Goal: Task Accomplishment & Management: Complete application form

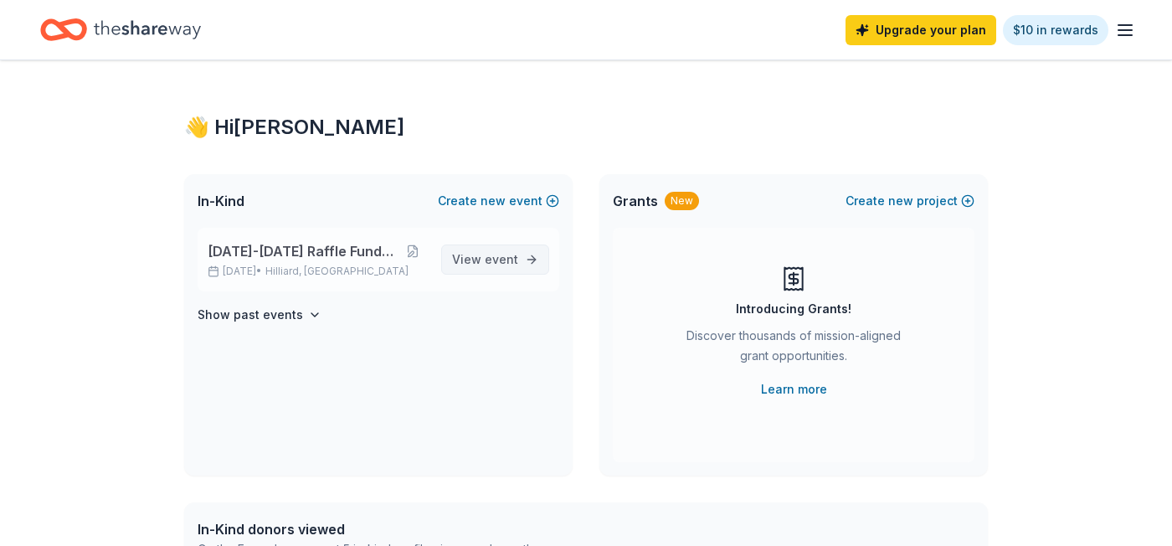
click at [495, 254] on span "event" at bounding box center [501, 259] width 33 height 14
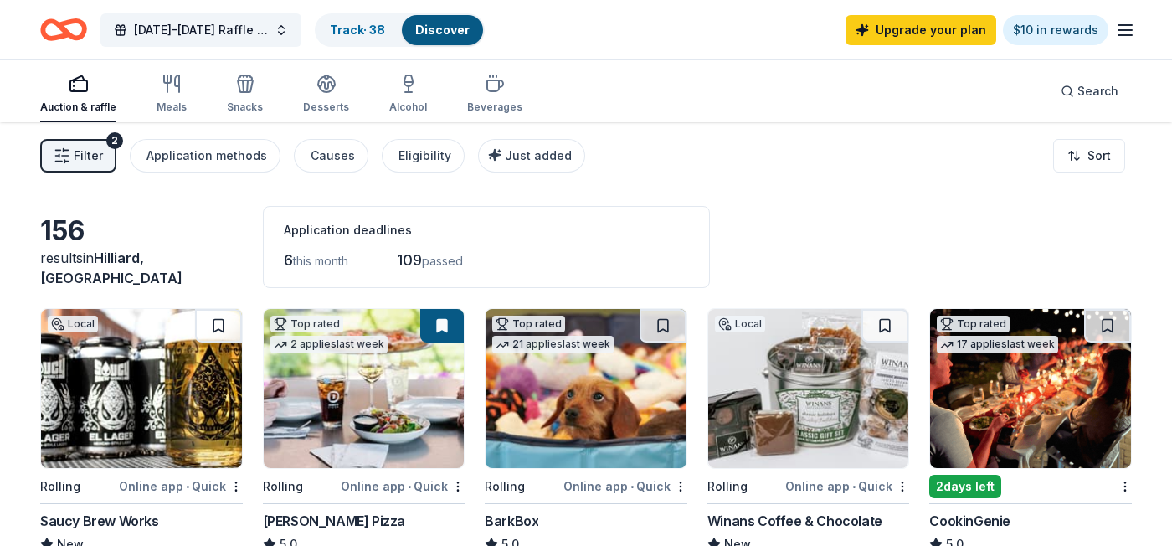
click at [1126, 30] on line "button" at bounding box center [1124, 30] width 13 height 0
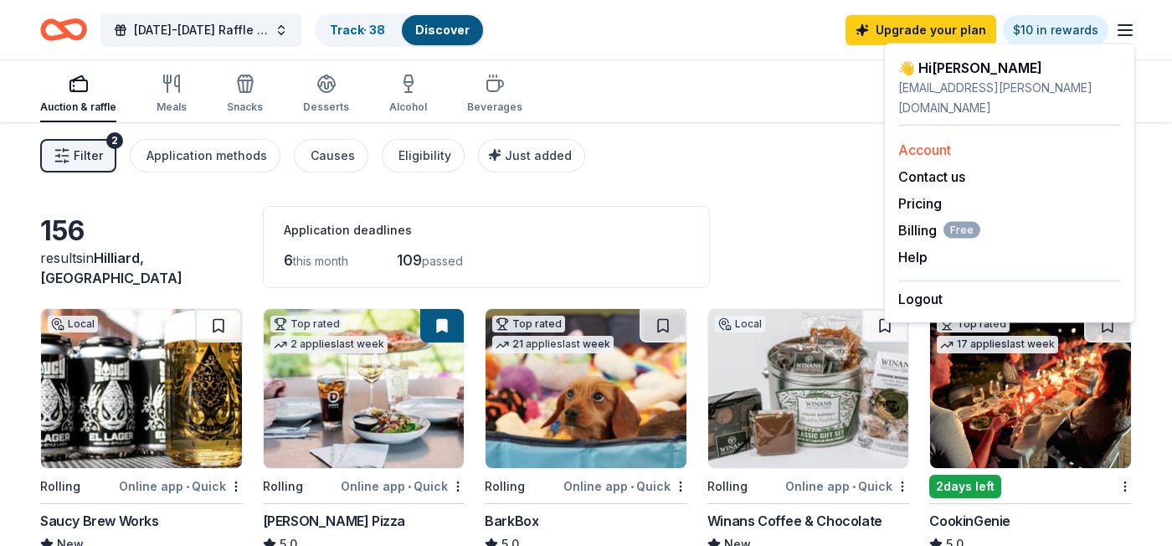
click at [946, 141] on link "Account" at bounding box center [924, 149] width 53 height 17
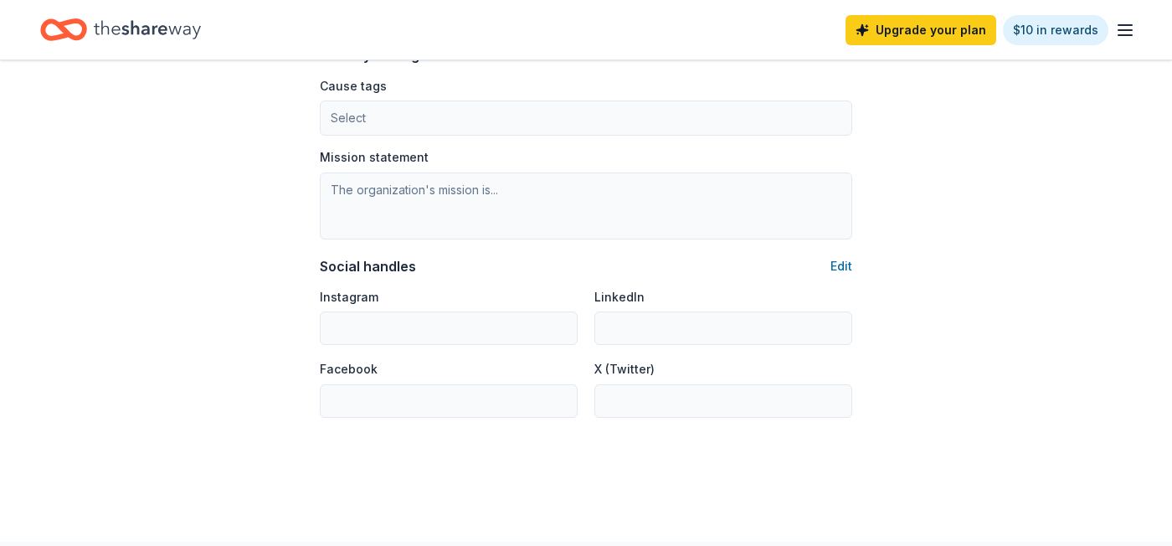
scroll to position [1127, 0]
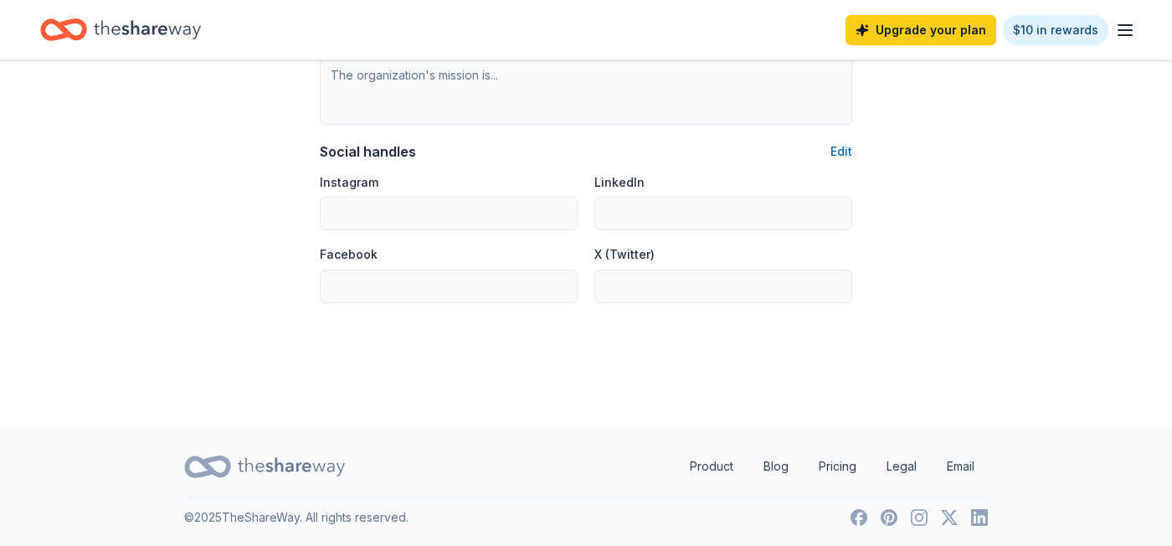
click at [1120, 31] on icon "button" at bounding box center [1125, 30] width 20 height 20
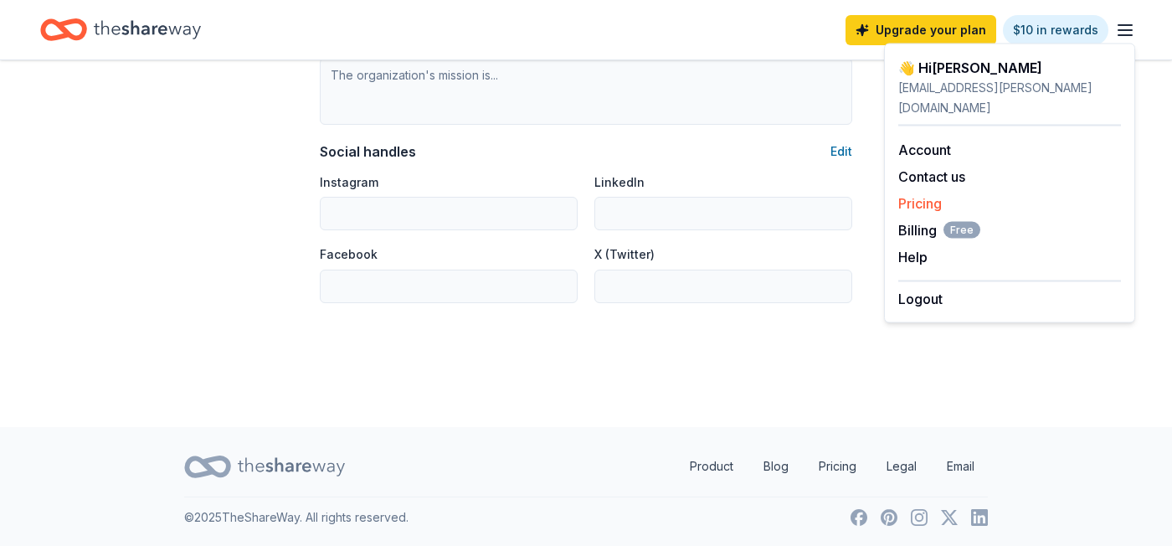
click at [936, 195] on link "Pricing" at bounding box center [920, 203] width 44 height 17
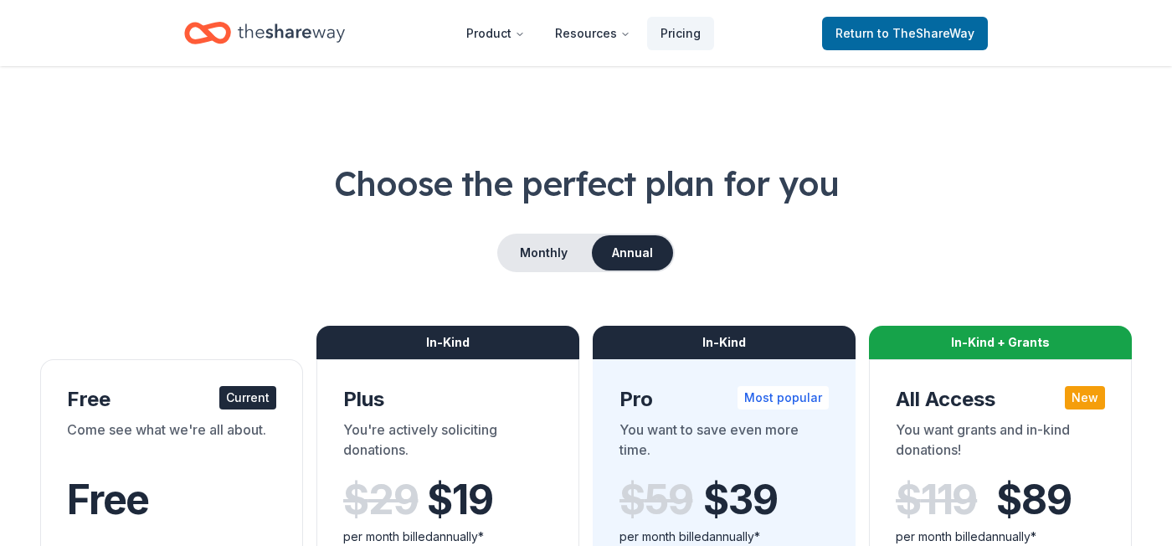
click at [213, 34] on icon "Home" at bounding box center [207, 32] width 47 height 39
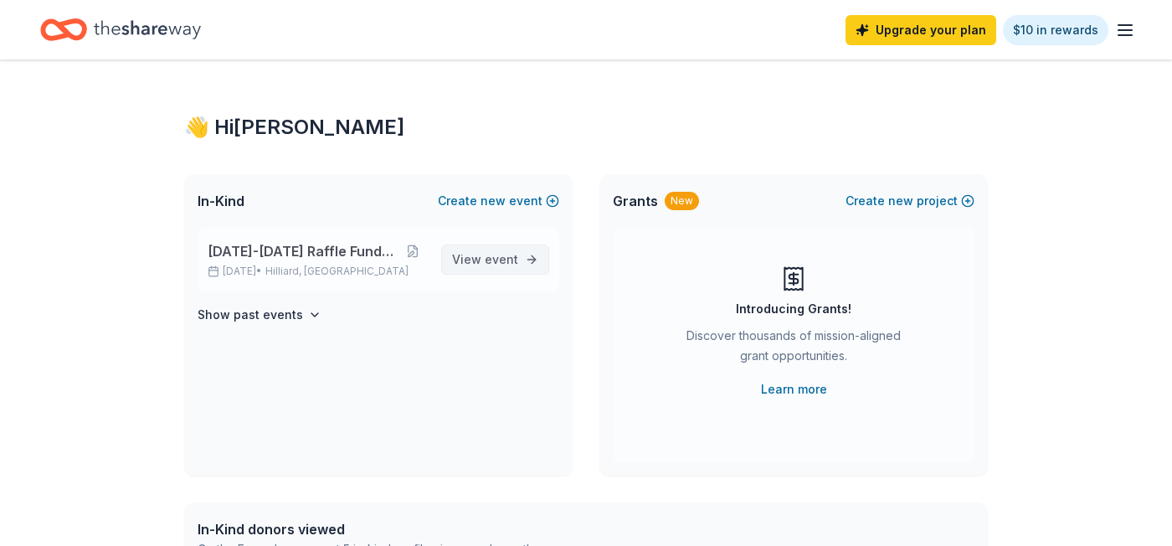
click at [454, 257] on link "View event" at bounding box center [495, 259] width 108 height 30
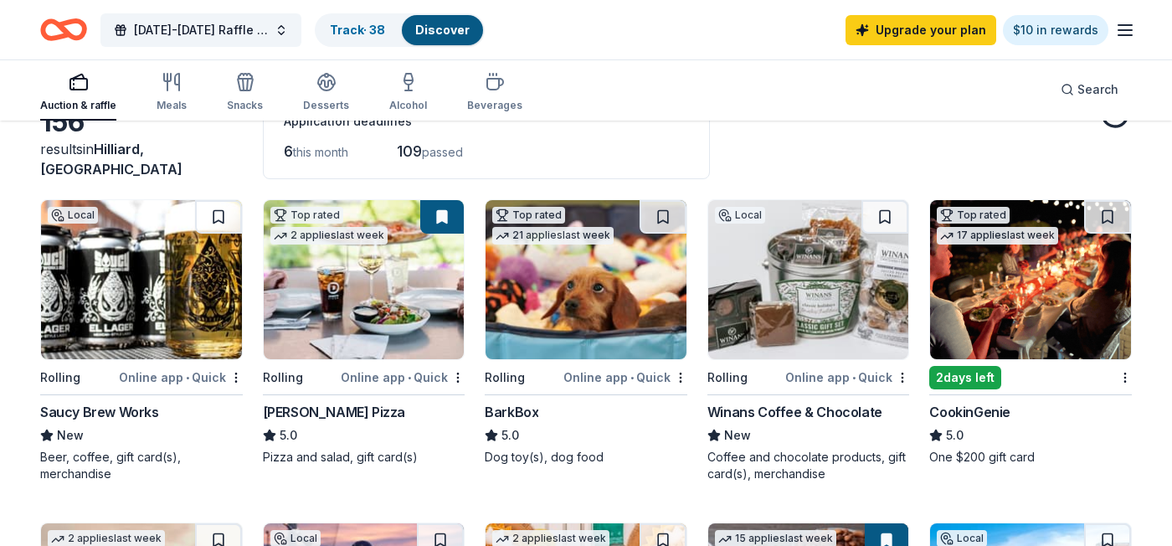
scroll to position [113, 0]
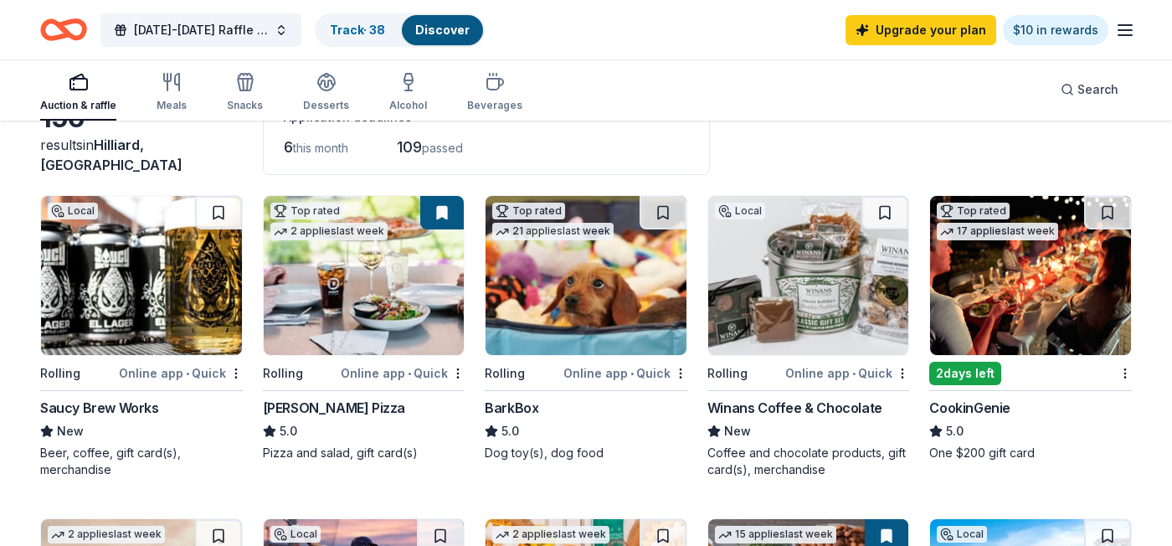
click at [838, 407] on div "Winans Coffee & Chocolate" at bounding box center [794, 408] width 175 height 20
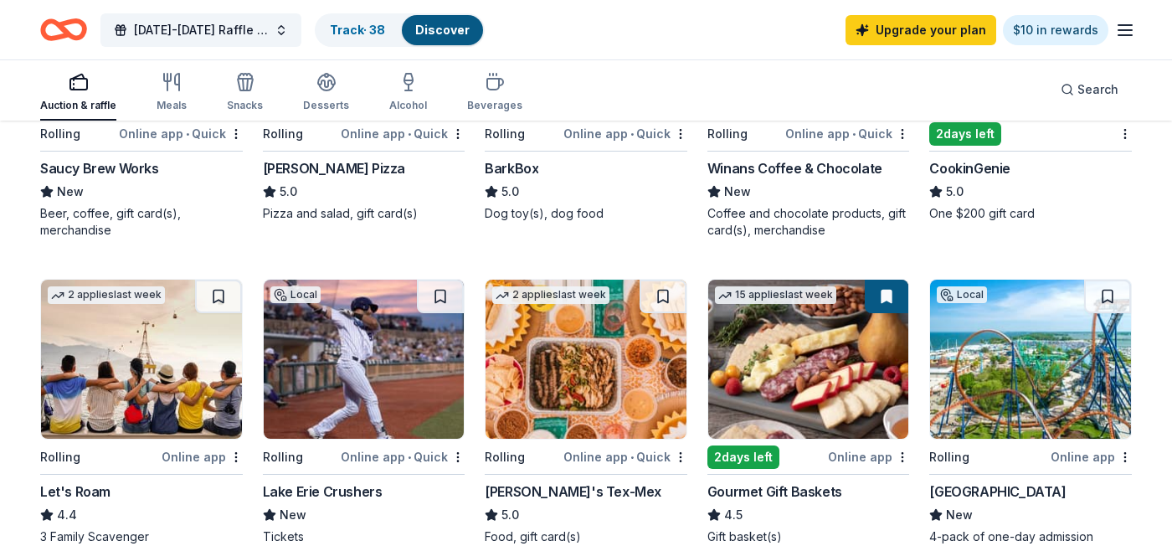
scroll to position [415, 0]
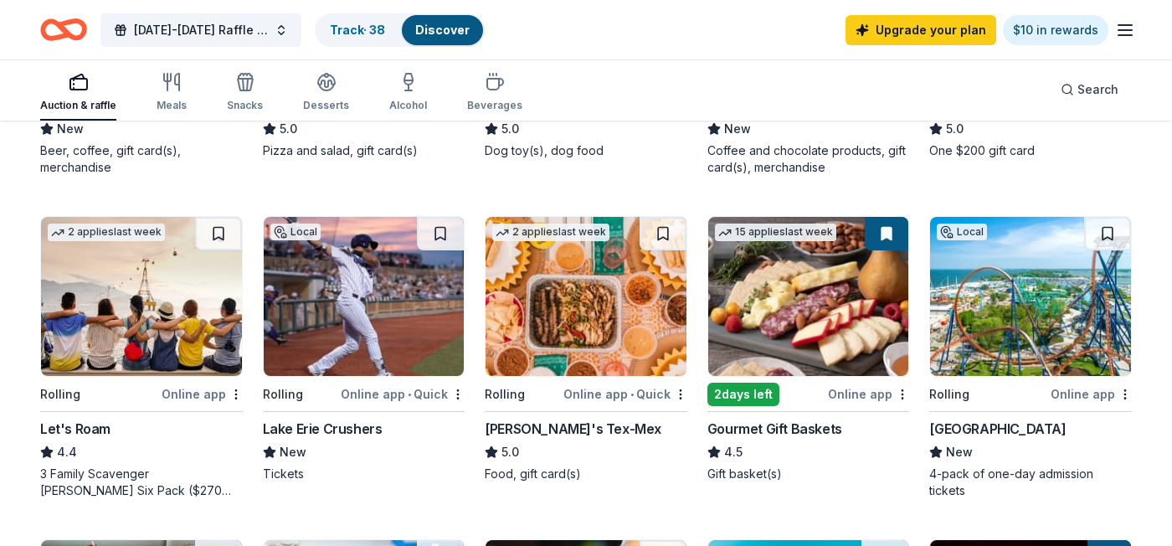
click at [1040, 360] on img at bounding box center [1030, 296] width 201 height 159
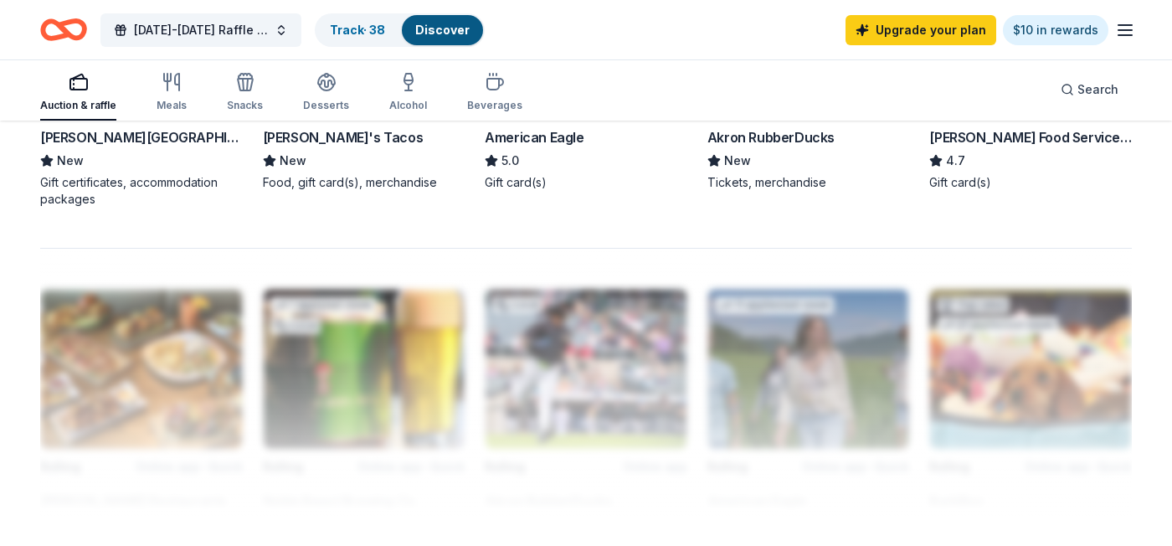
scroll to position [1412, 0]
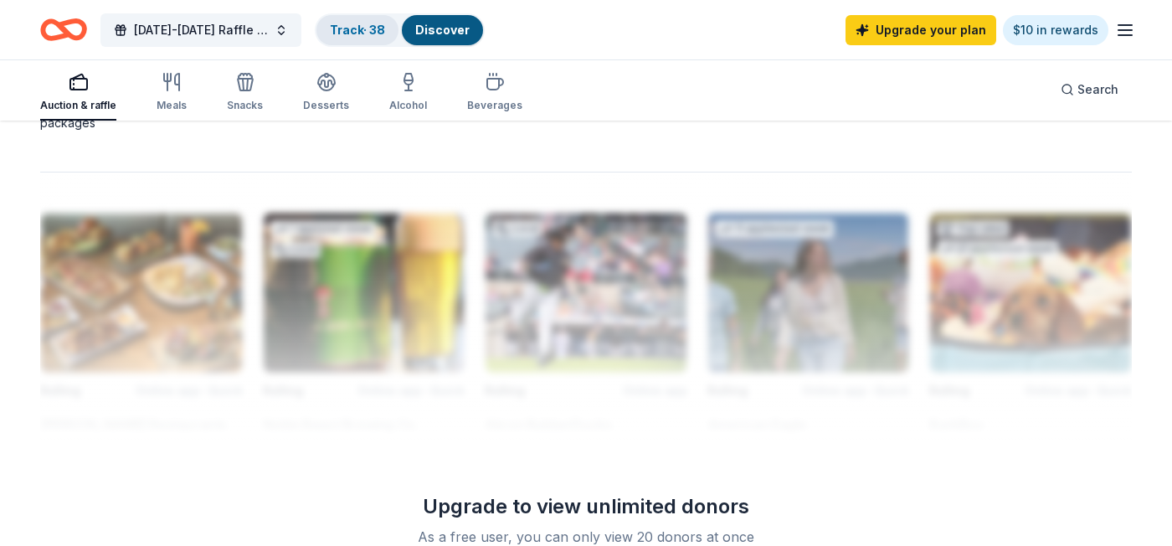
click at [366, 37] on div "Track · 38" at bounding box center [357, 30] width 82 height 30
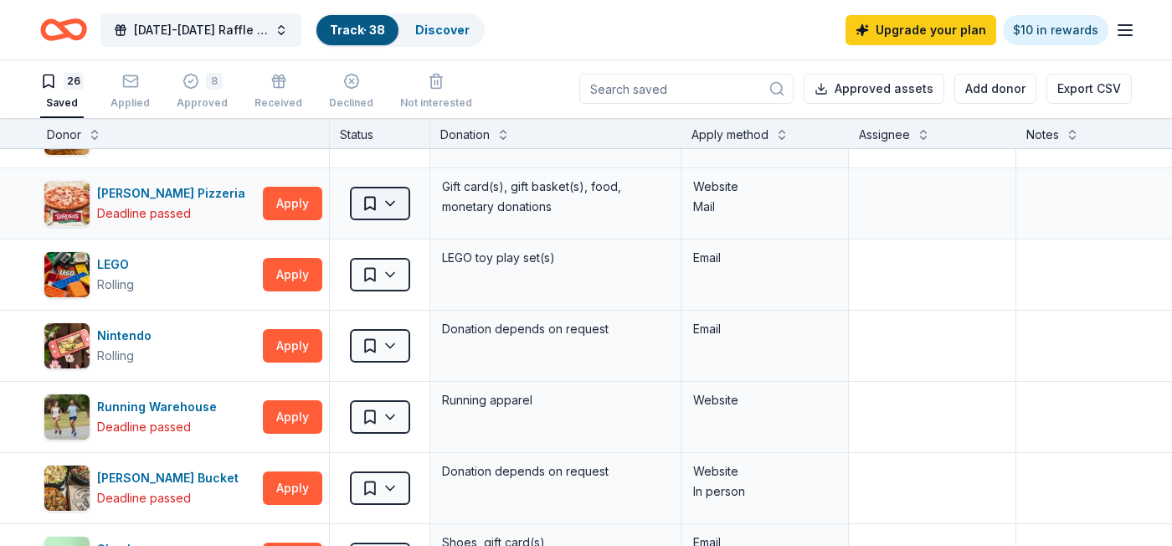
scroll to position [1165, 3]
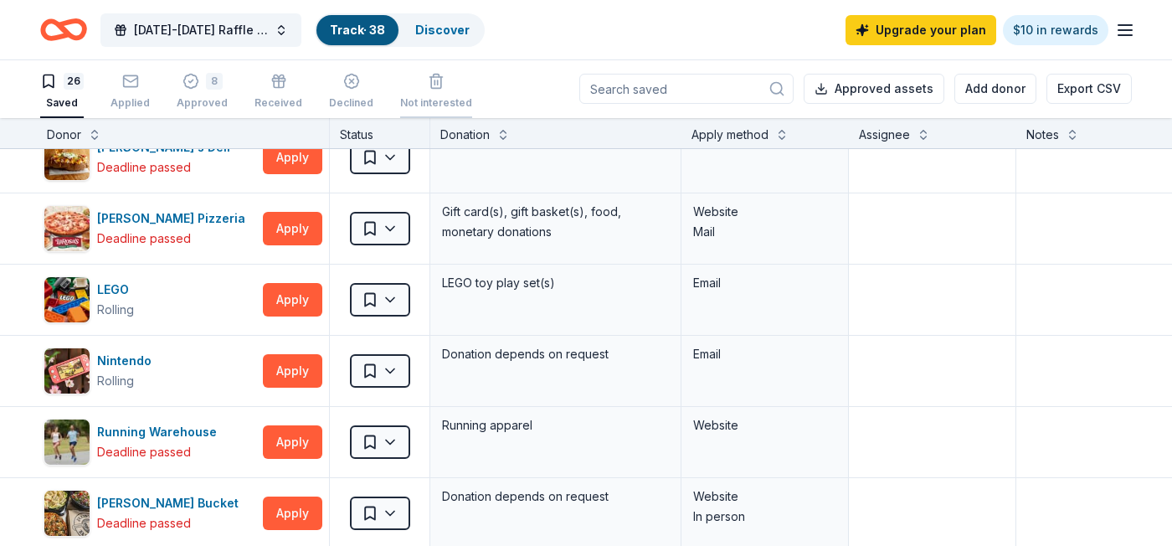
click at [438, 86] on div "button" at bounding box center [436, 81] width 72 height 17
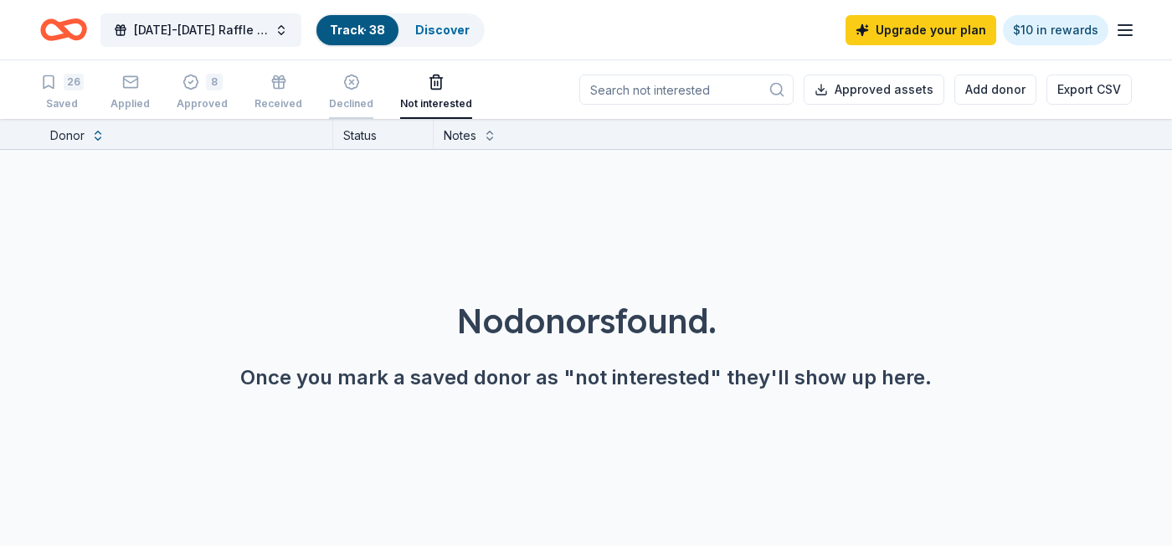
click at [354, 84] on div "button" at bounding box center [351, 82] width 44 height 17
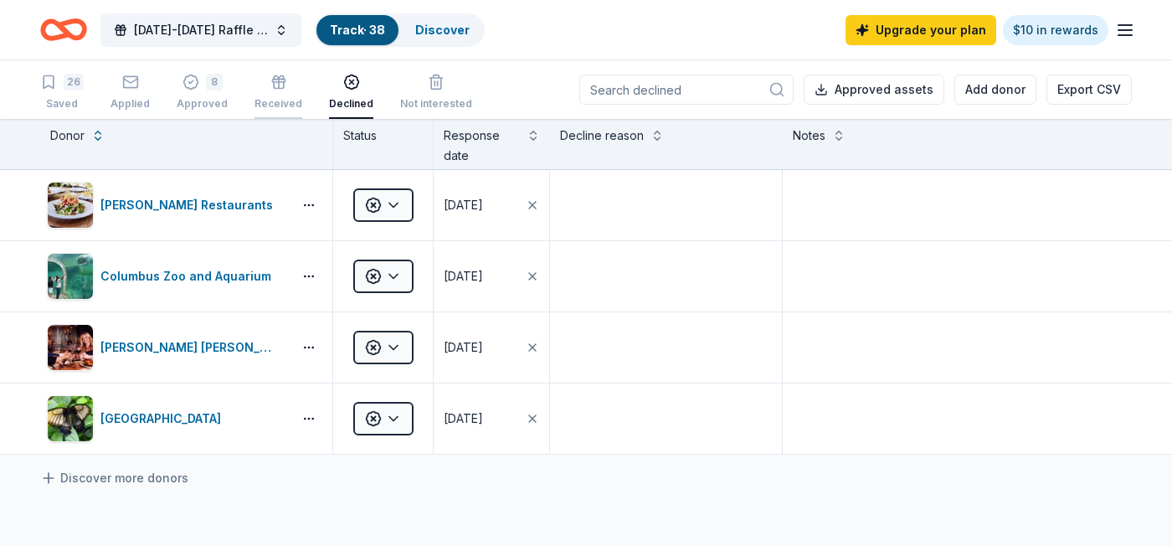
click at [254, 90] on div "Received" at bounding box center [278, 92] width 48 height 37
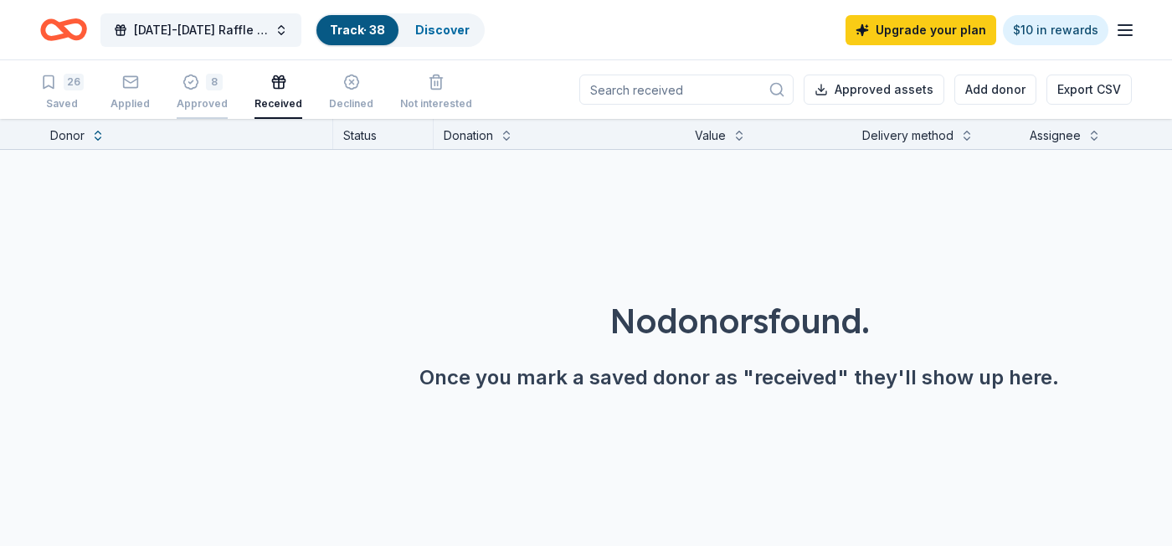
click at [217, 90] on div "8" at bounding box center [214, 82] width 17 height 17
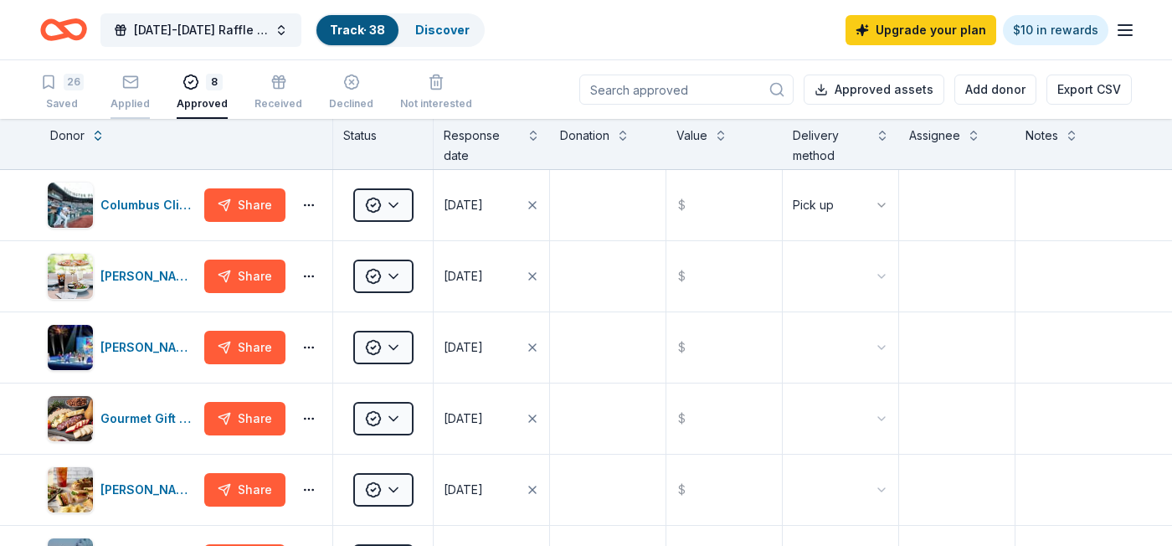
click at [138, 88] on div "button" at bounding box center [129, 82] width 39 height 17
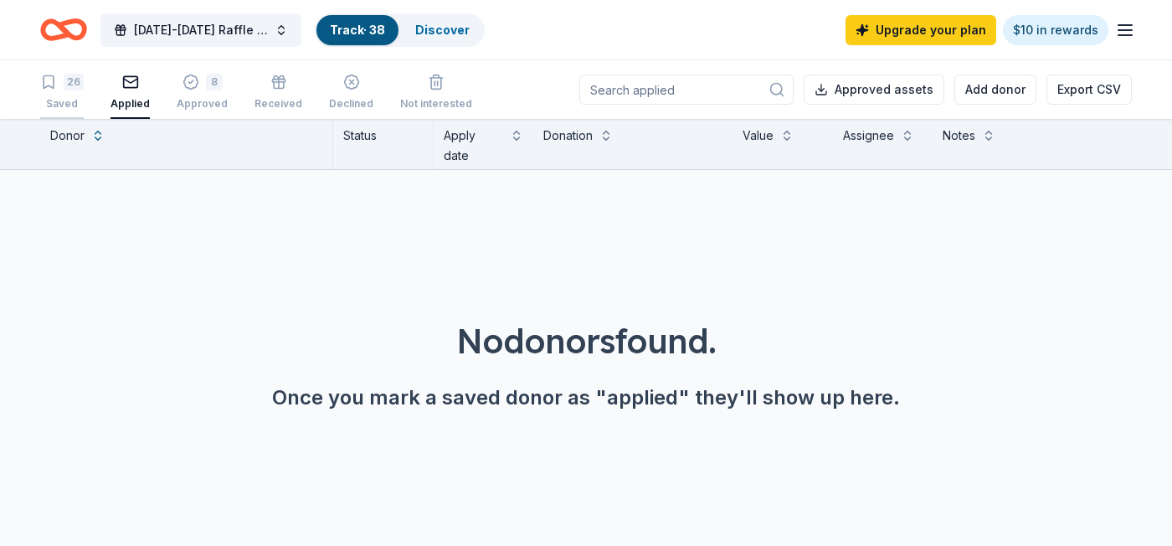
click at [79, 80] on div "26" at bounding box center [74, 82] width 20 height 17
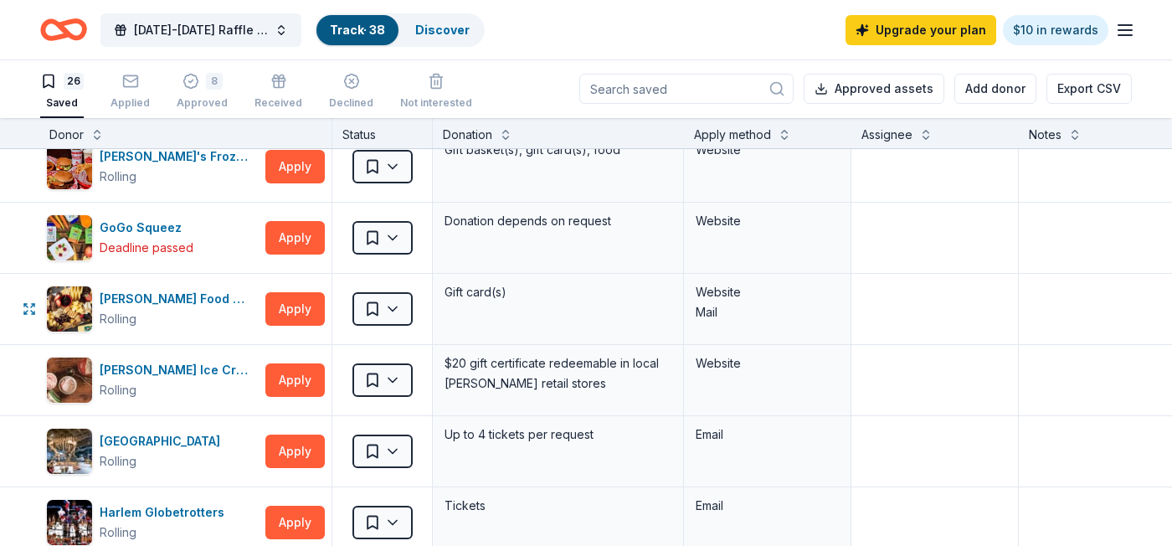
scroll to position [601, 1]
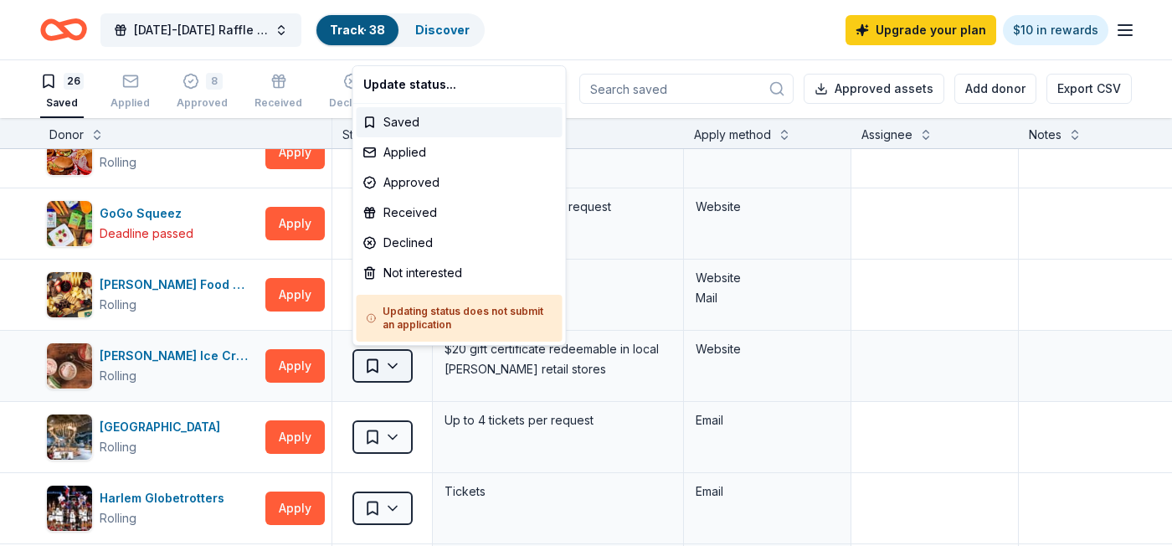
click at [389, 363] on html "2025-2026 Raffle Fundraiser Track · 38 Discover Upgrade your plan $10 in reward…" at bounding box center [586, 272] width 1172 height 546
click at [433, 188] on div "Approved" at bounding box center [460, 182] width 206 height 30
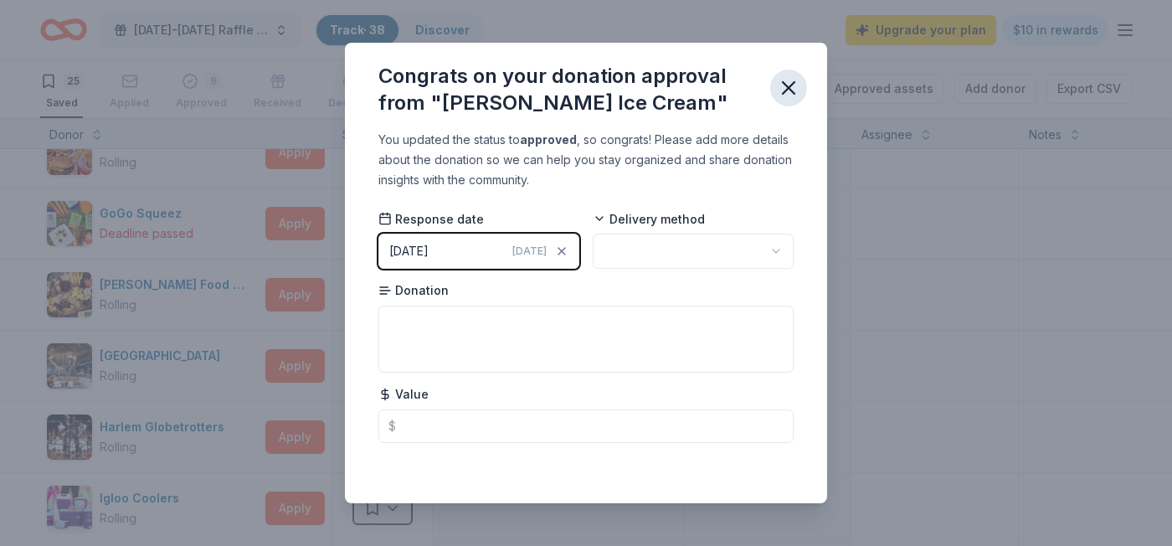
click at [783, 83] on icon "button" at bounding box center [788, 88] width 12 height 12
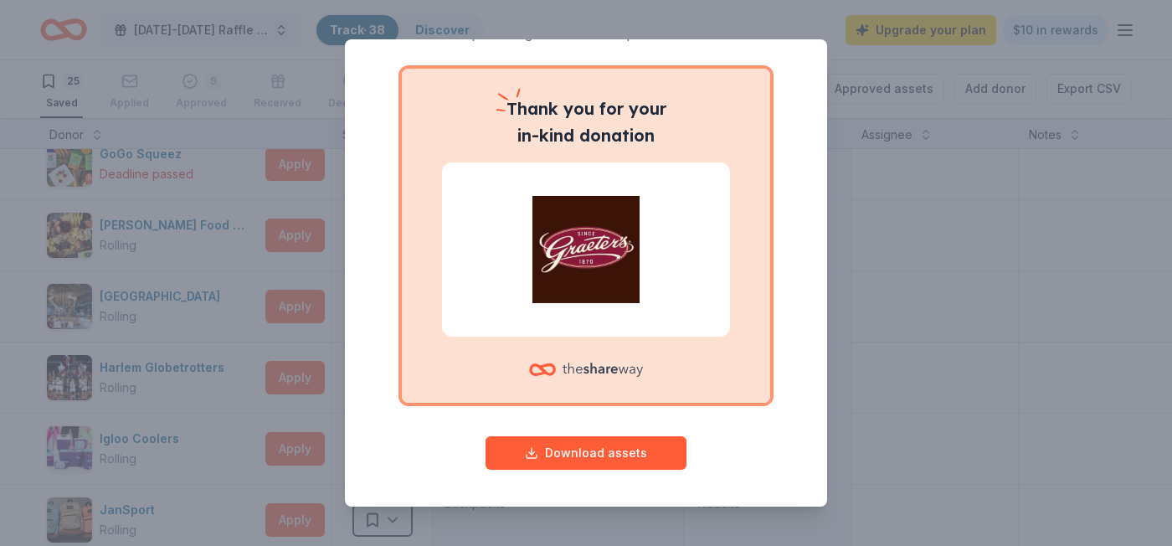
scroll to position [0, 0]
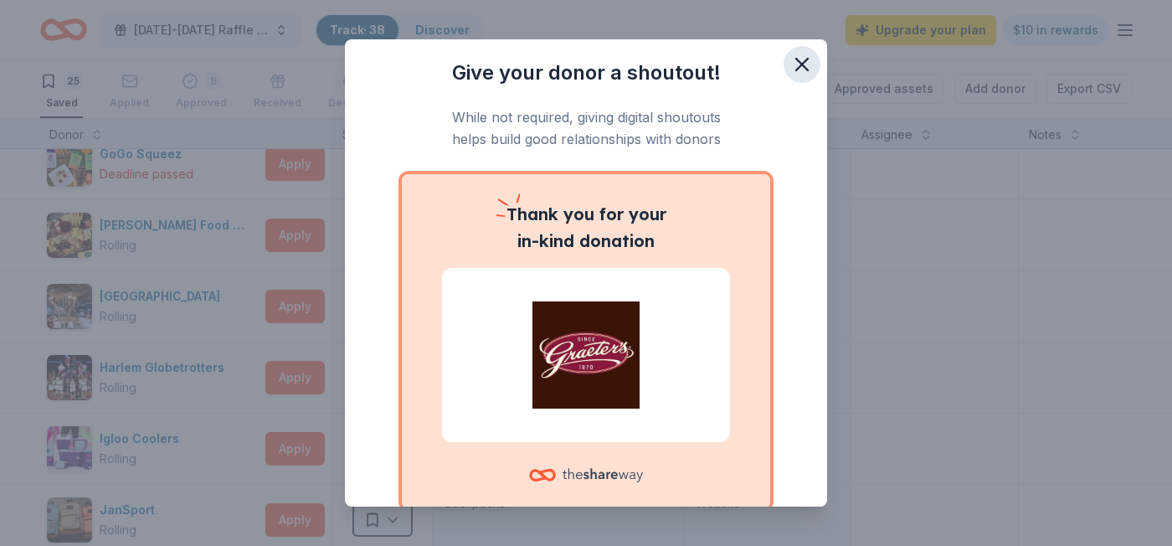
click at [805, 59] on icon "button" at bounding box center [801, 64] width 23 height 23
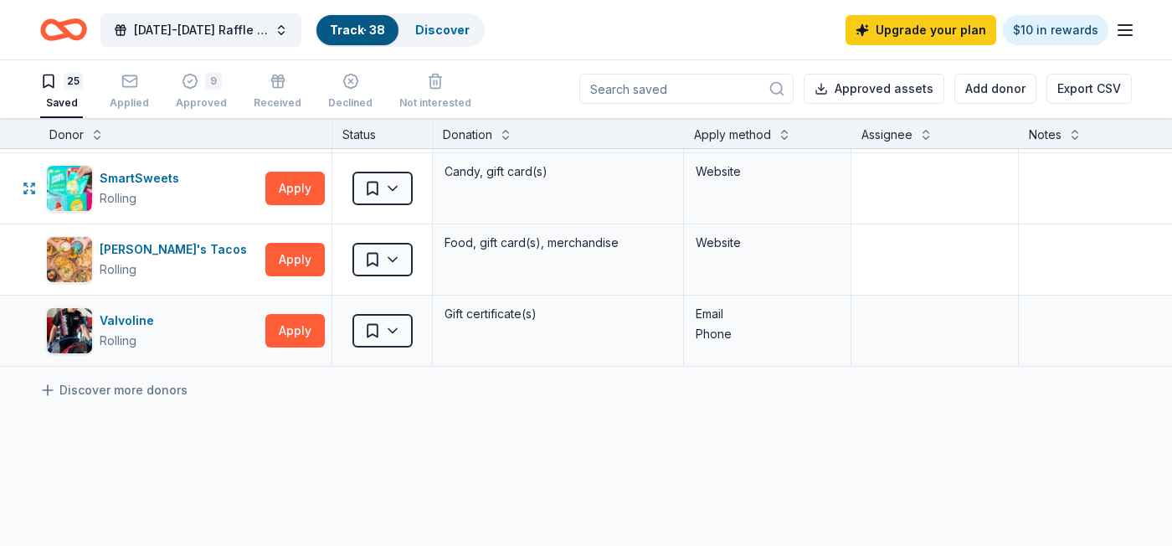
scroll to position [1563, 1]
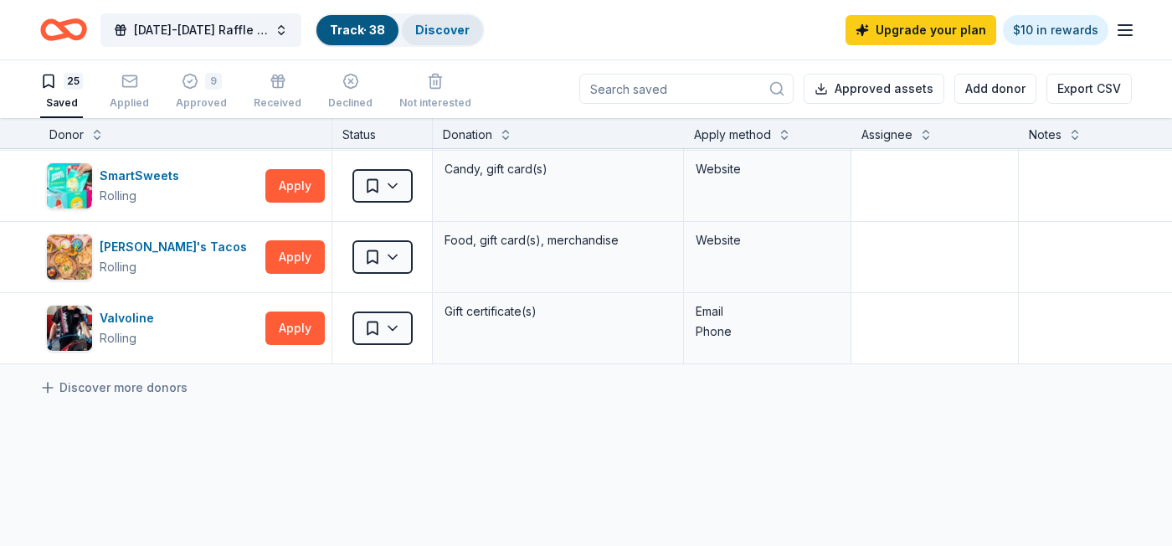
click at [434, 26] on link "Discover" at bounding box center [442, 30] width 54 height 14
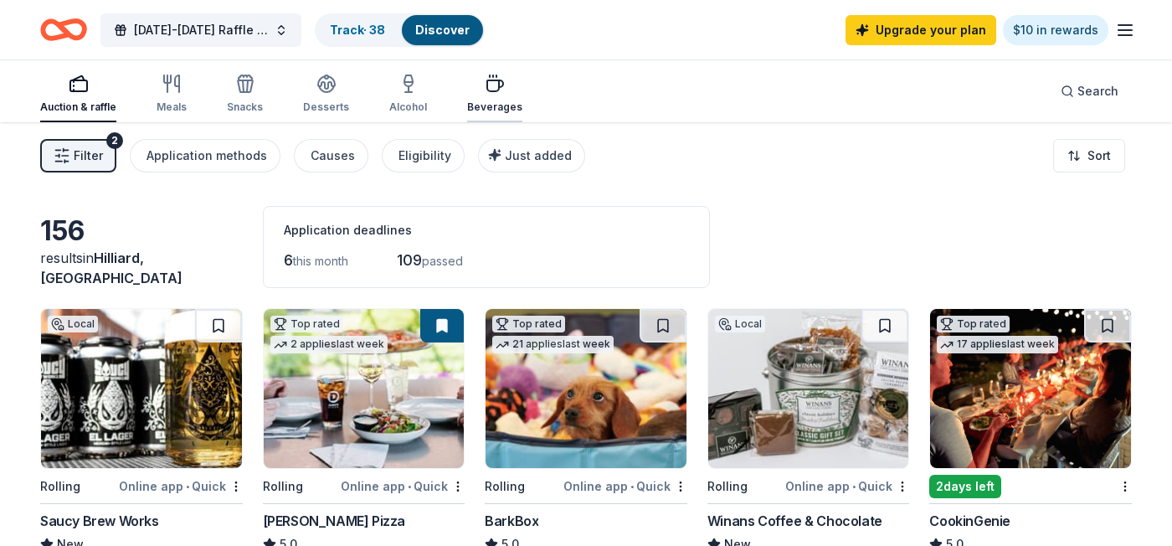
click at [486, 74] on icon "button" at bounding box center [495, 84] width 20 height 20
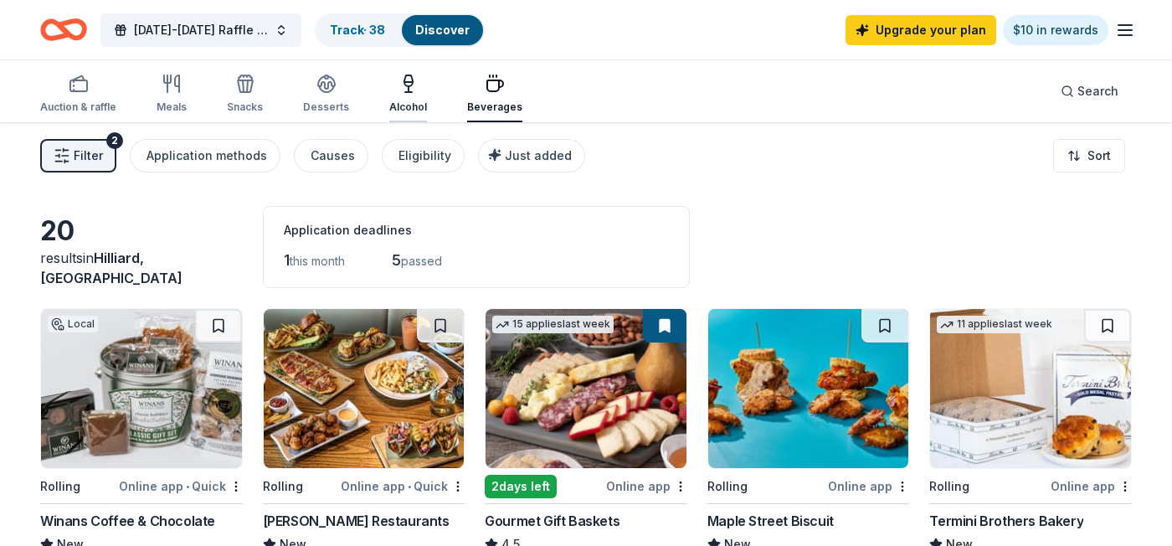
click at [400, 91] on icon "button" at bounding box center [408, 84] width 20 height 20
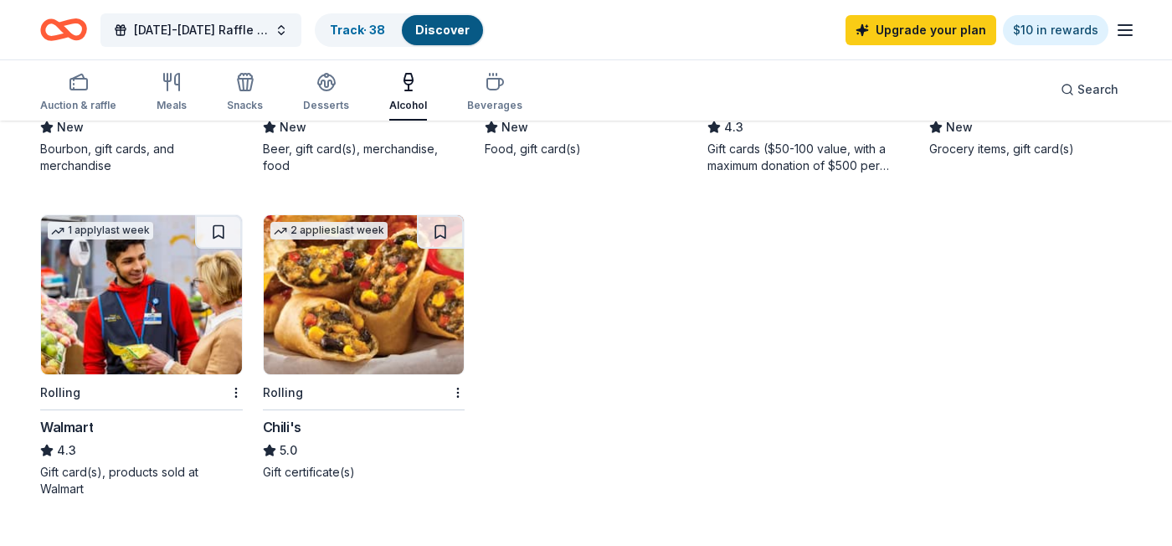
scroll to position [784, 0]
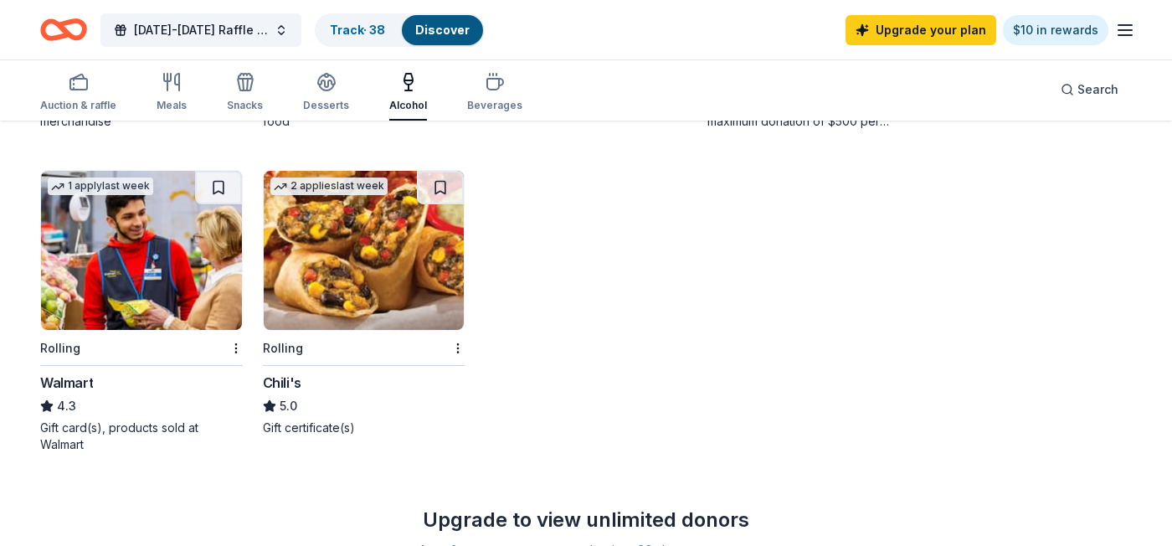
click at [300, 327] on img at bounding box center [364, 250] width 201 height 159
click at [952, 33] on link "Upgrade your plan" at bounding box center [920, 30] width 151 height 30
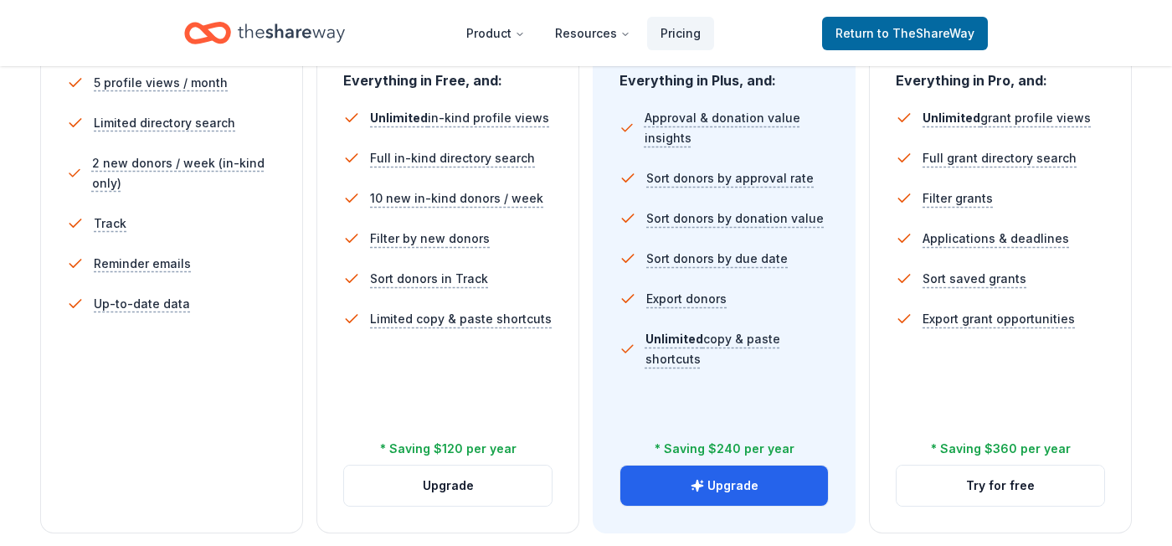
scroll to position [594, 0]
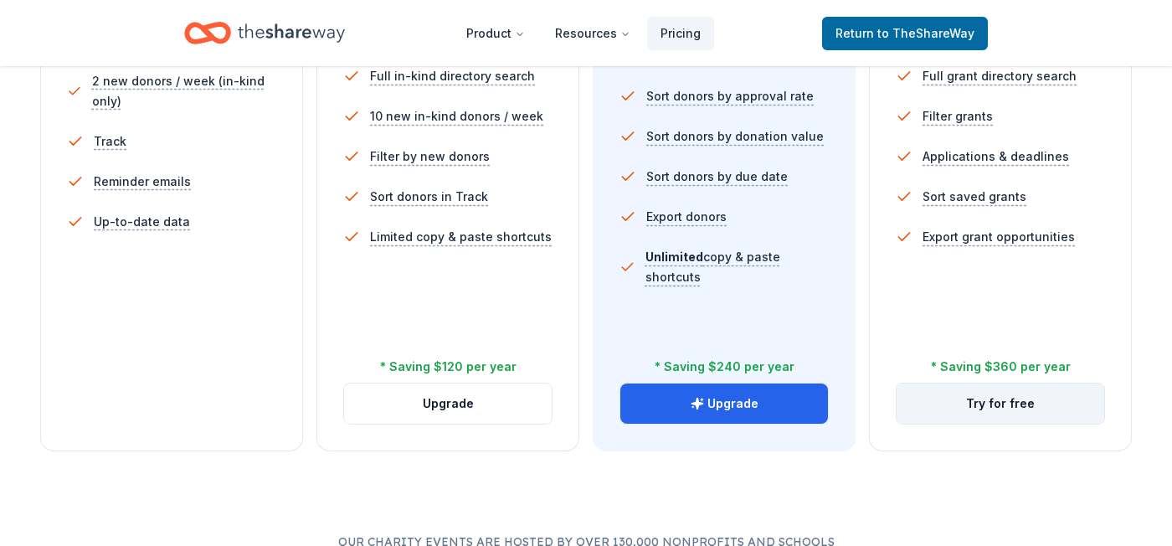
click at [951, 405] on button "Try for free" at bounding box center [1000, 403] width 208 height 40
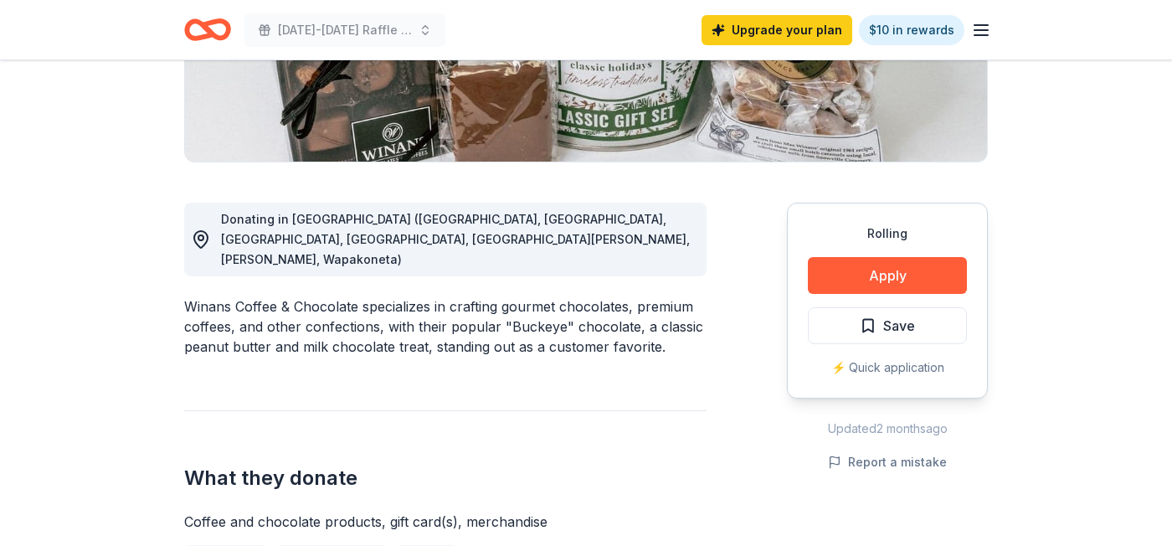
scroll to position [366, 0]
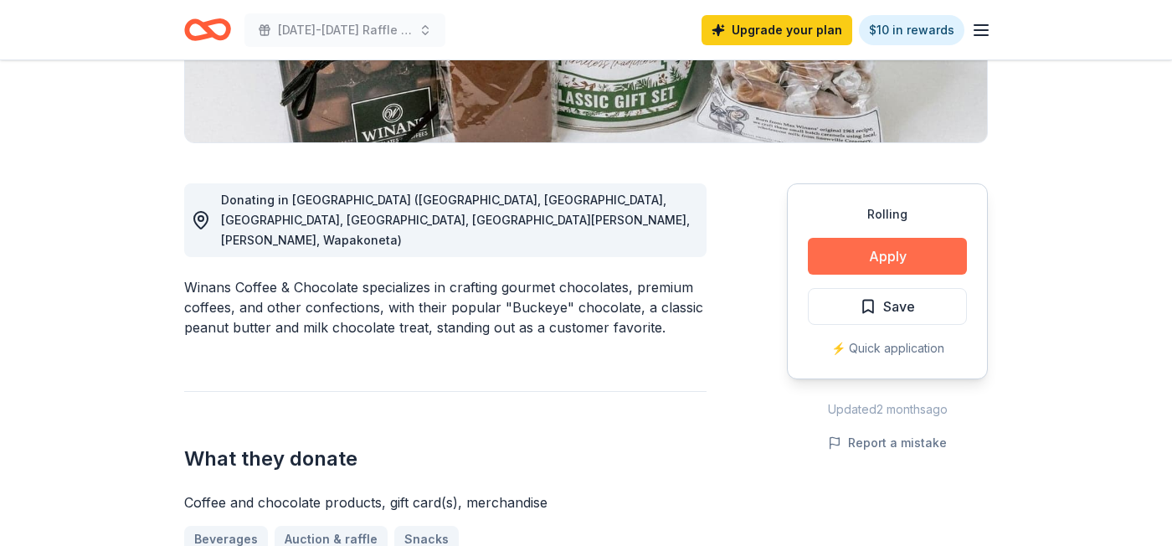
click at [884, 243] on button "Apply" at bounding box center [887, 256] width 159 height 37
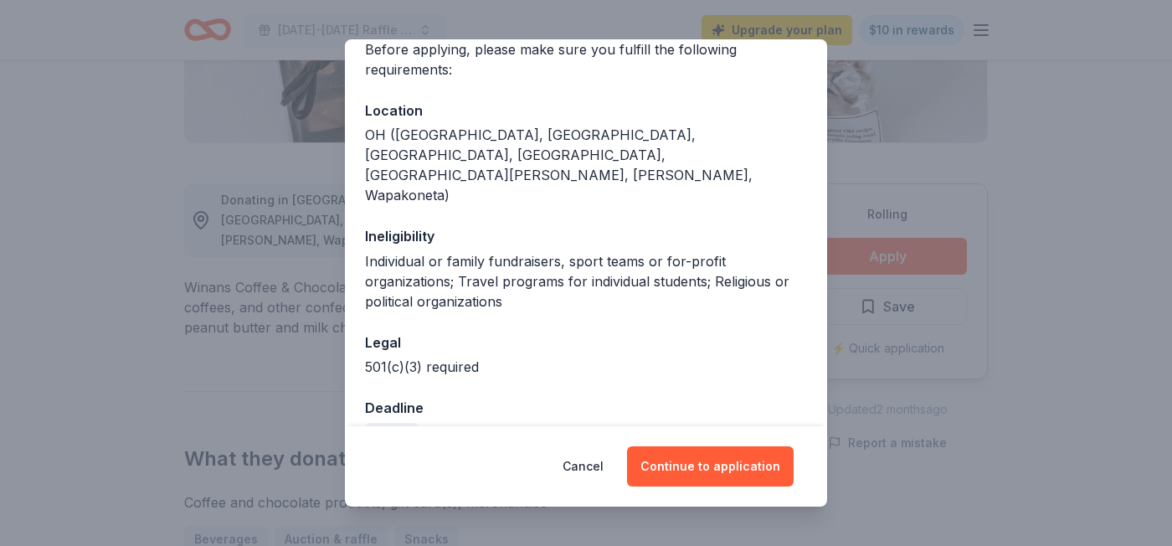
scroll to position [139, 0]
click at [875, 152] on div "Donor Program Requirements We've summarized the requirements for Winans Coffee …" at bounding box center [586, 273] width 1172 height 546
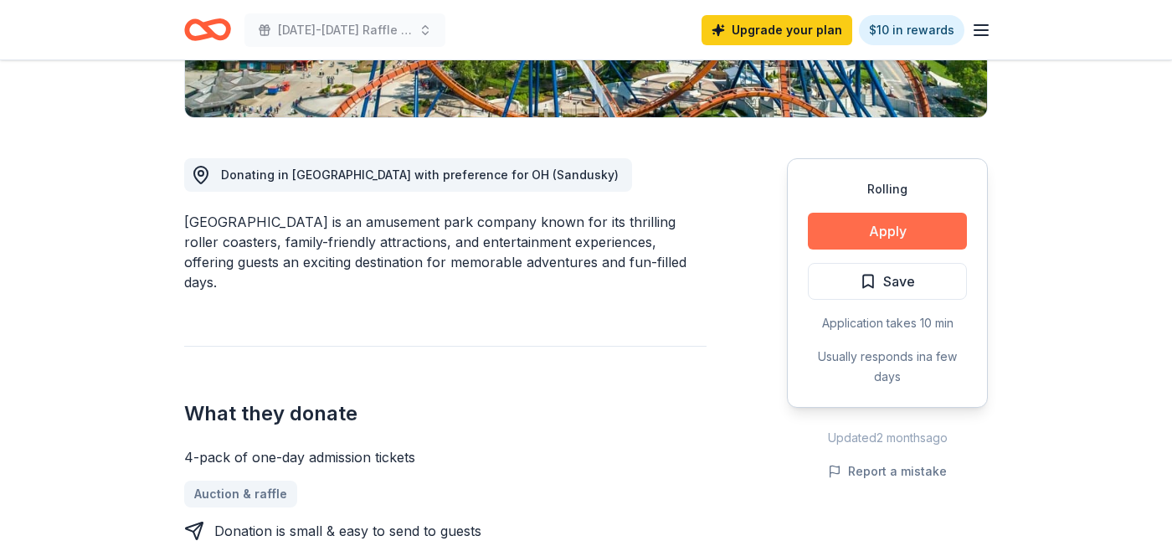
scroll to position [391, 0]
click at [880, 239] on button "Apply" at bounding box center [887, 231] width 159 height 37
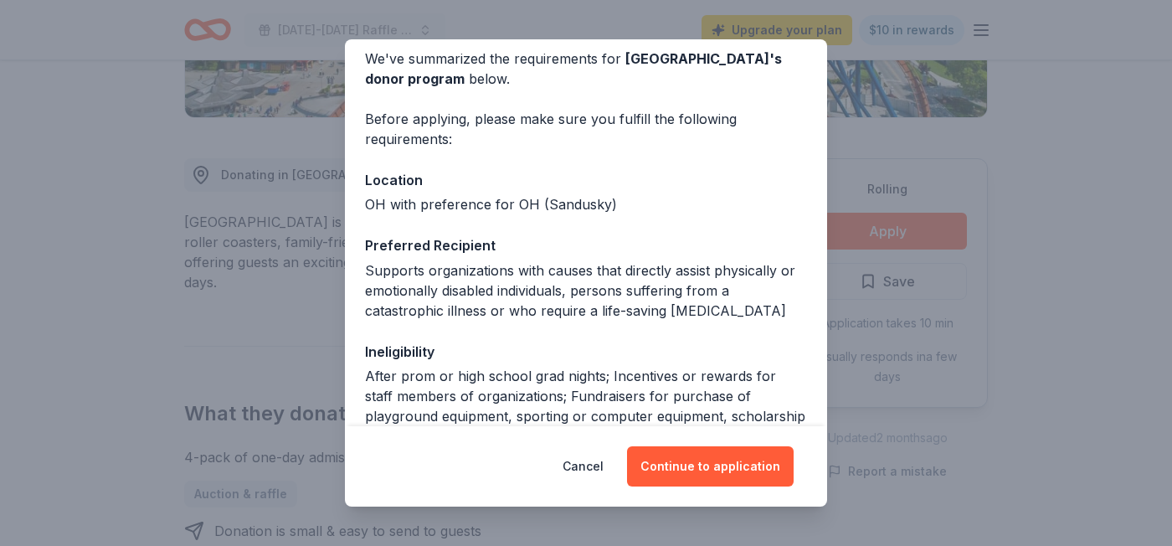
scroll to position [74, 0]
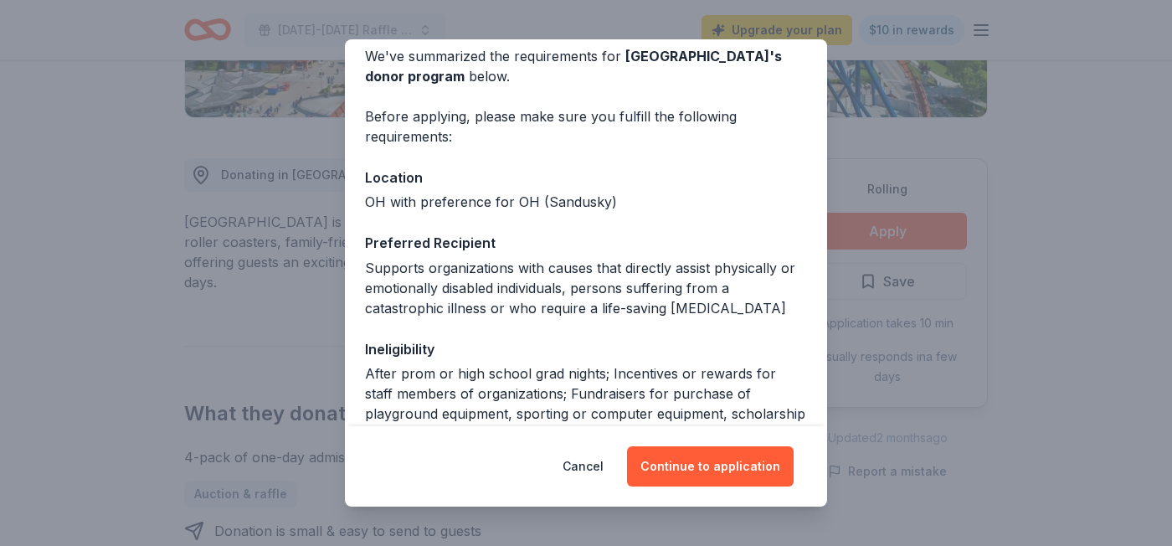
click at [908, 132] on div "Donor Program Requirements We've summarized the requirements for Cedar Point 's…" at bounding box center [586, 273] width 1172 height 546
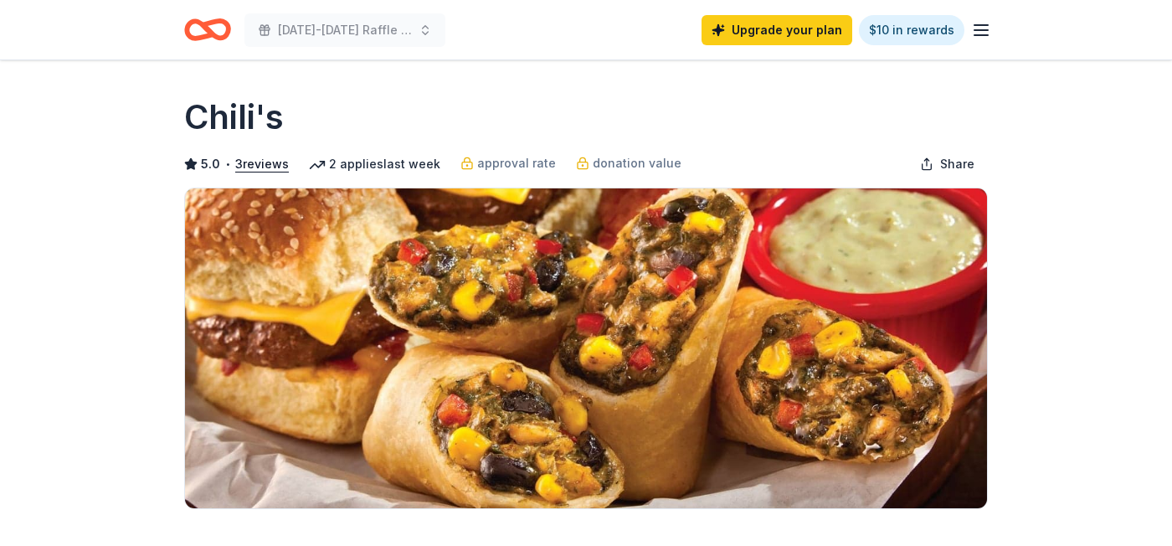
scroll to position [449, 0]
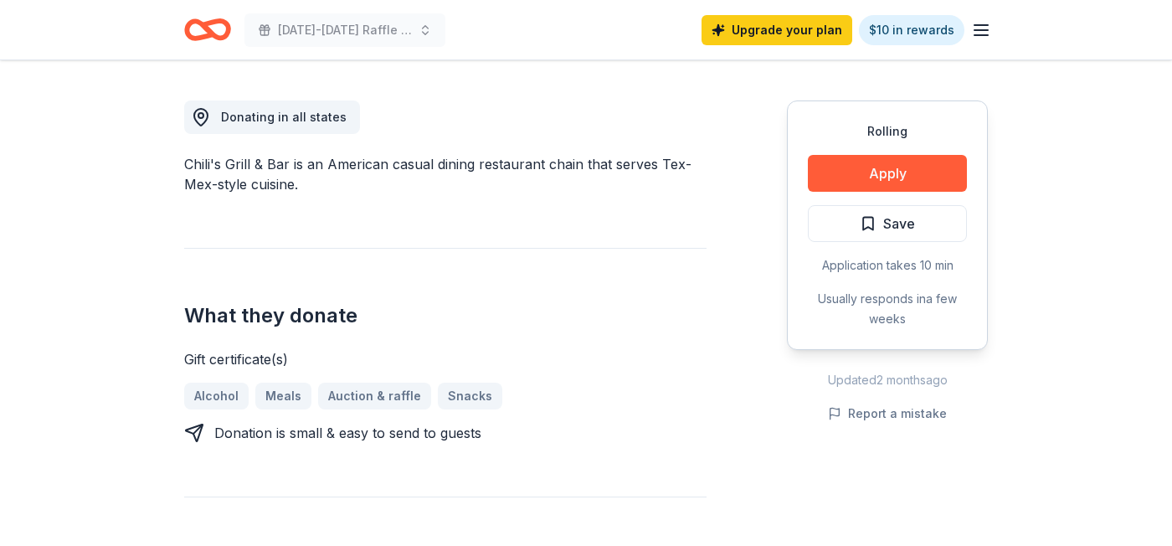
click at [892, 153] on div "Rolling Apply Save Application takes 10 min Usually responds in a few weeks" at bounding box center [887, 224] width 201 height 249
click at [885, 179] on button "Apply" at bounding box center [887, 173] width 159 height 37
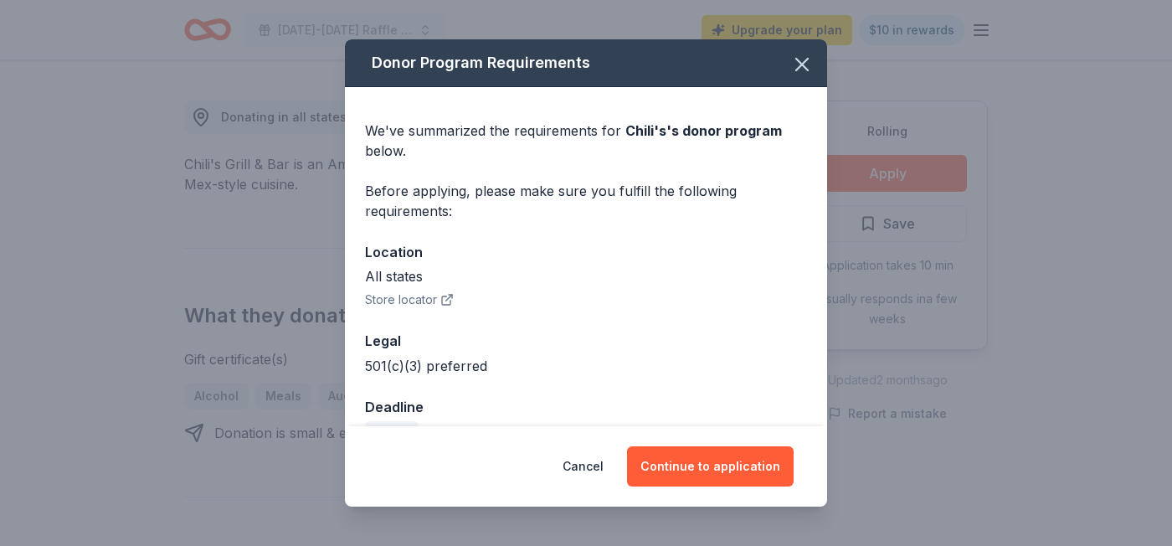
scroll to position [38, 0]
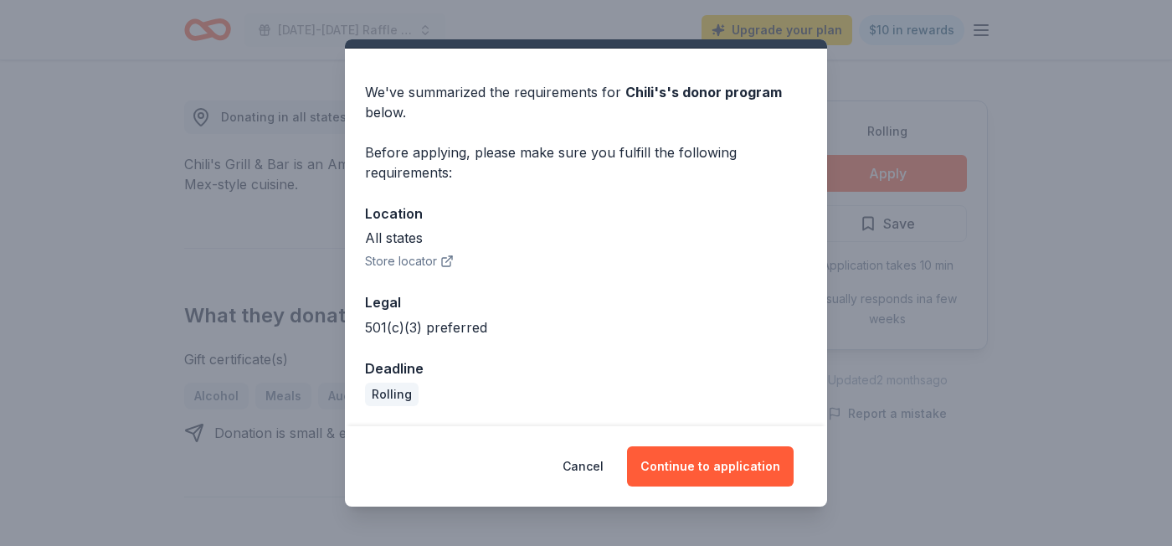
click at [678, 495] on div "Cancel Continue to application" at bounding box center [586, 466] width 482 height 80
click at [678, 463] on button "Continue to application" at bounding box center [710, 466] width 167 height 40
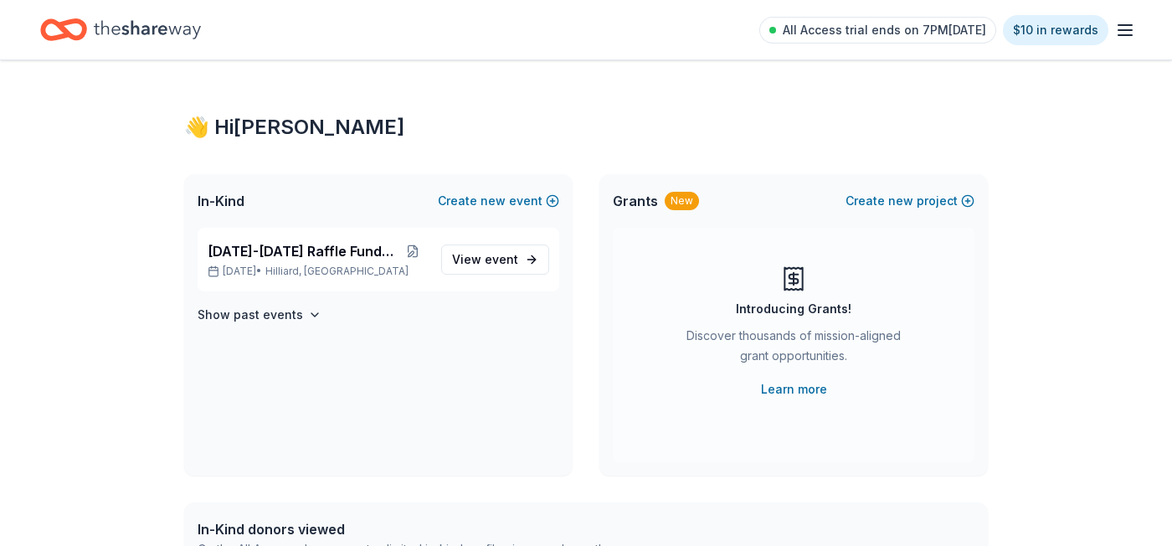
click at [1119, 23] on icon "button" at bounding box center [1125, 30] width 20 height 20
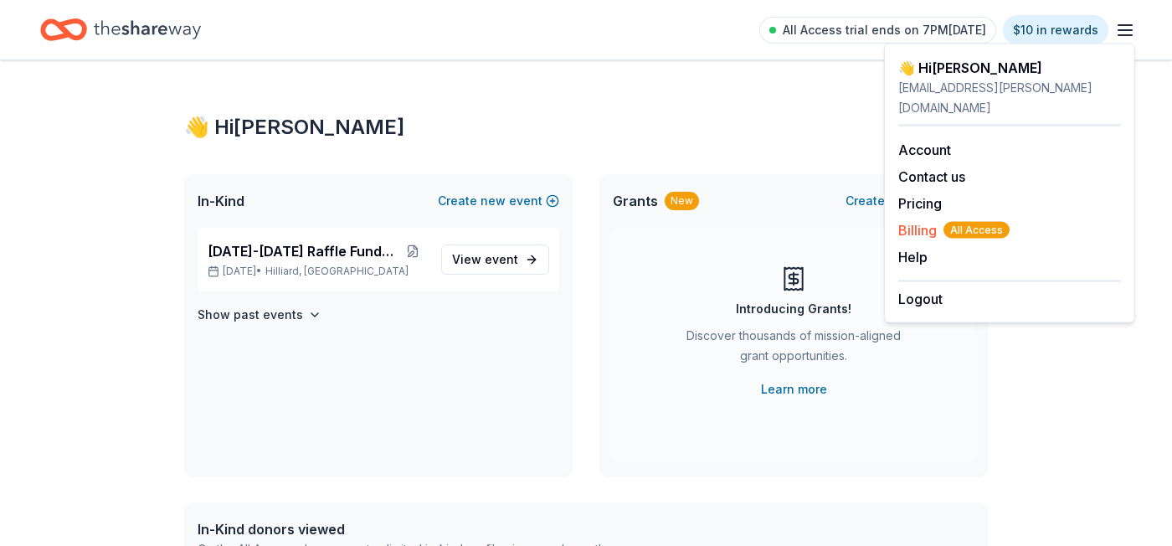
click at [924, 220] on span "Billing All Access" at bounding box center [953, 230] width 111 height 20
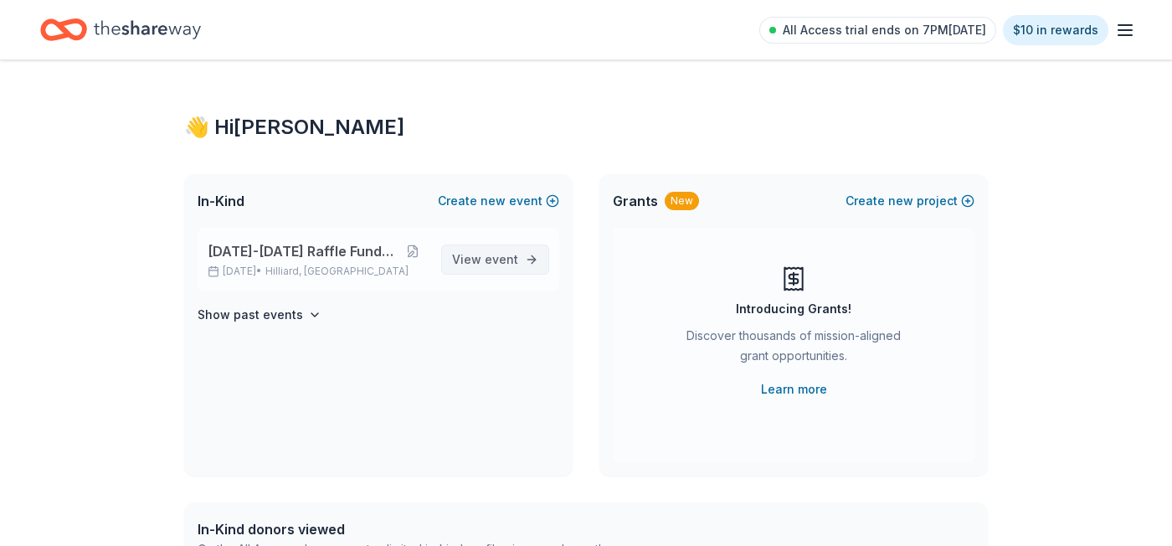
click at [483, 270] on link "View event" at bounding box center [495, 259] width 108 height 30
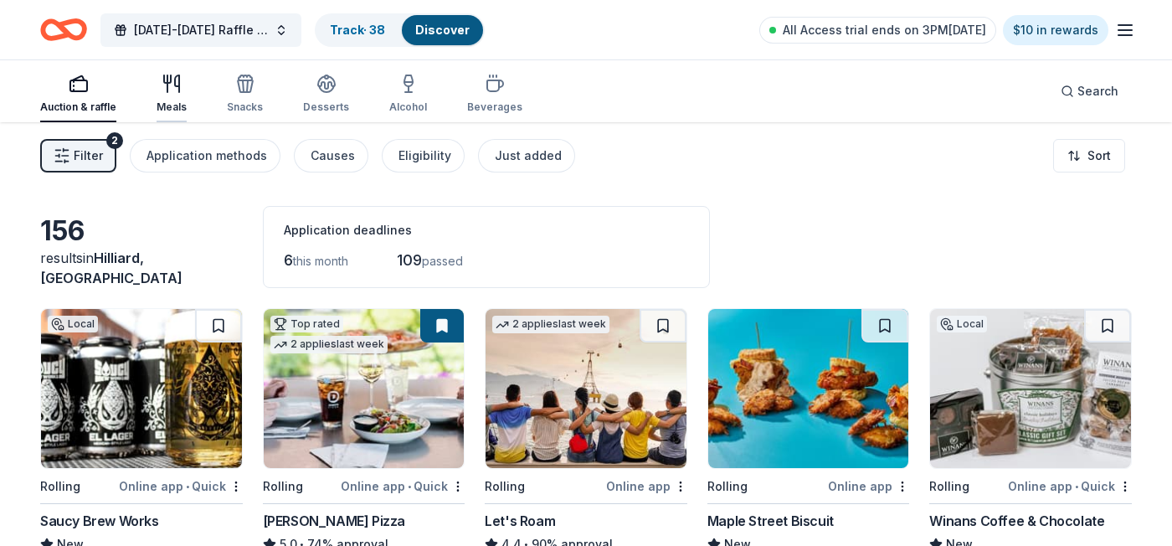
click at [171, 84] on icon "button" at bounding box center [172, 84] width 20 height 20
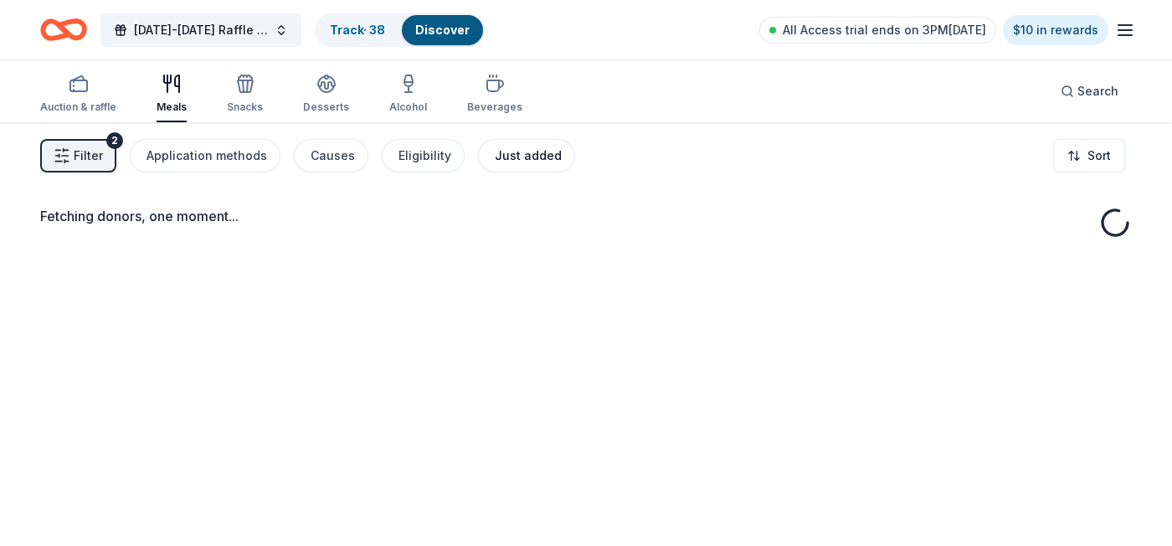
click at [506, 159] on div "Just added" at bounding box center [528, 156] width 67 height 20
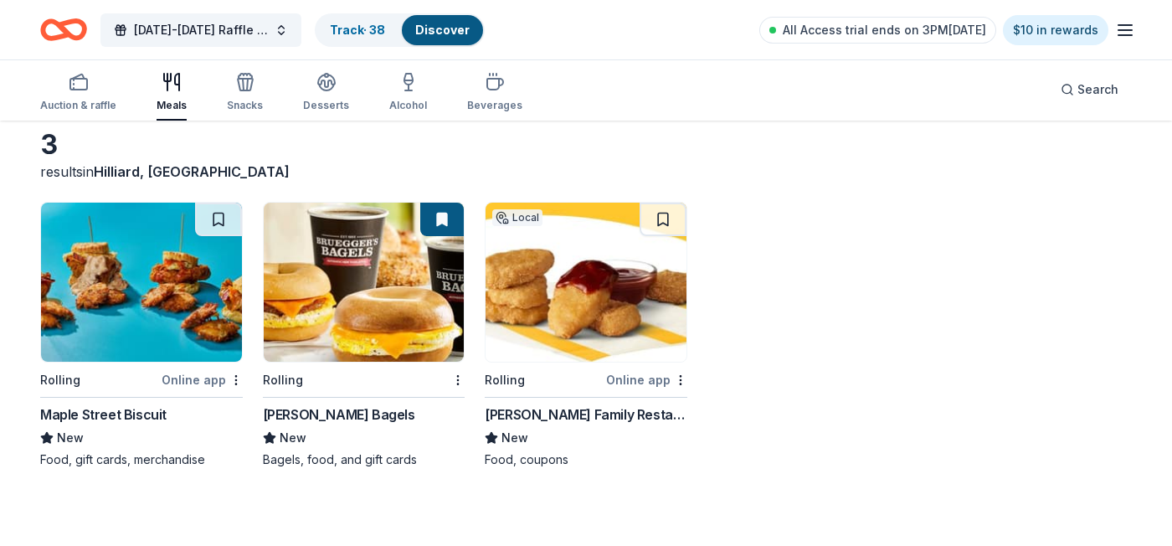
scroll to position [122, 0]
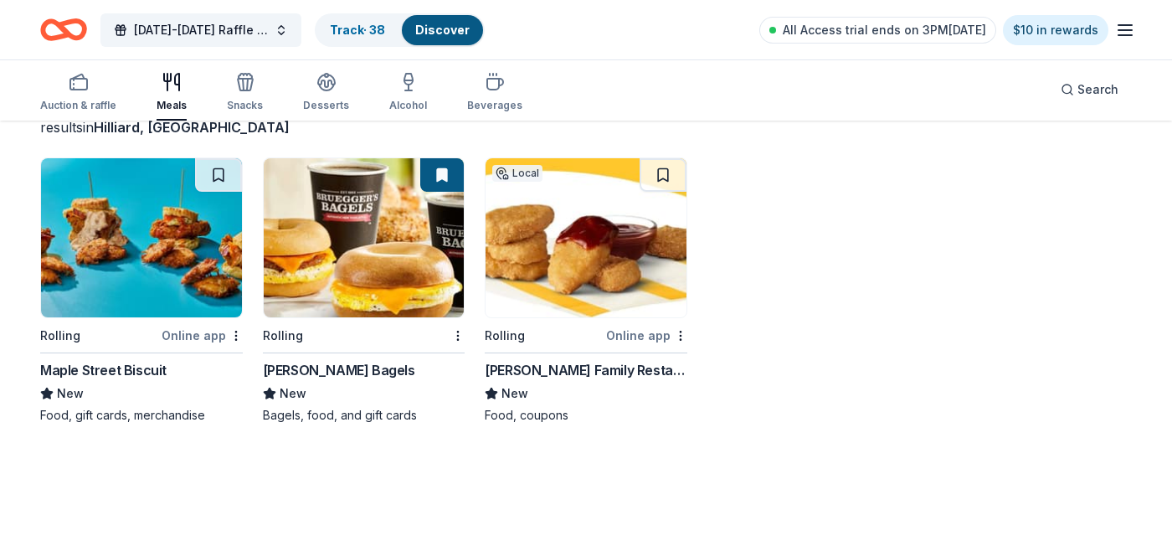
click at [538, 279] on img at bounding box center [585, 237] width 201 height 159
click at [345, 206] on img at bounding box center [364, 237] width 201 height 159
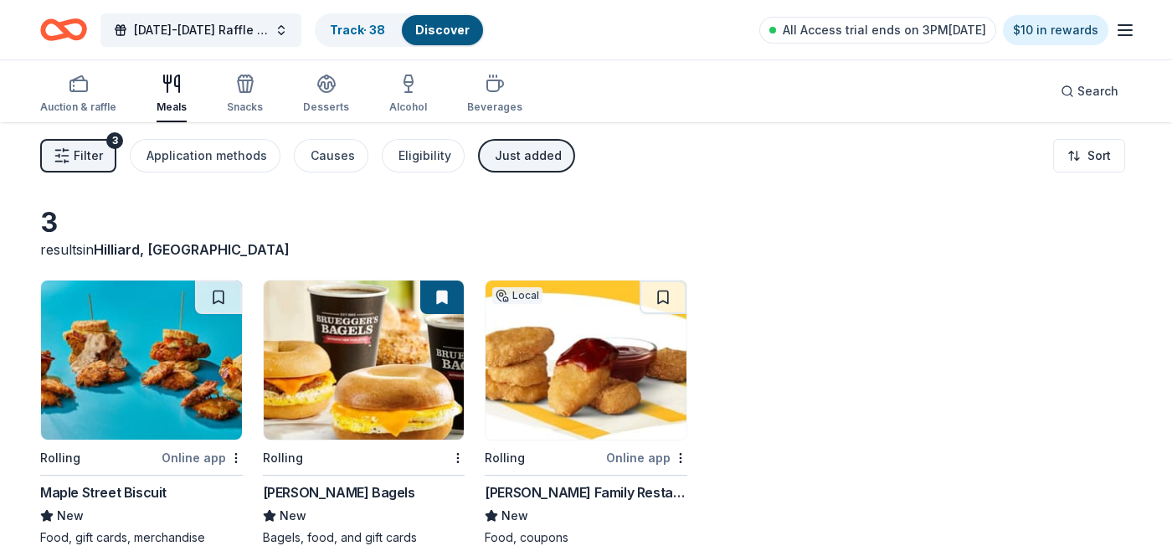
click at [64, 144] on button "Filter 3" at bounding box center [78, 155] width 76 height 33
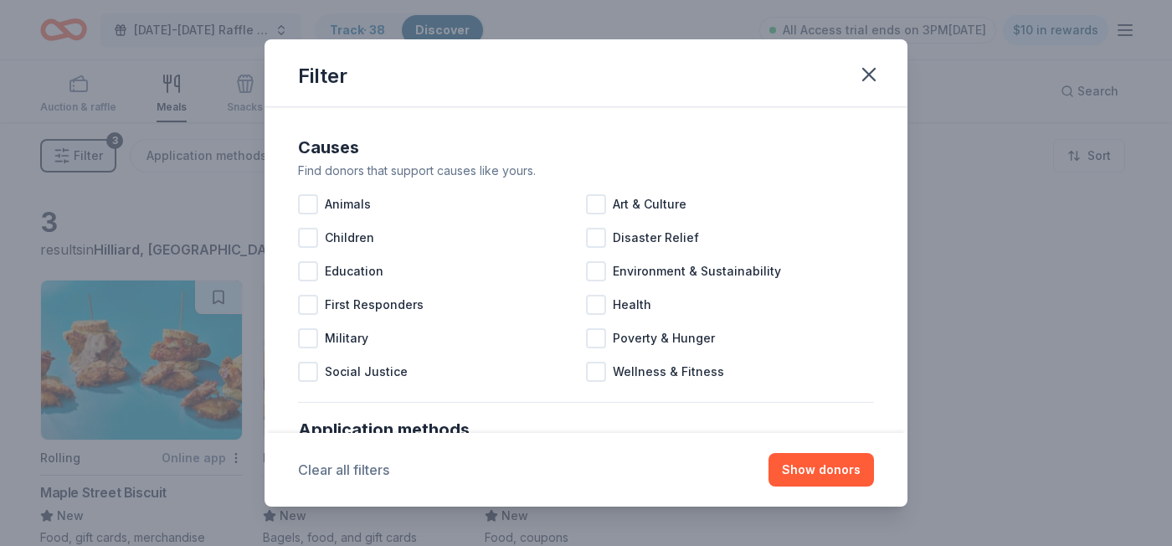
click at [378, 480] on button "Clear all filters" at bounding box center [343, 469] width 91 height 20
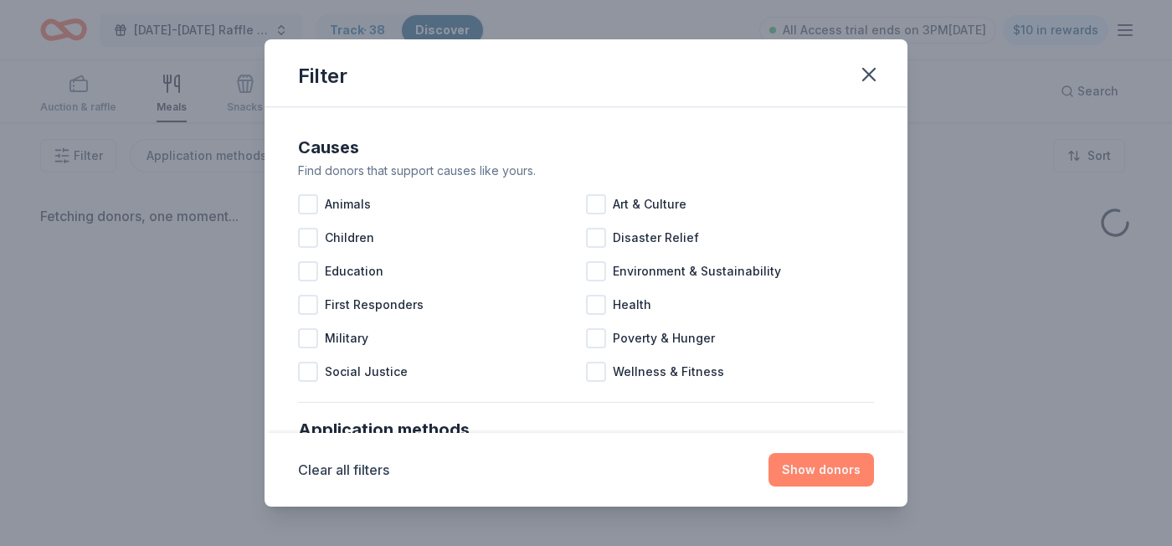
click at [787, 472] on button "Show donors" at bounding box center [820, 469] width 105 height 33
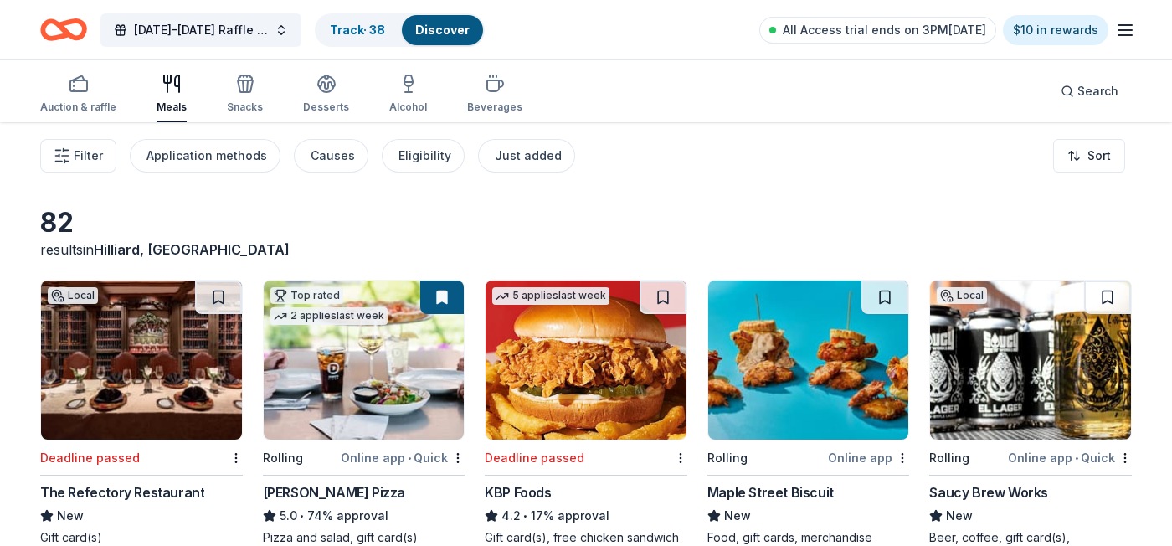
click at [160, 387] on img at bounding box center [141, 359] width 201 height 159
click at [95, 155] on span "Filter" at bounding box center [88, 156] width 29 height 20
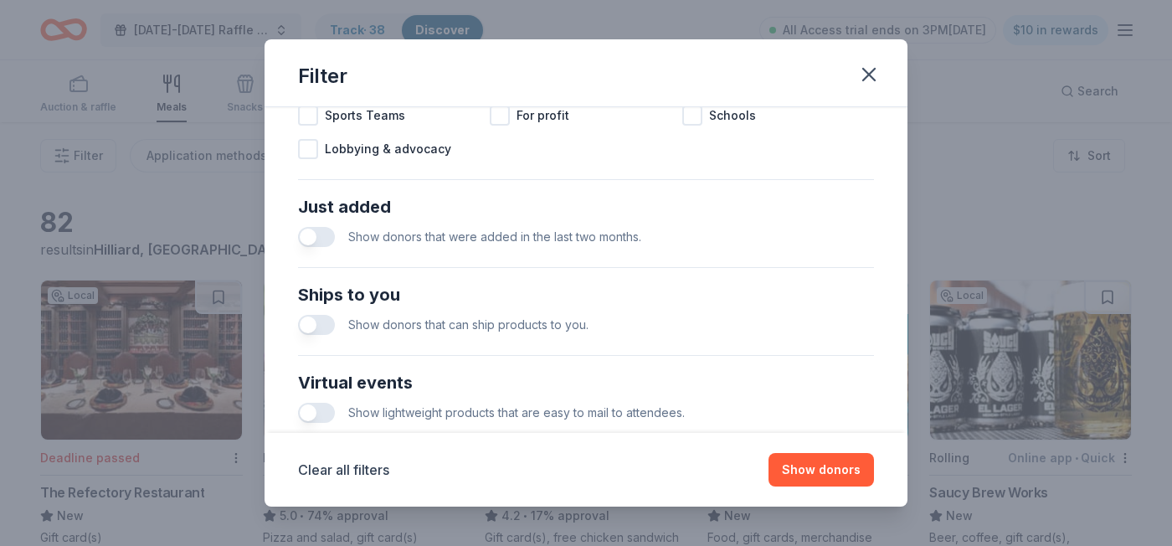
scroll to position [605, 0]
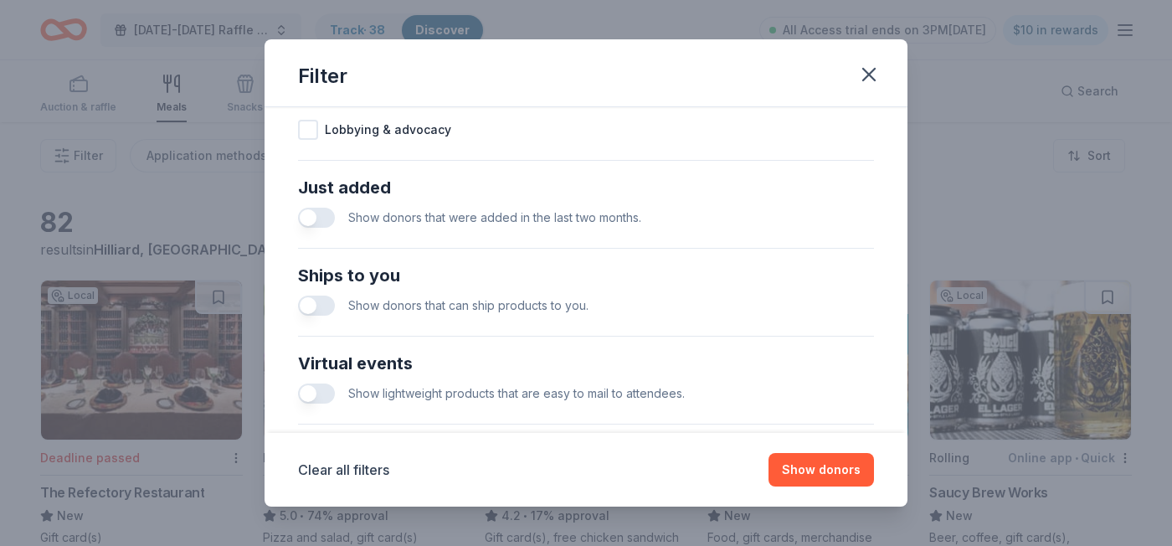
click at [317, 306] on button "button" at bounding box center [316, 305] width 37 height 20
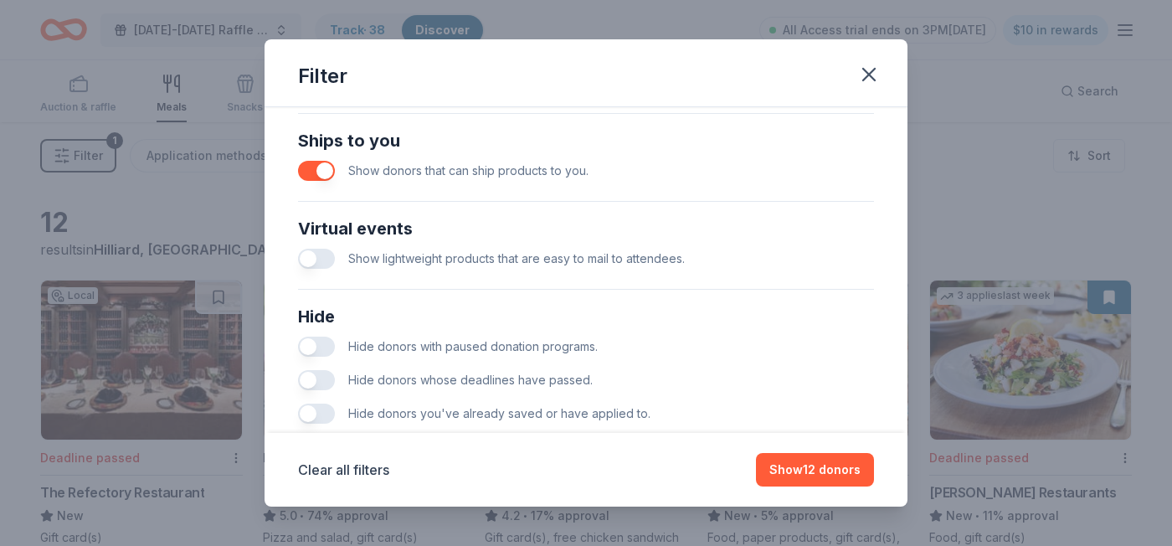
scroll to position [770, 0]
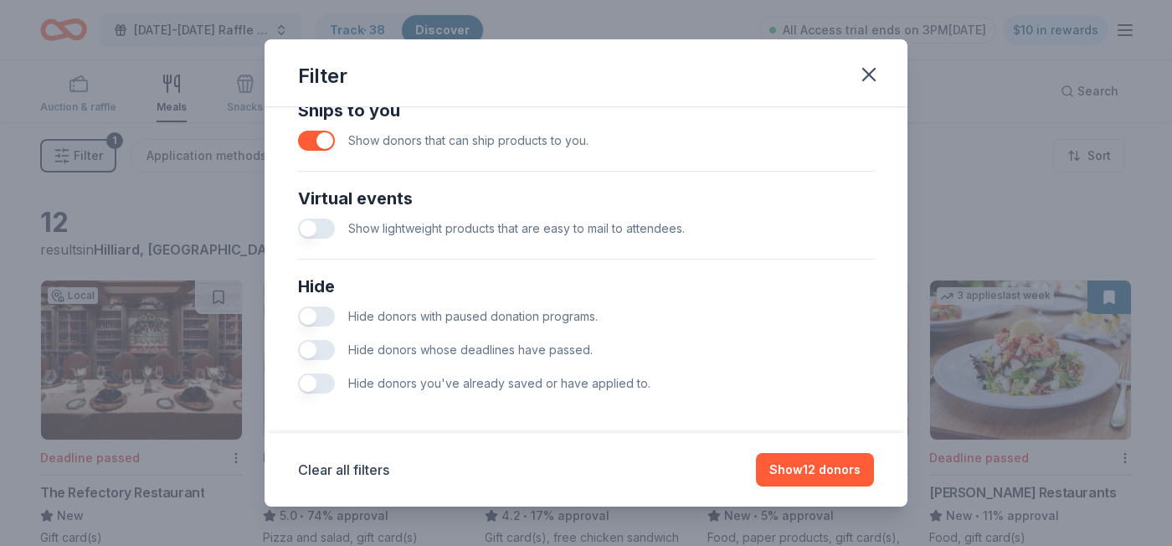
click at [316, 347] on button "button" at bounding box center [316, 350] width 37 height 20
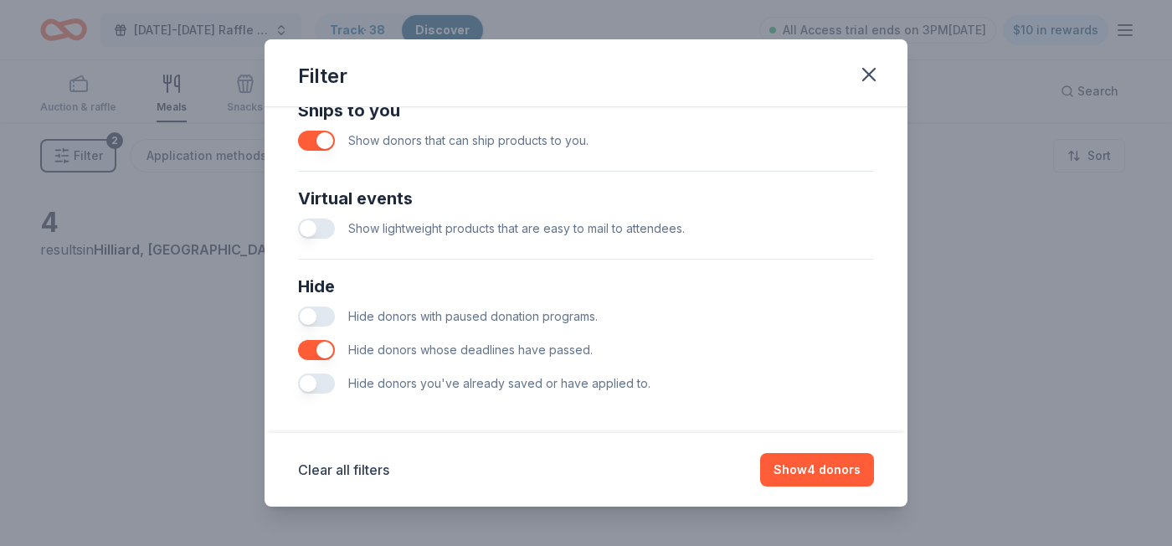
click at [321, 393] on div "Hide donors you've already saved or have applied to." at bounding box center [586, 383] width 576 height 33
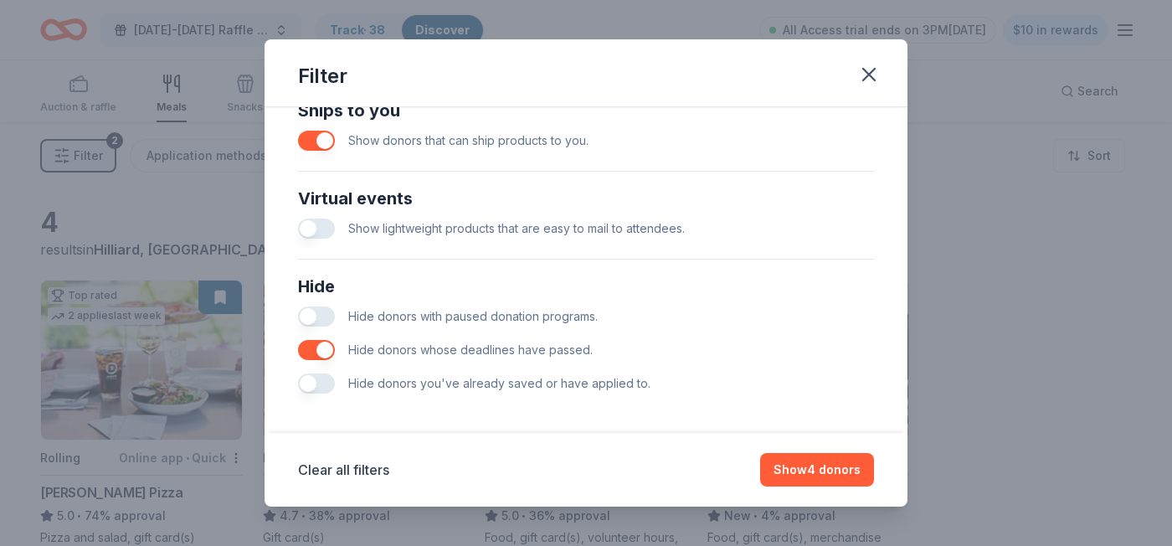
click at [319, 379] on button "button" at bounding box center [316, 383] width 37 height 20
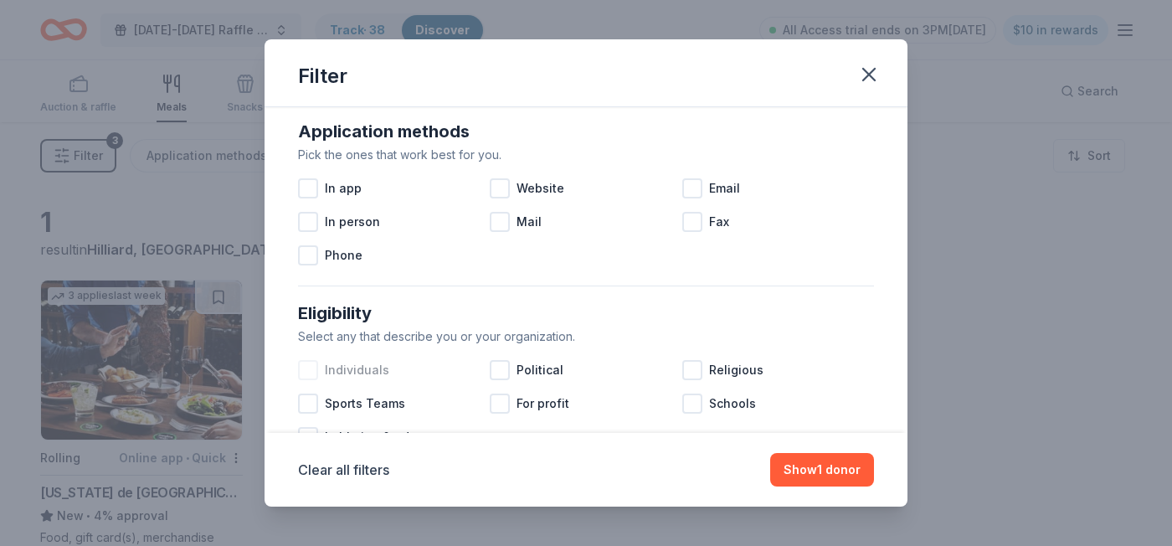
scroll to position [311, 0]
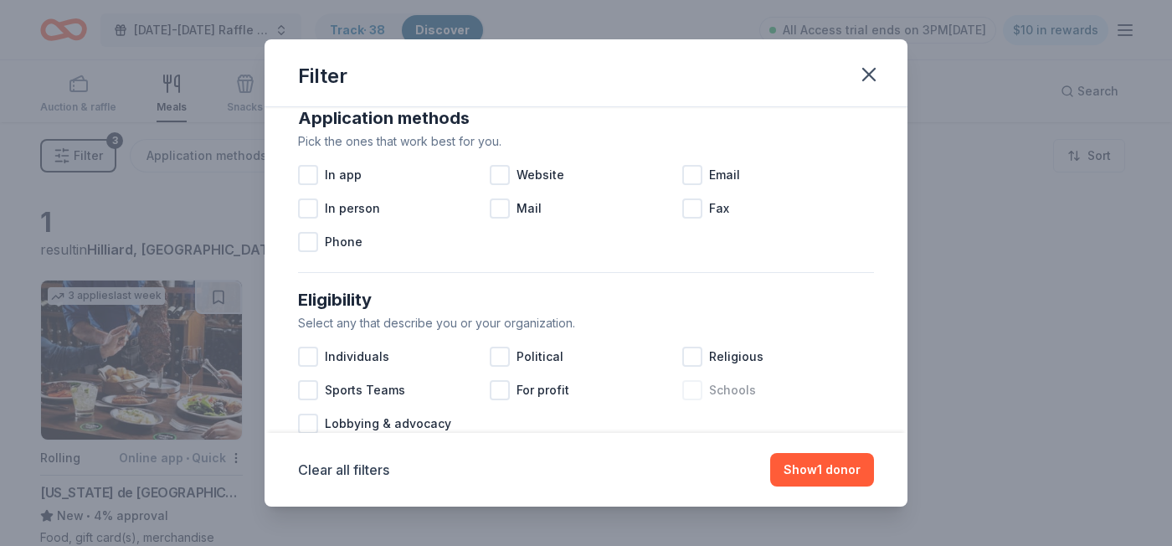
click at [694, 387] on div at bounding box center [692, 390] width 20 height 20
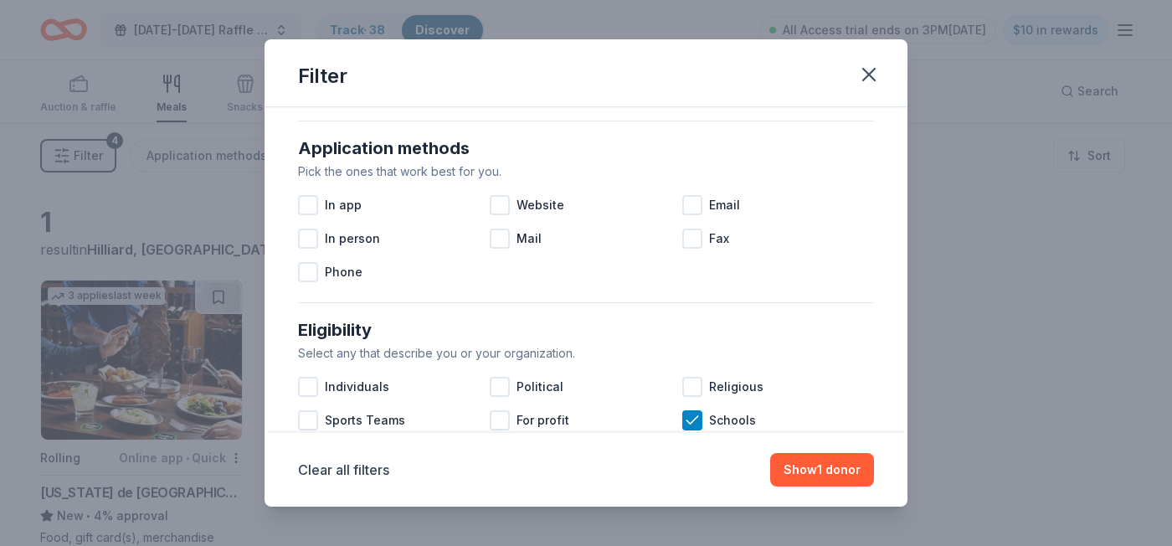
scroll to position [268, 0]
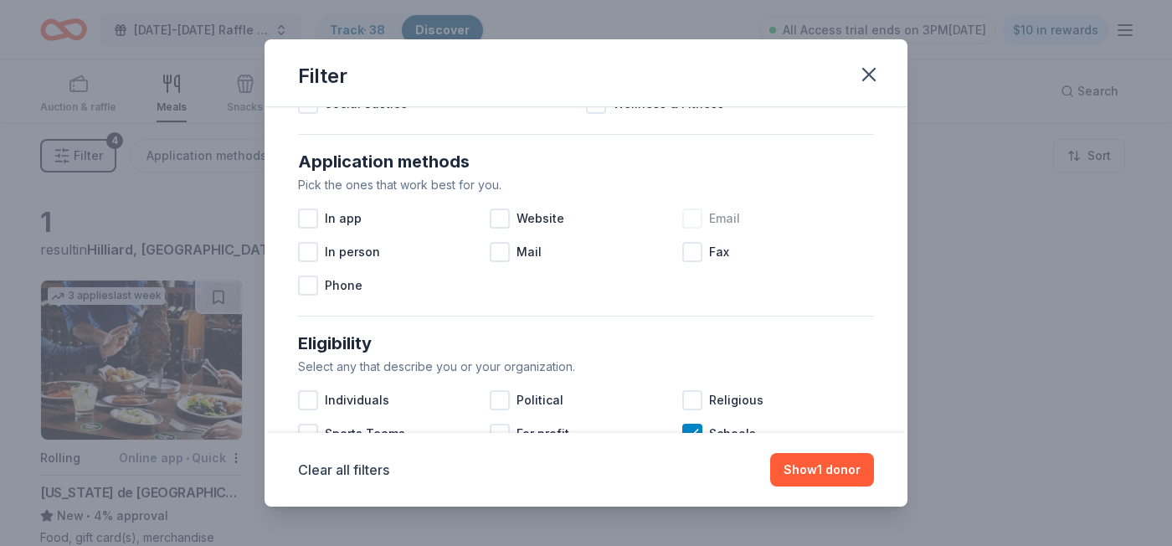
click at [697, 221] on div at bounding box center [692, 218] width 20 height 20
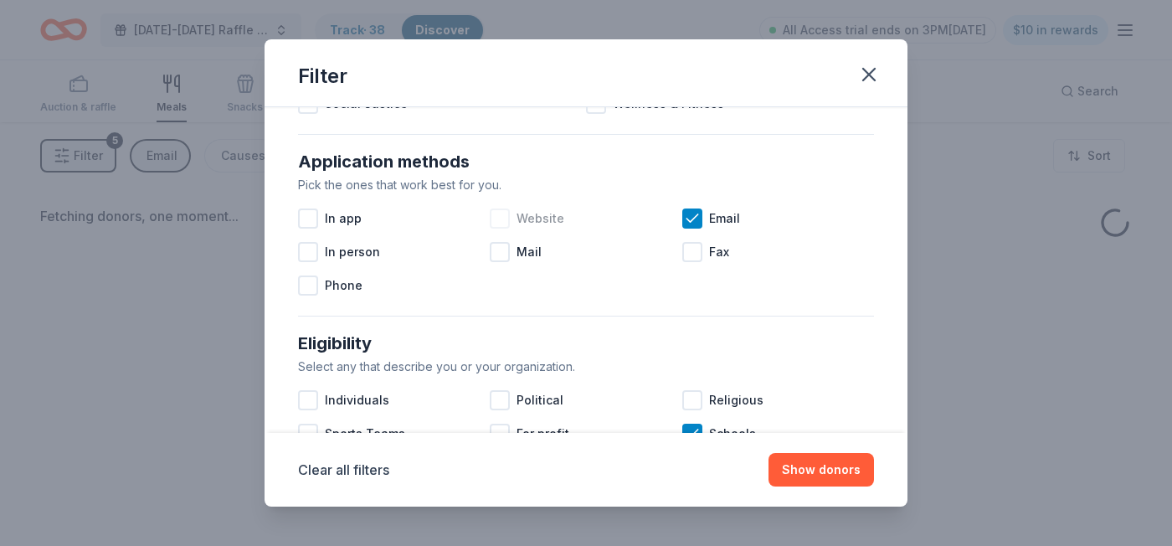
click at [504, 219] on div at bounding box center [500, 218] width 20 height 20
click at [313, 223] on div at bounding box center [308, 218] width 20 height 20
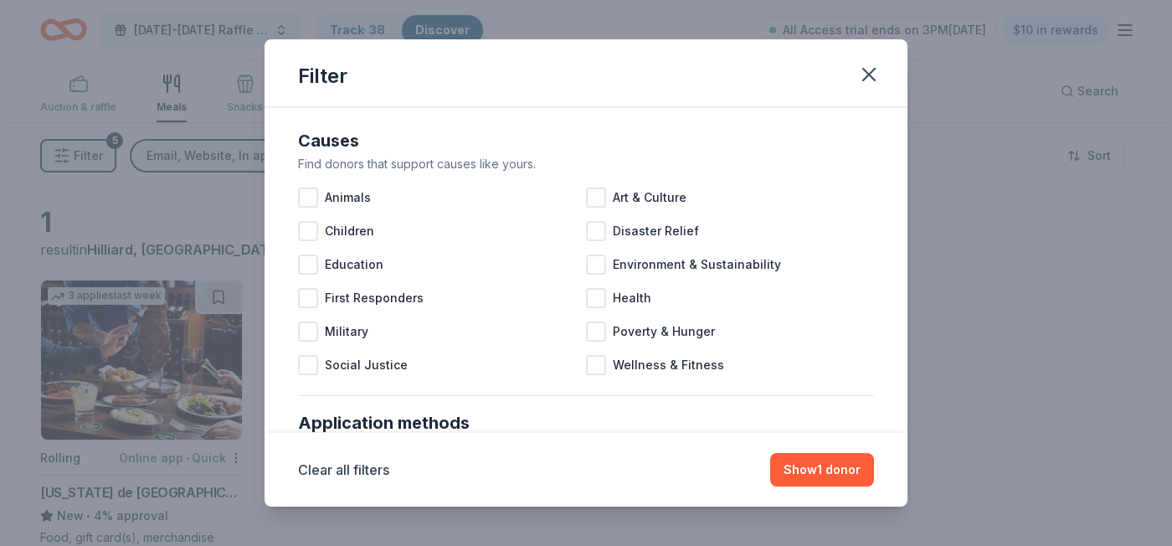
scroll to position [6, 0]
click at [835, 464] on button "Show 1 donor" at bounding box center [822, 469] width 104 height 33
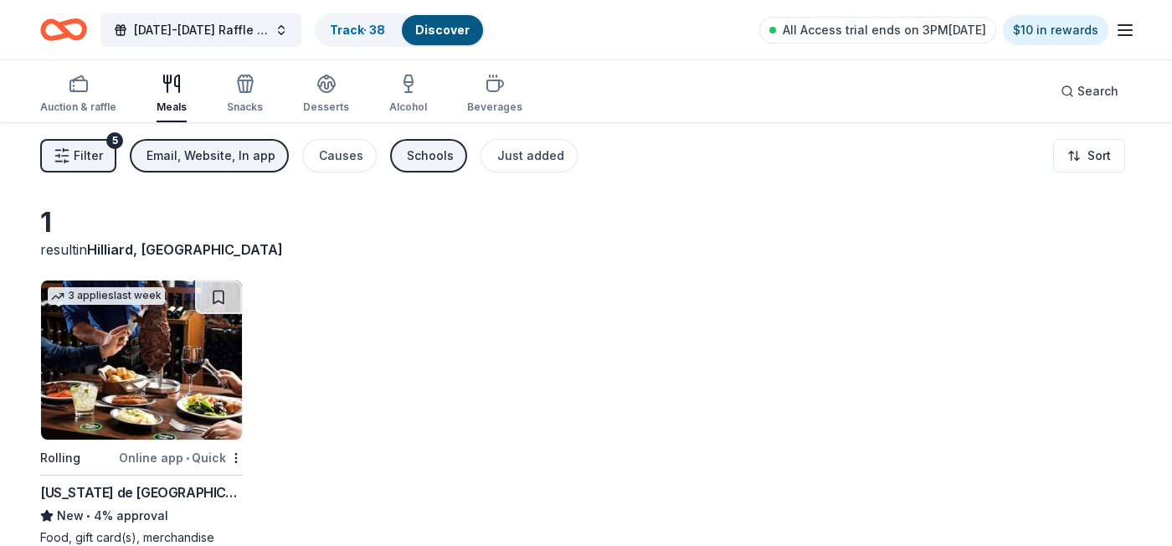
scroll to position [122, 0]
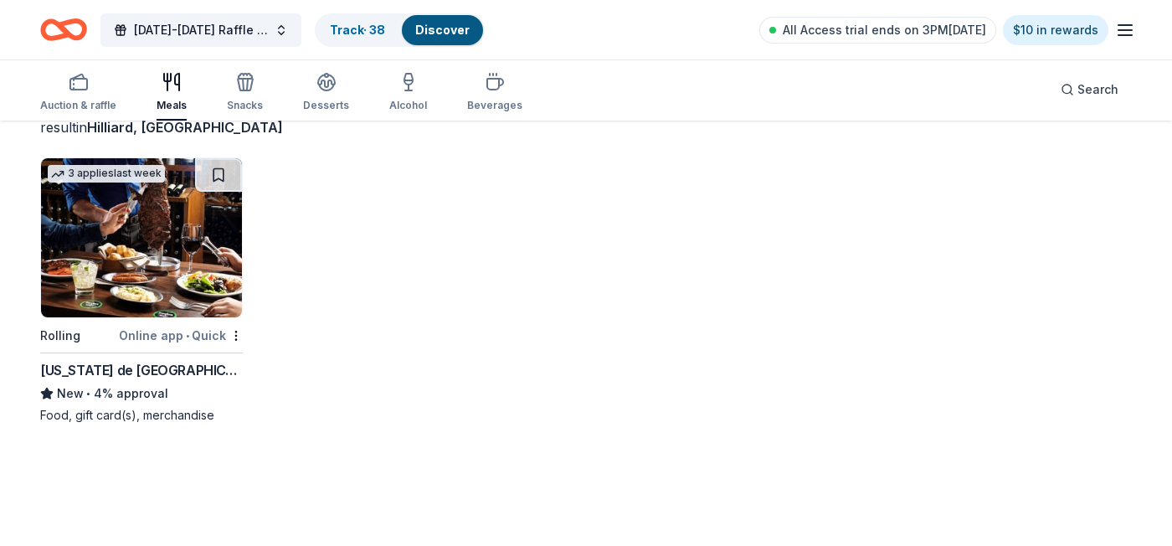
click at [146, 250] on img at bounding box center [141, 237] width 201 height 159
click at [237, 88] on icon "button" at bounding box center [245, 82] width 20 height 20
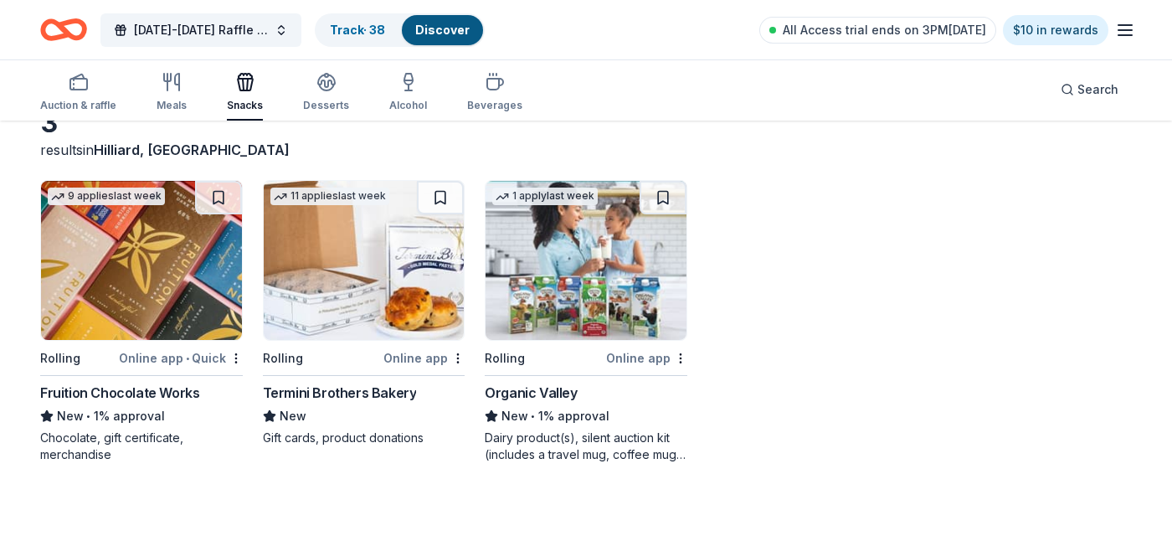
scroll to position [122, 0]
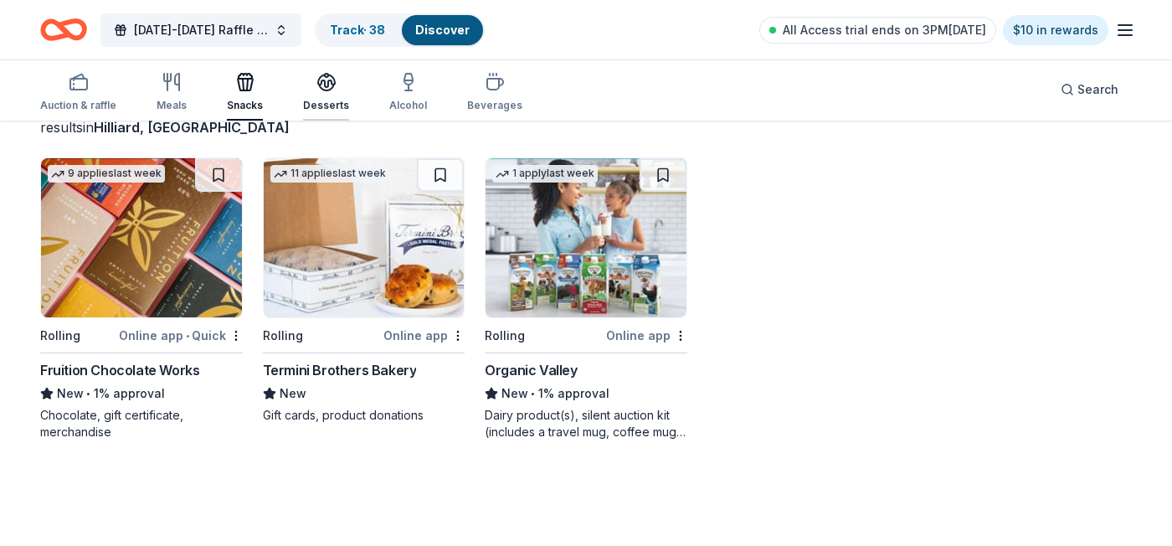
click at [329, 116] on button "Desserts" at bounding box center [326, 92] width 46 height 55
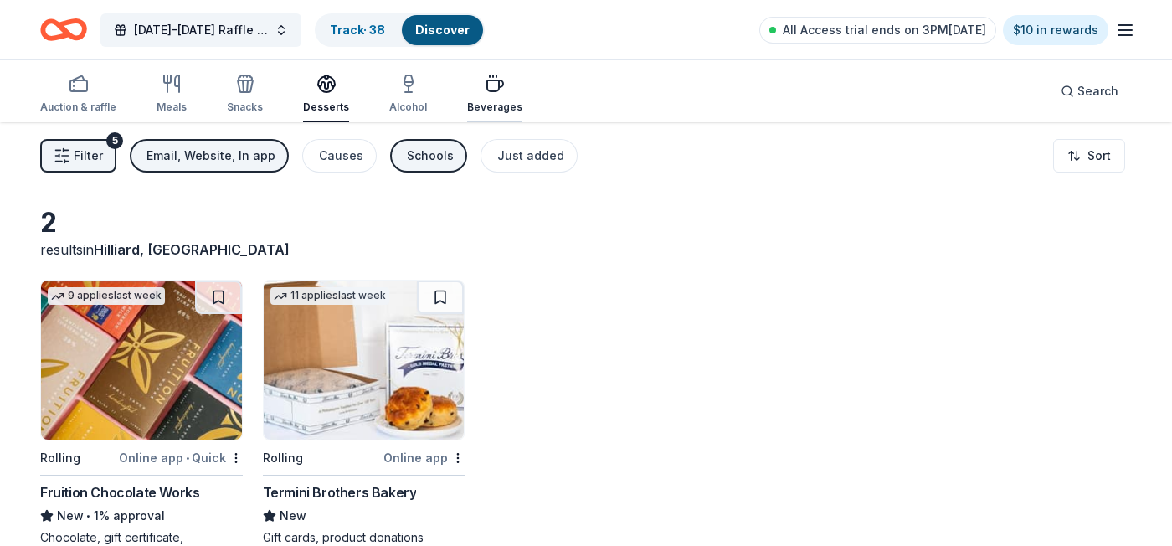
click at [485, 87] on icon "button" at bounding box center [495, 84] width 20 height 20
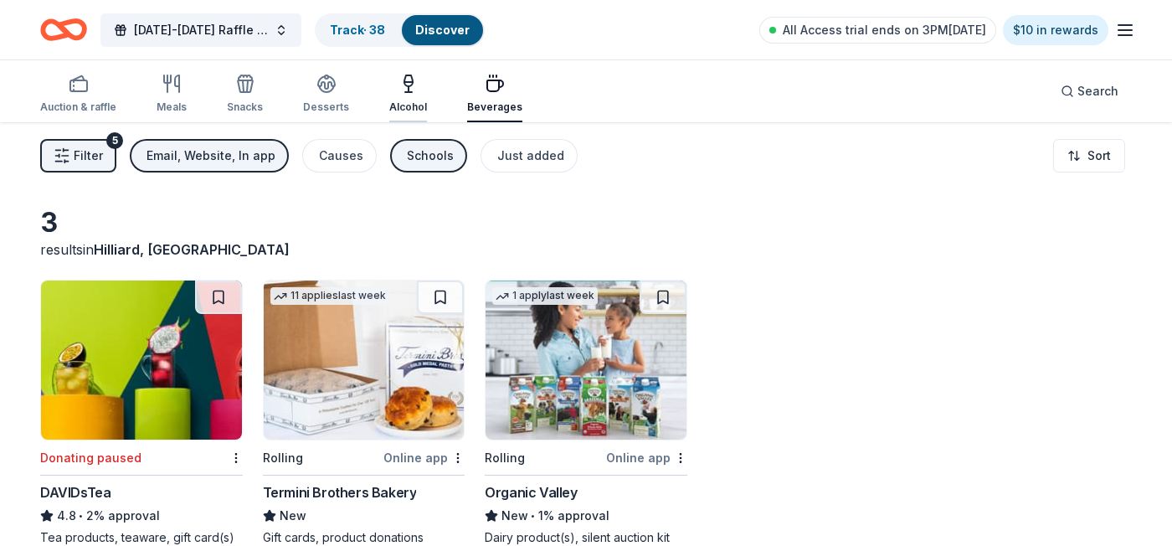
click at [401, 95] on div "Alcohol" at bounding box center [408, 94] width 38 height 40
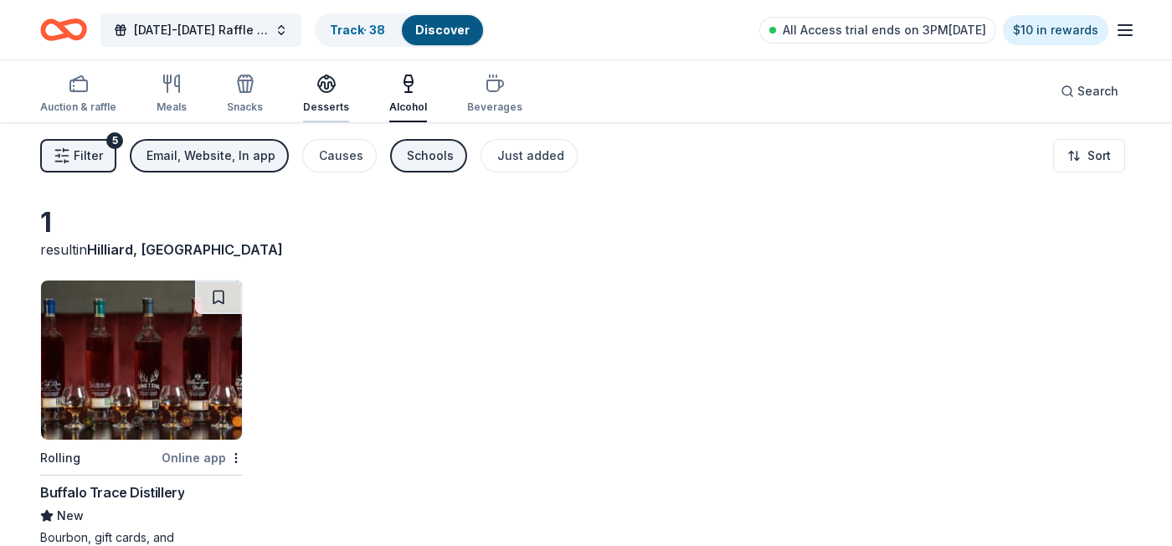
click at [314, 105] on div "Desserts" at bounding box center [326, 106] width 46 height 13
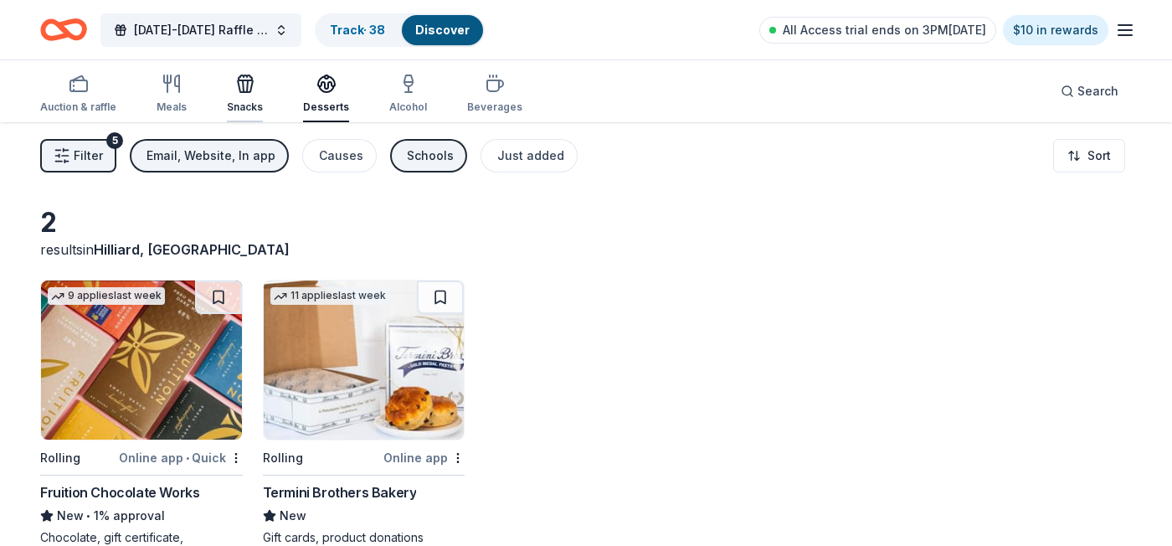
click at [256, 91] on div "button" at bounding box center [245, 84] width 36 height 20
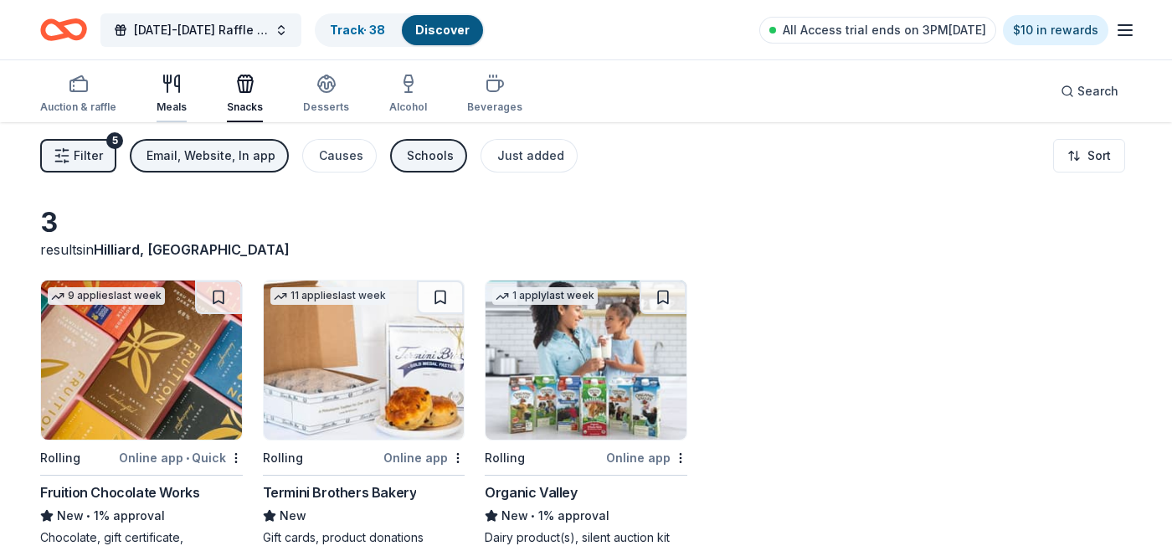
click at [167, 84] on icon "button" at bounding box center [167, 83] width 0 height 17
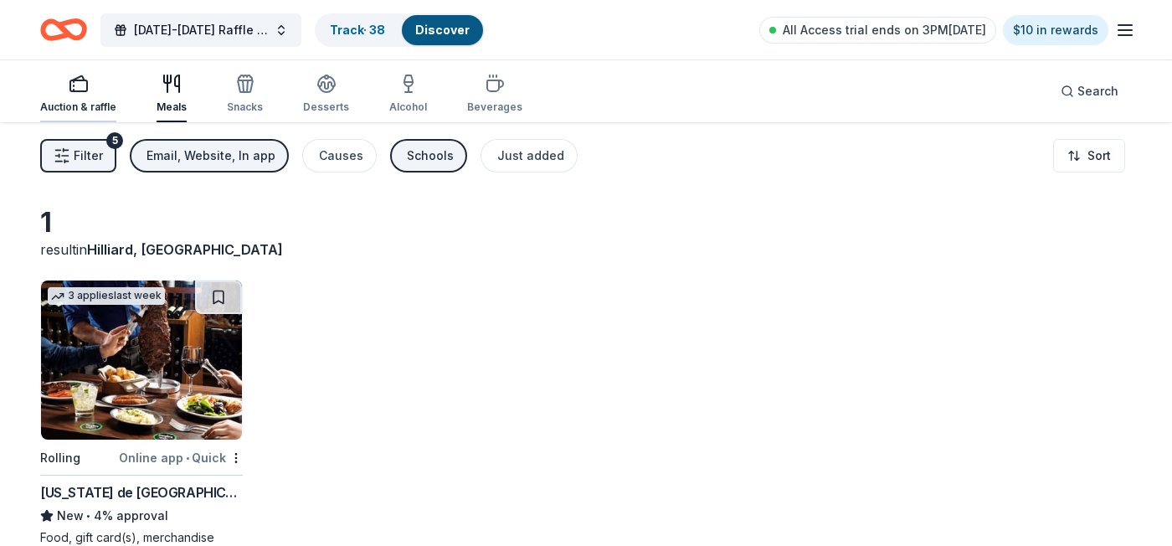
click at [87, 91] on icon "button" at bounding box center [79, 84] width 20 height 20
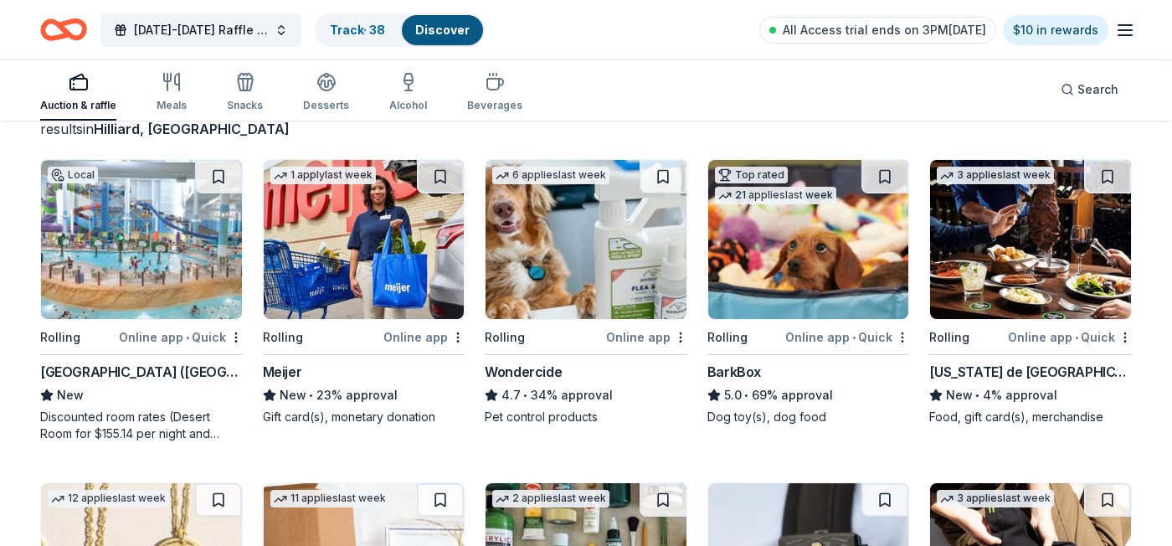
scroll to position [121, 0]
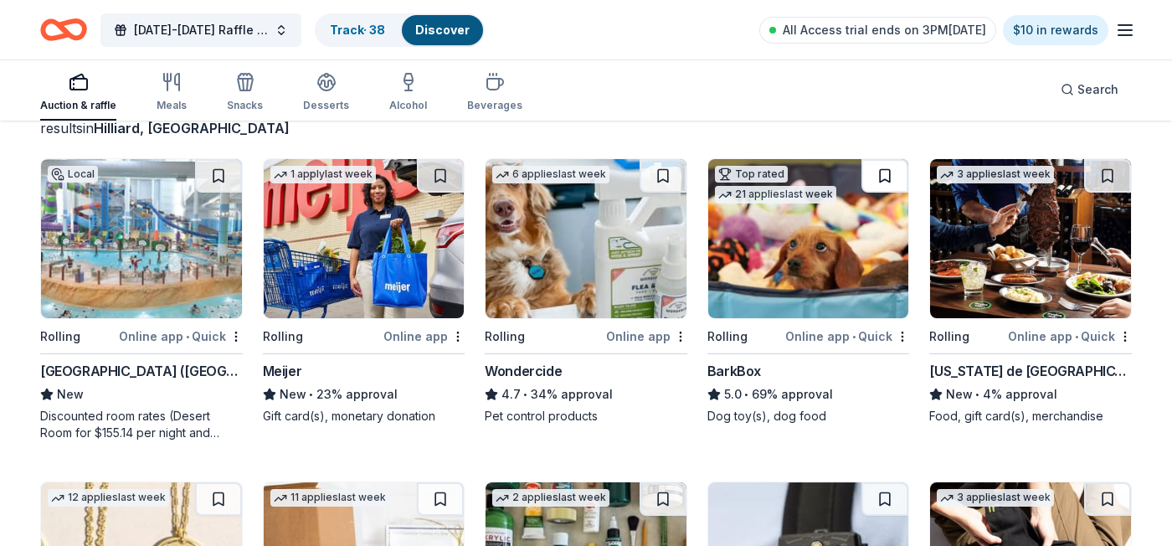
click at [875, 176] on button at bounding box center [884, 175] width 47 height 33
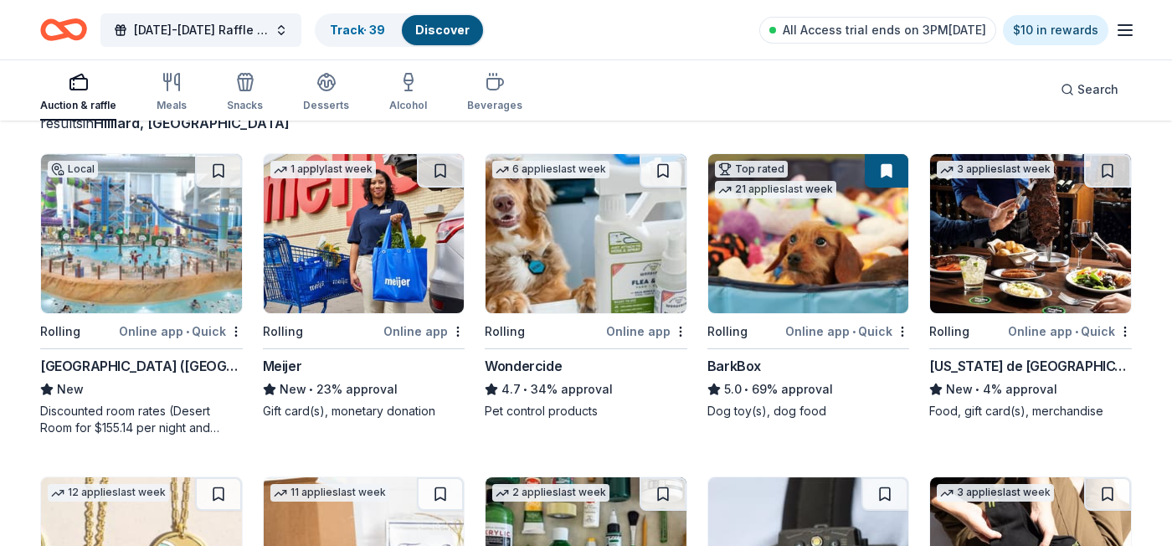
scroll to position [127, 0]
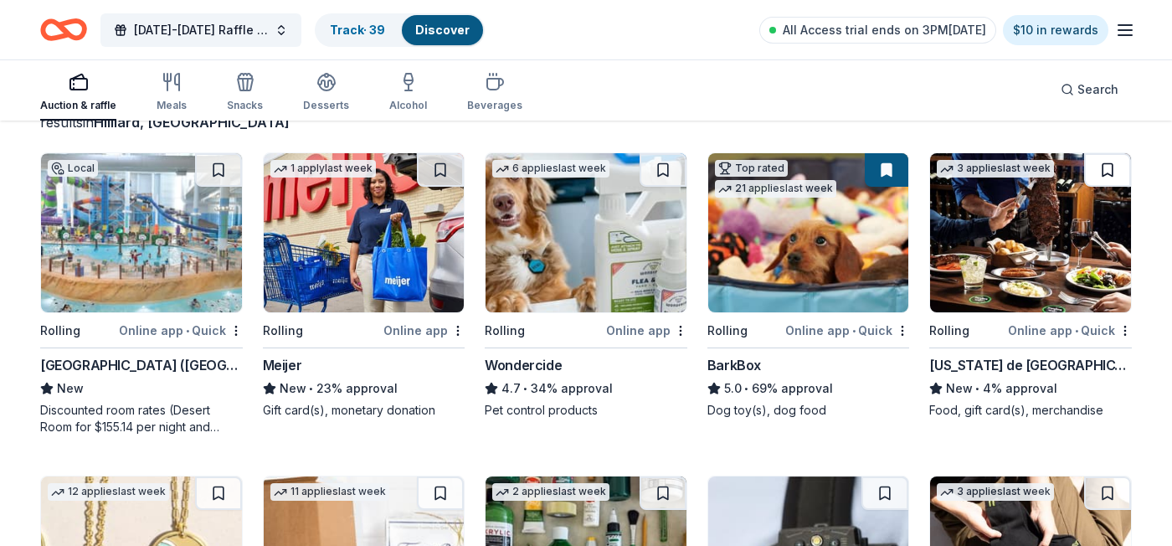
click at [1111, 168] on button at bounding box center [1107, 169] width 47 height 33
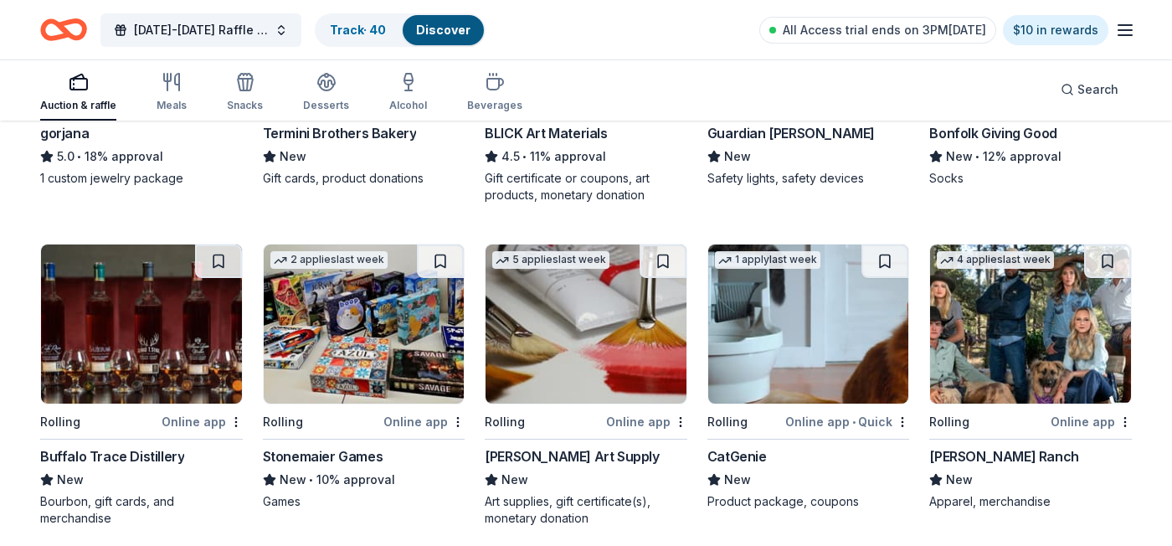
scroll to position [685, 0]
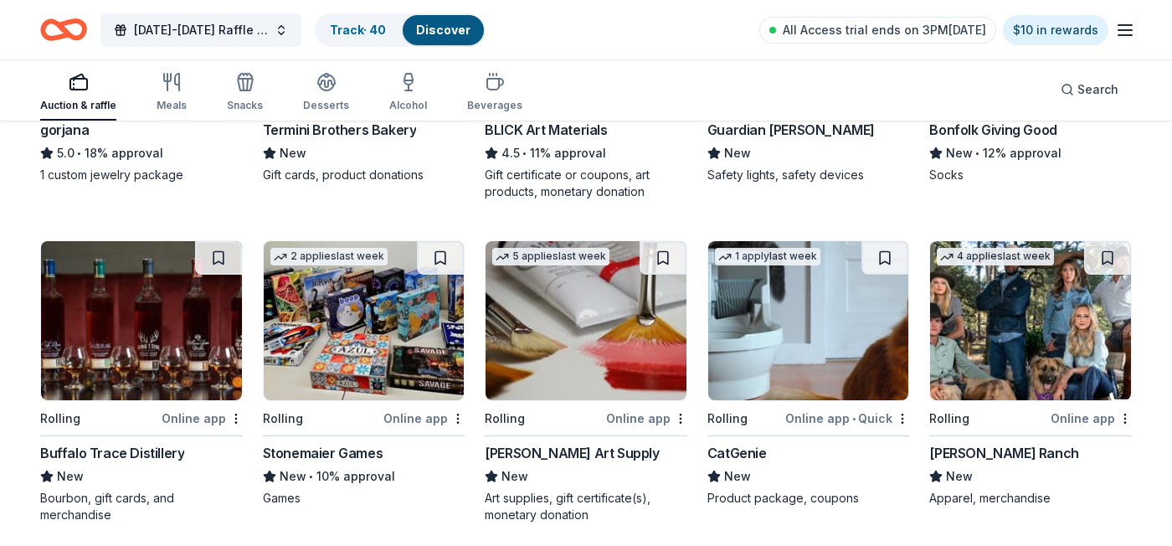
click at [387, 331] on img at bounding box center [364, 320] width 201 height 159
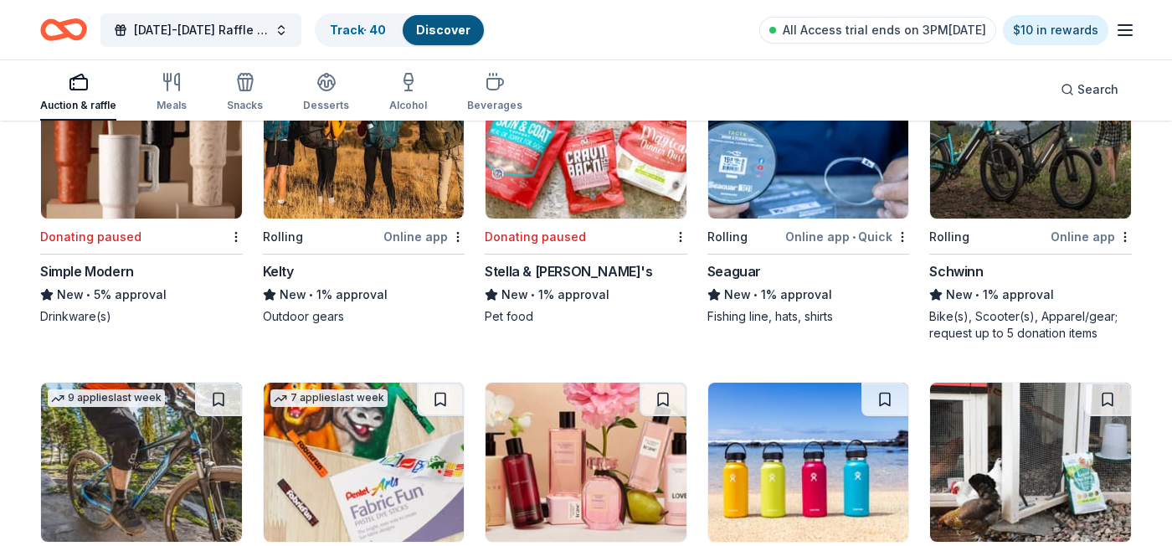
scroll to position [1520, 0]
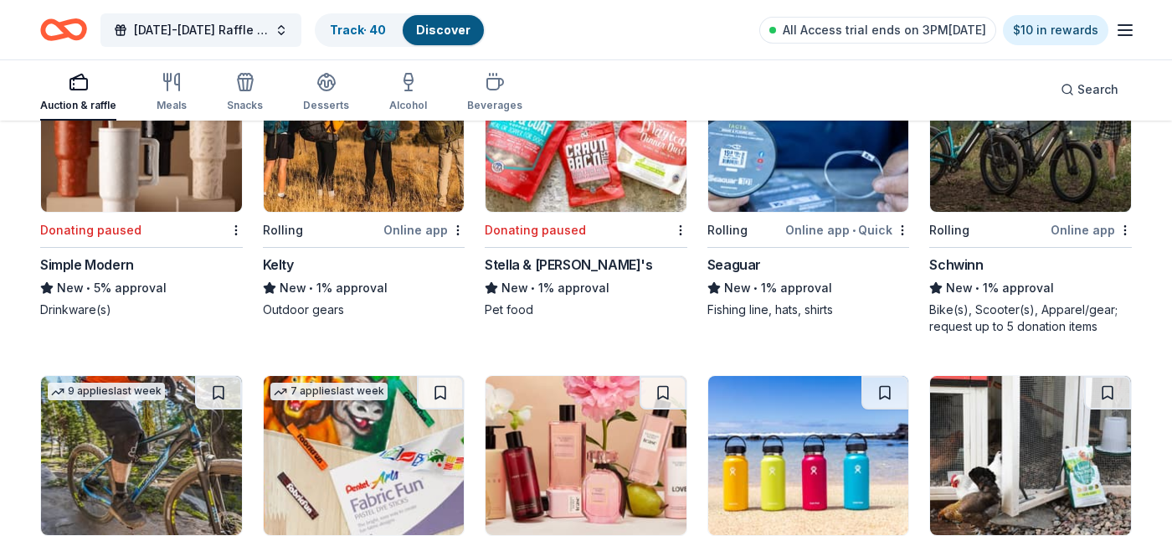
click at [129, 256] on div "Simple Modern" at bounding box center [87, 264] width 94 height 20
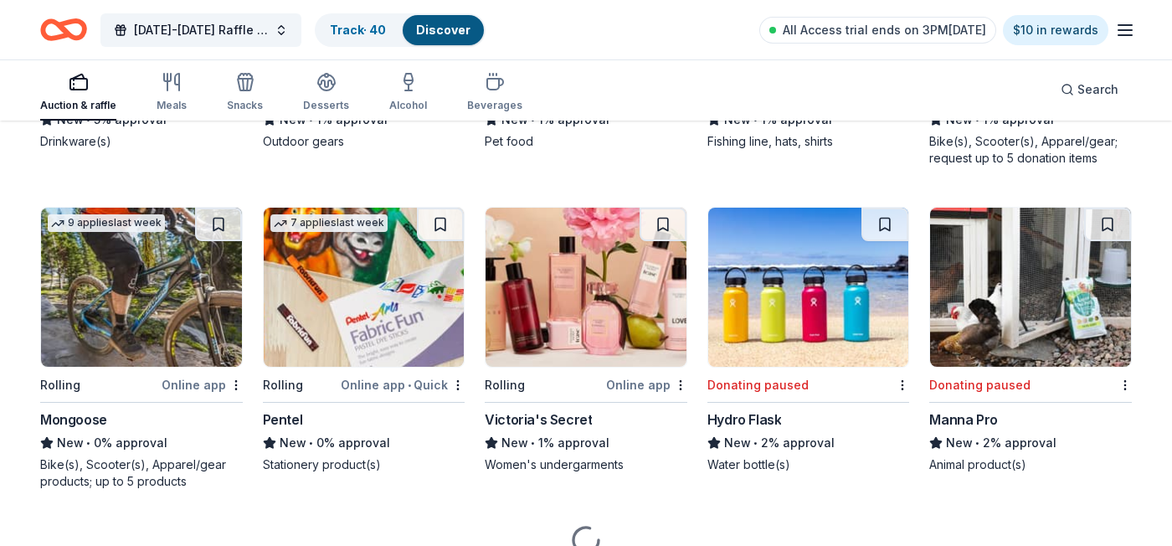
scroll to position [1690, 0]
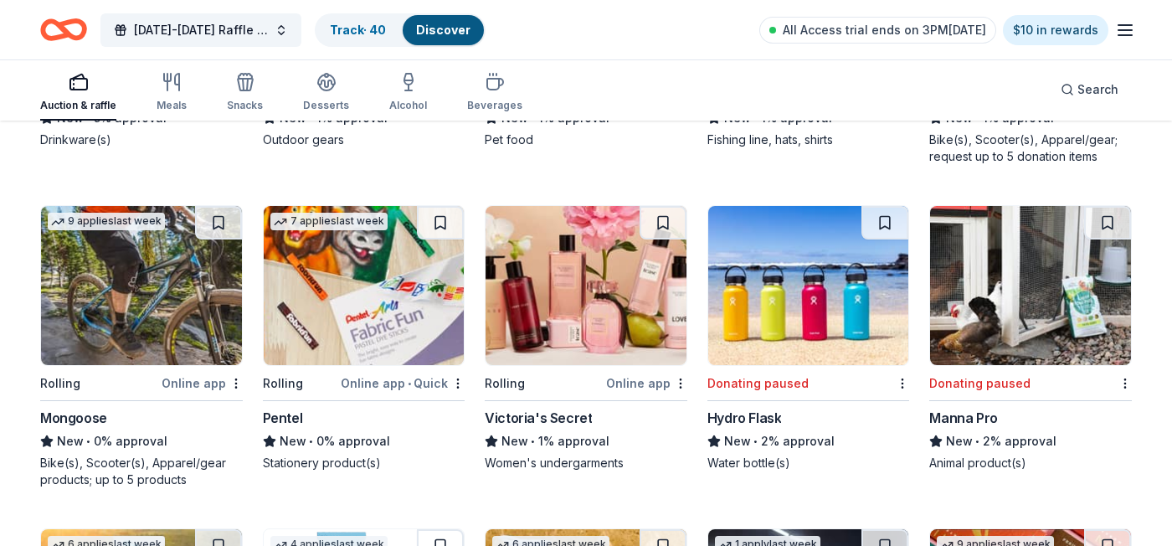
click at [72, 388] on div "Rolling" at bounding box center [60, 383] width 40 height 20
click at [354, 320] on img at bounding box center [364, 285] width 201 height 159
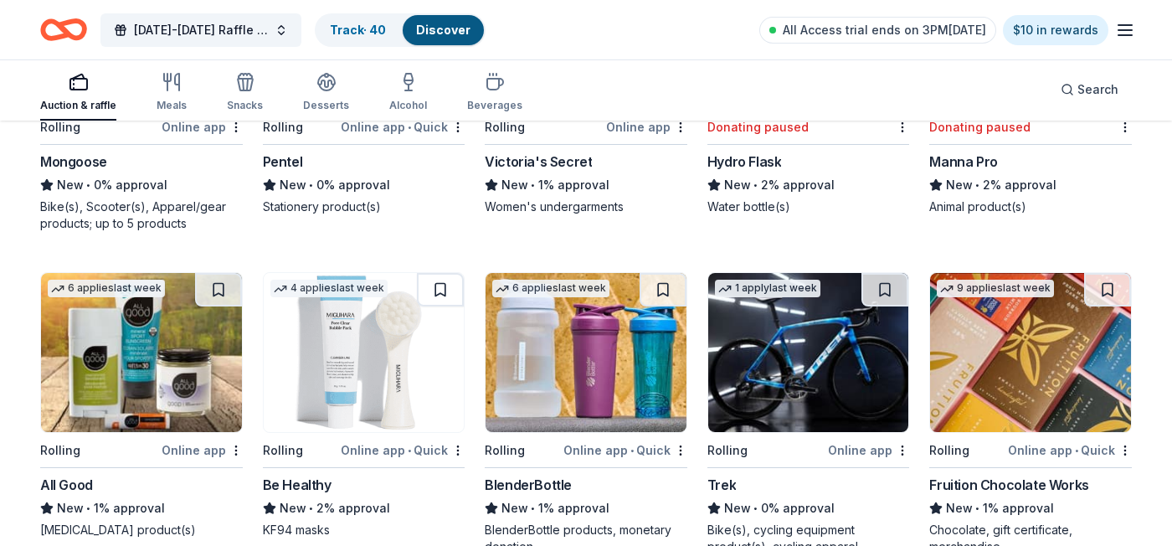
scroll to position [2059, 0]
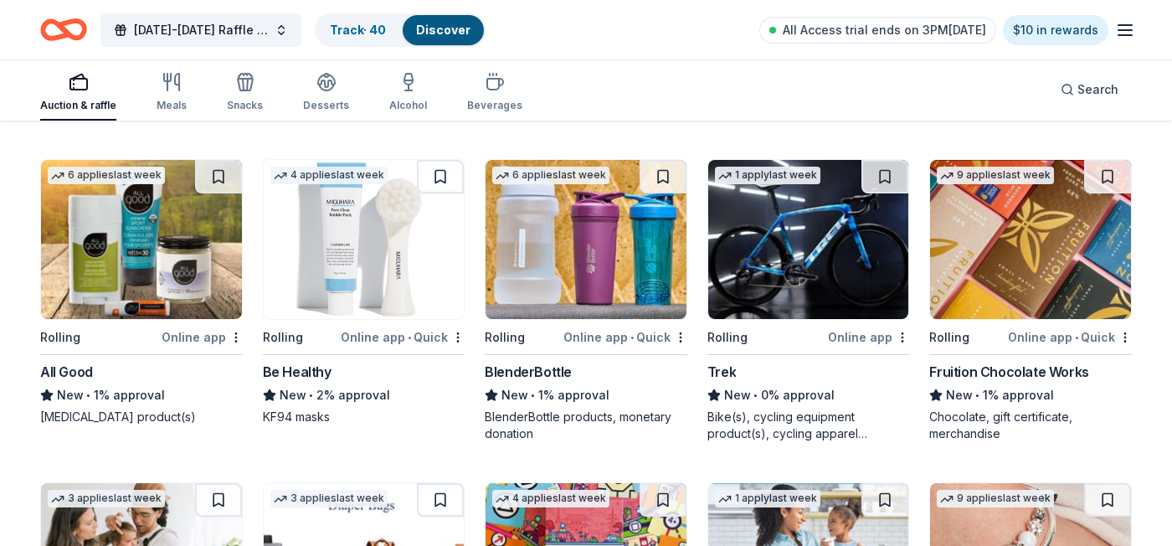
click at [567, 365] on div "BlenderBottle" at bounding box center [528, 372] width 87 height 20
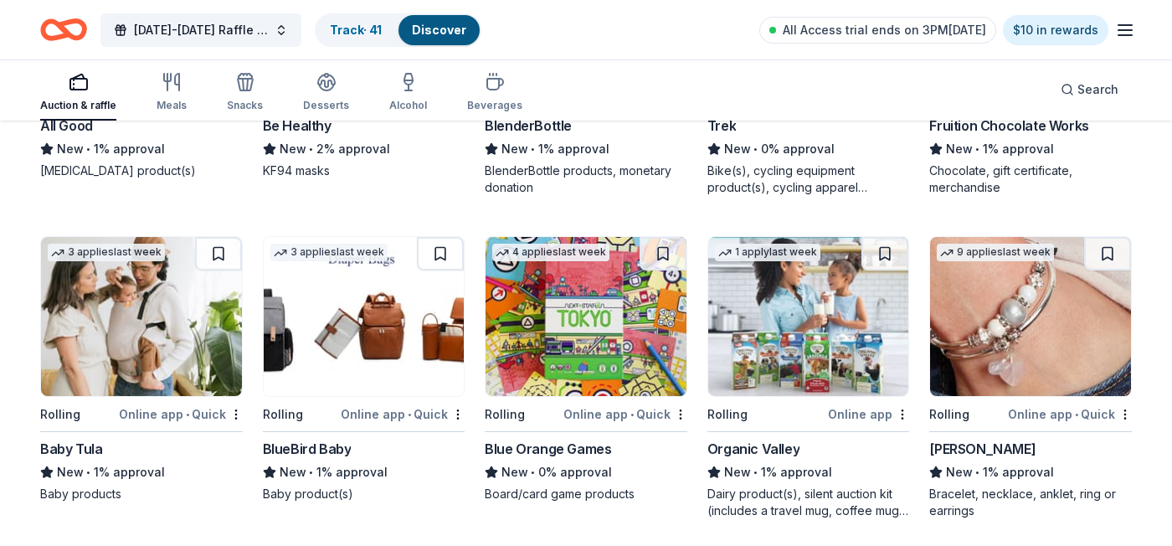
scroll to position [2311, 0]
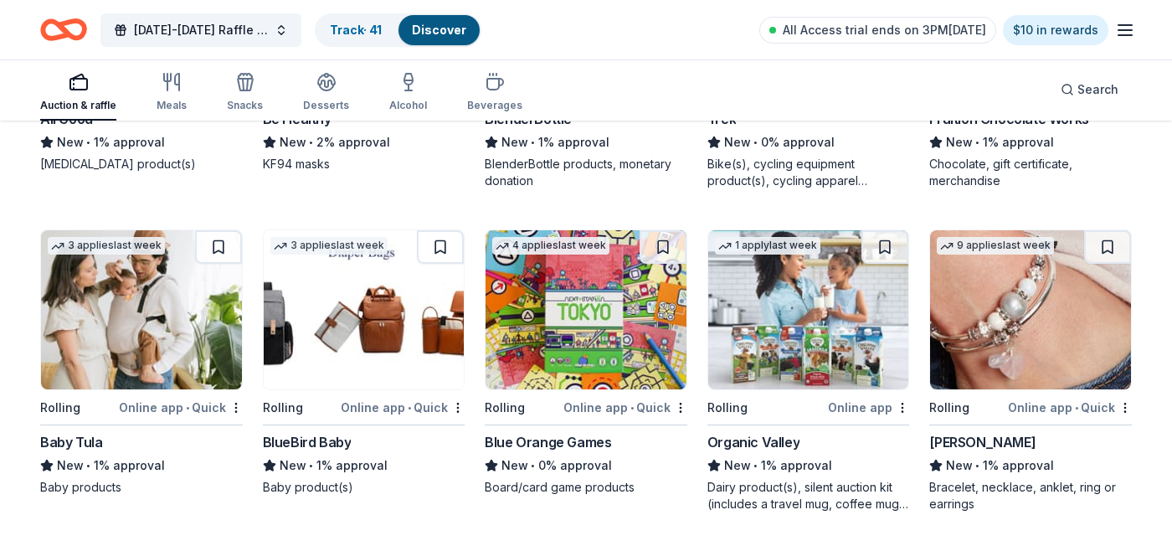
click at [616, 337] on img at bounding box center [585, 309] width 201 height 159
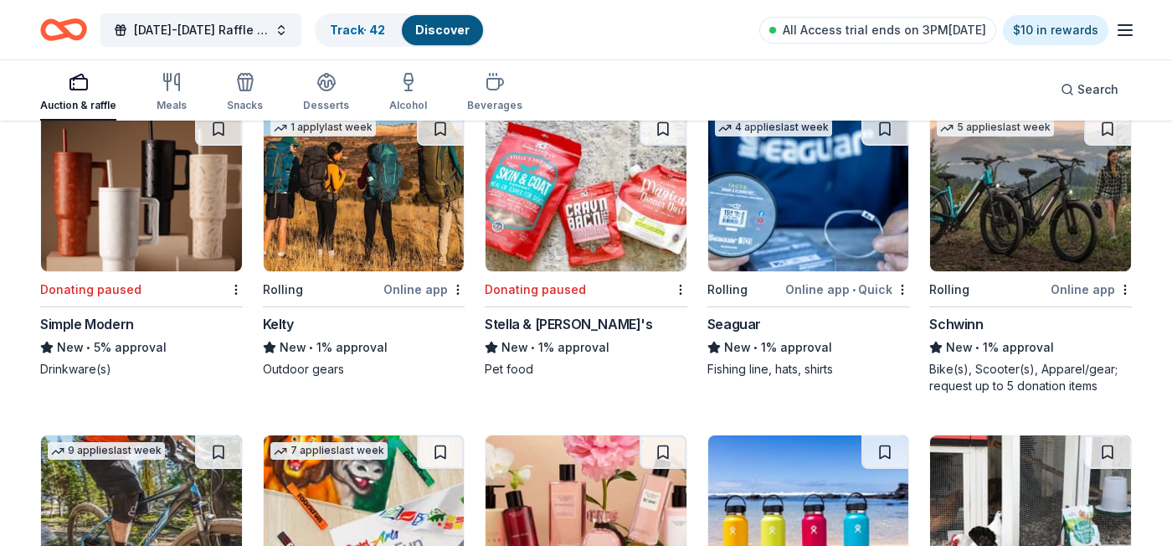
scroll to position [1425, 0]
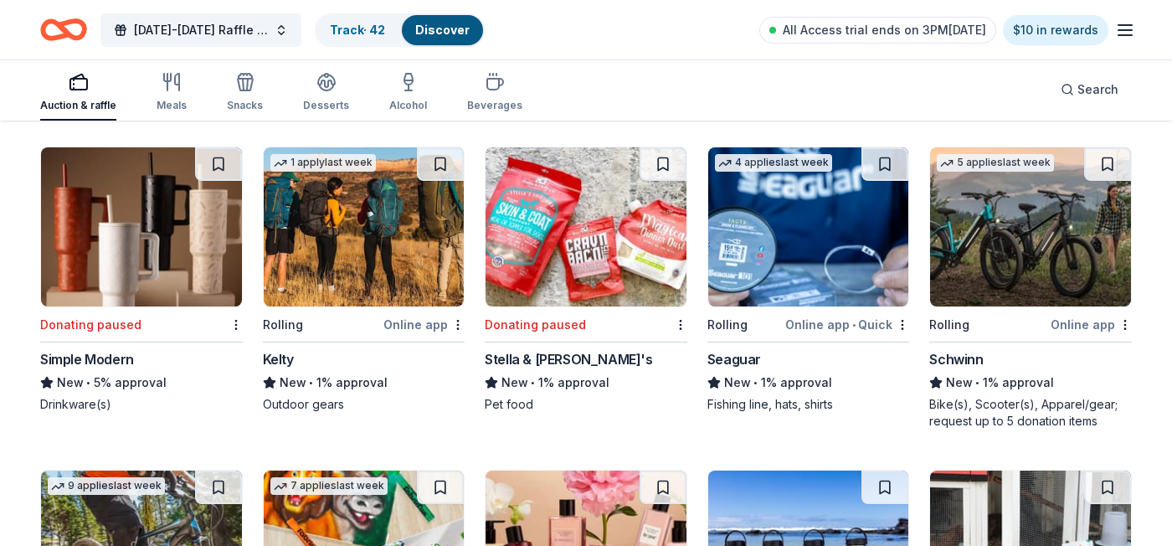
click at [80, 90] on rect "button" at bounding box center [78, 84] width 17 height 11
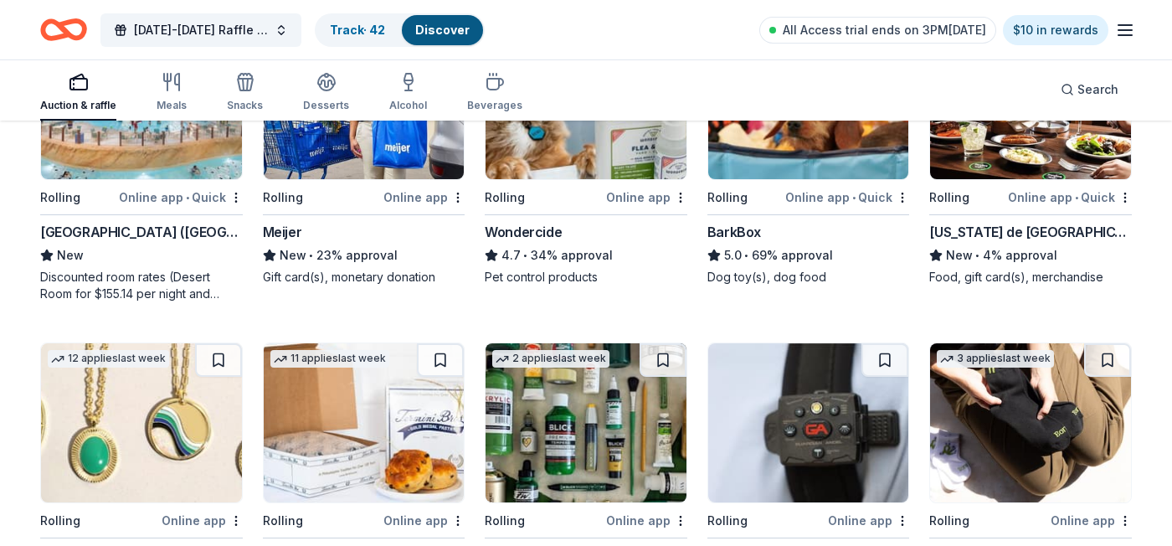
scroll to position [0, 0]
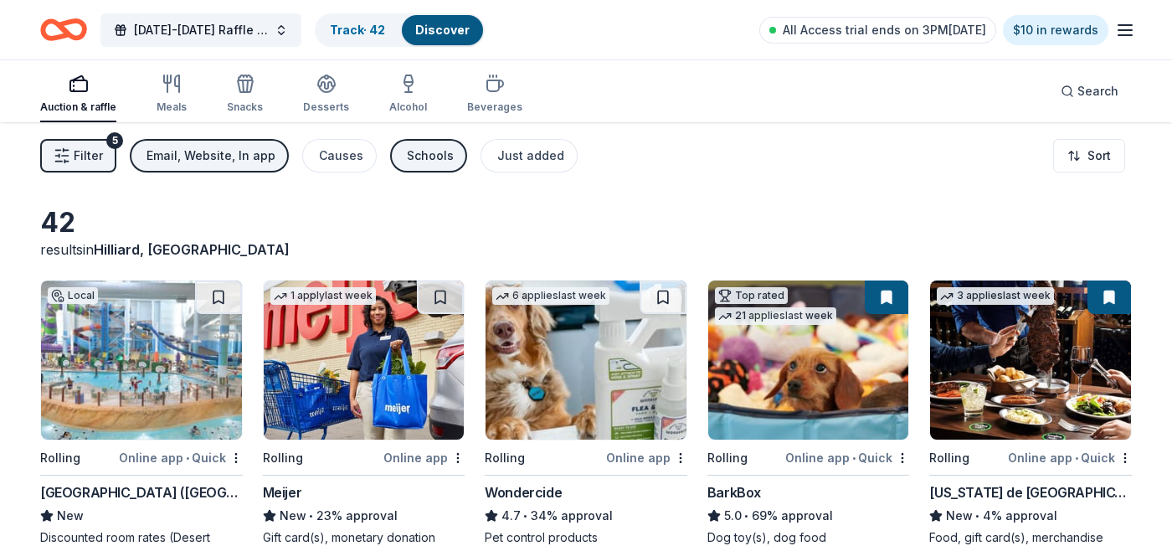
click at [69, 162] on icon "button" at bounding box center [62, 155] width 17 height 17
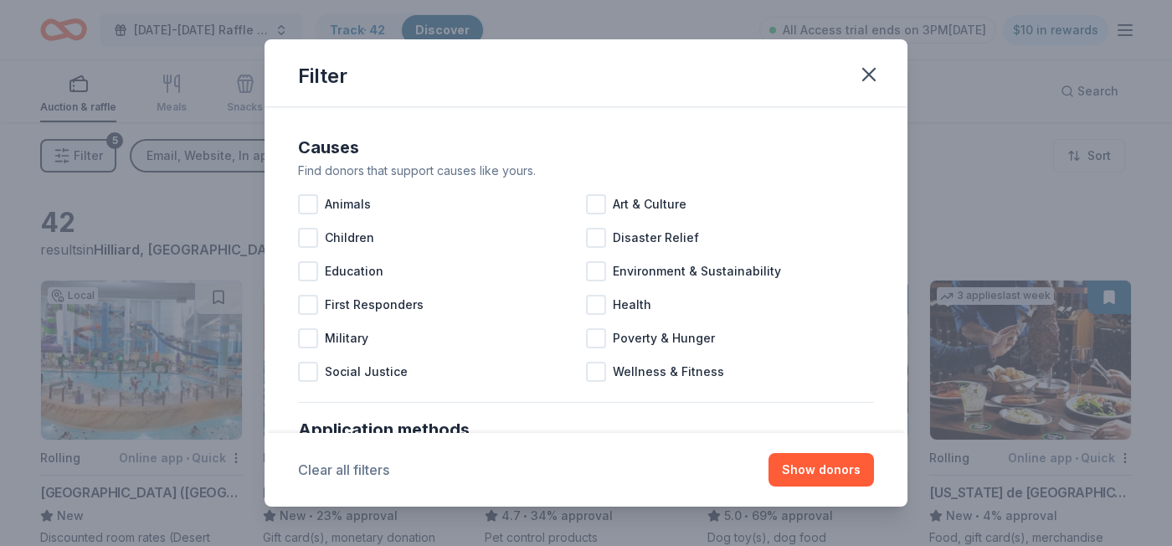
click at [341, 472] on button "Clear all filters" at bounding box center [343, 469] width 91 height 20
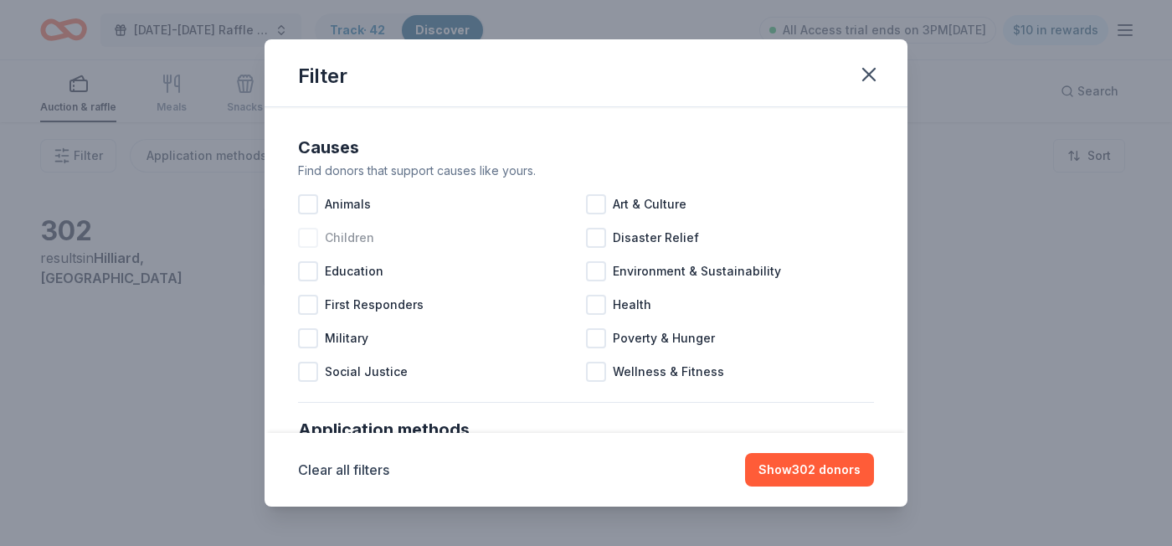
click at [350, 221] on div "Children" at bounding box center [442, 237] width 288 height 33
click at [347, 247] on span "Children" at bounding box center [349, 238] width 49 height 20
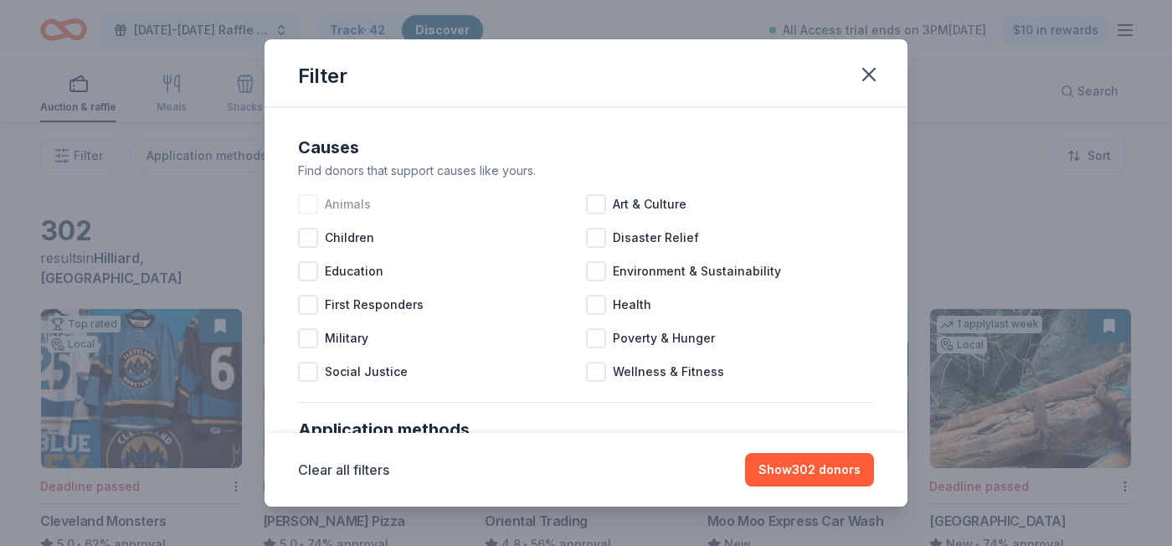
click at [350, 212] on span "Animals" at bounding box center [348, 204] width 46 height 20
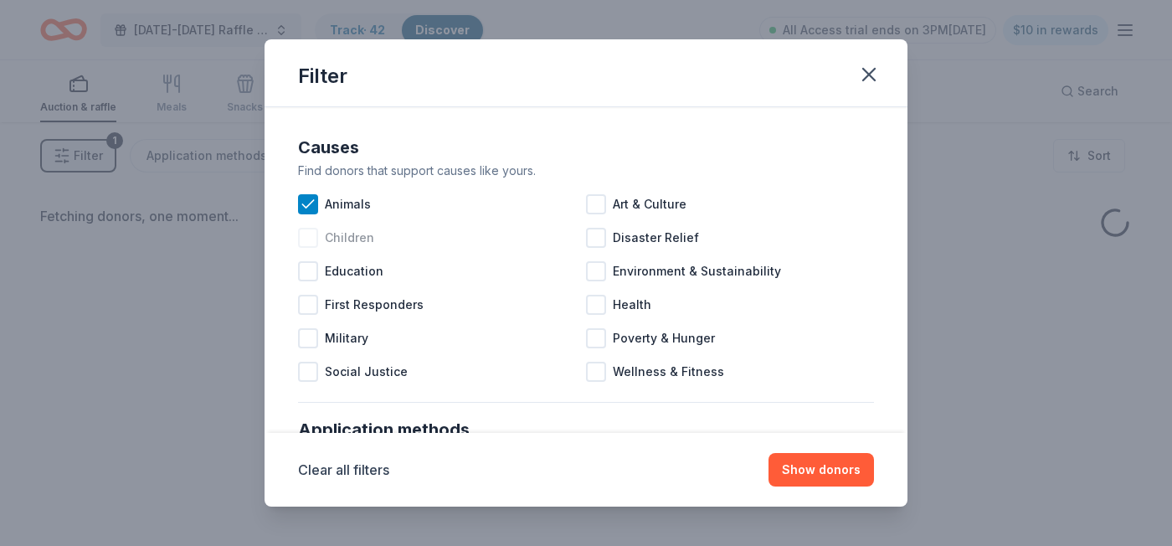
click at [350, 236] on span "Children" at bounding box center [349, 238] width 49 height 20
click at [349, 269] on span "Education" at bounding box center [354, 271] width 59 height 20
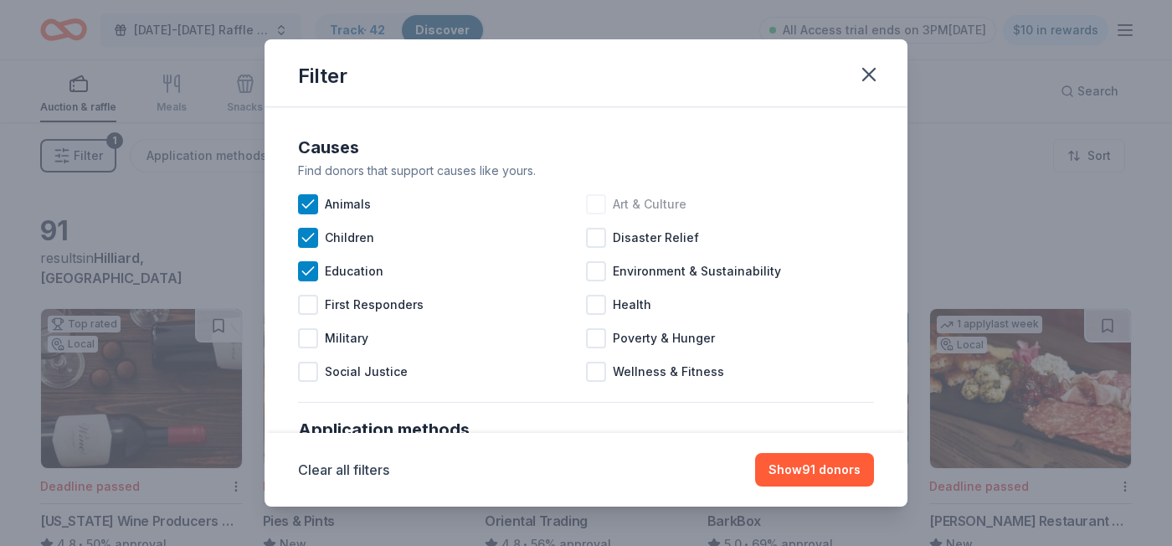
click at [663, 208] on span "Art & Culture" at bounding box center [650, 204] width 74 height 20
click at [699, 370] on span "Wellness & Fitness" at bounding box center [668, 372] width 111 height 20
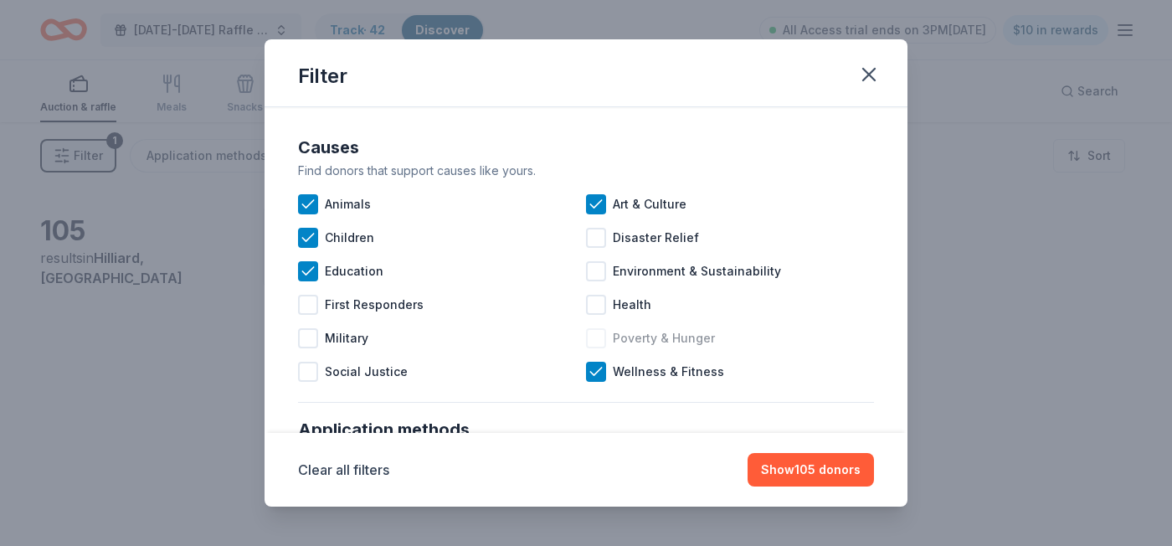
click at [698, 341] on span "Poverty & Hunger" at bounding box center [664, 338] width 102 height 20
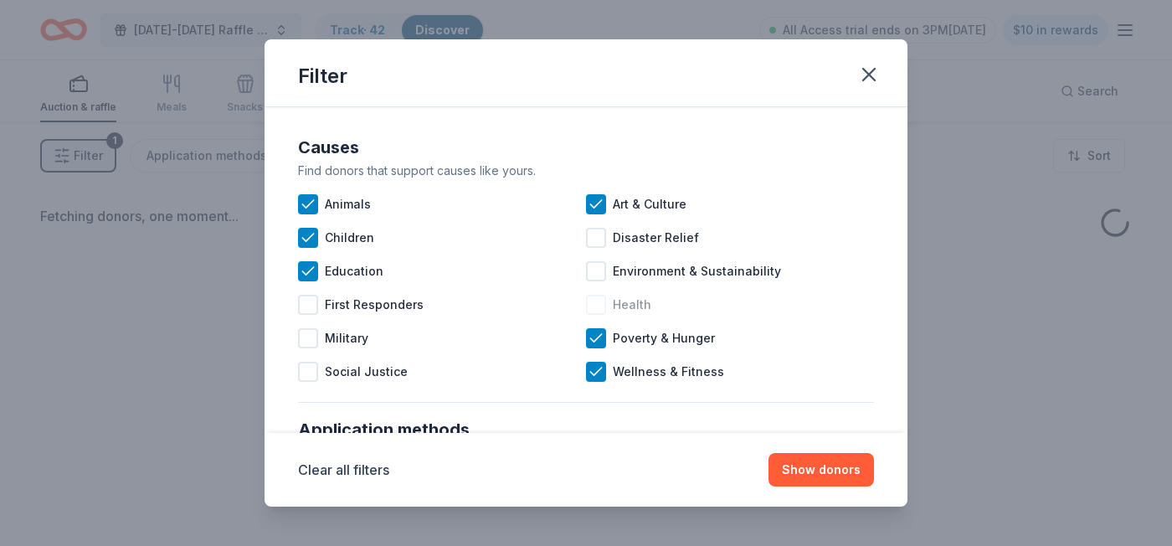
click at [643, 306] on span "Health" at bounding box center [632, 305] width 38 height 20
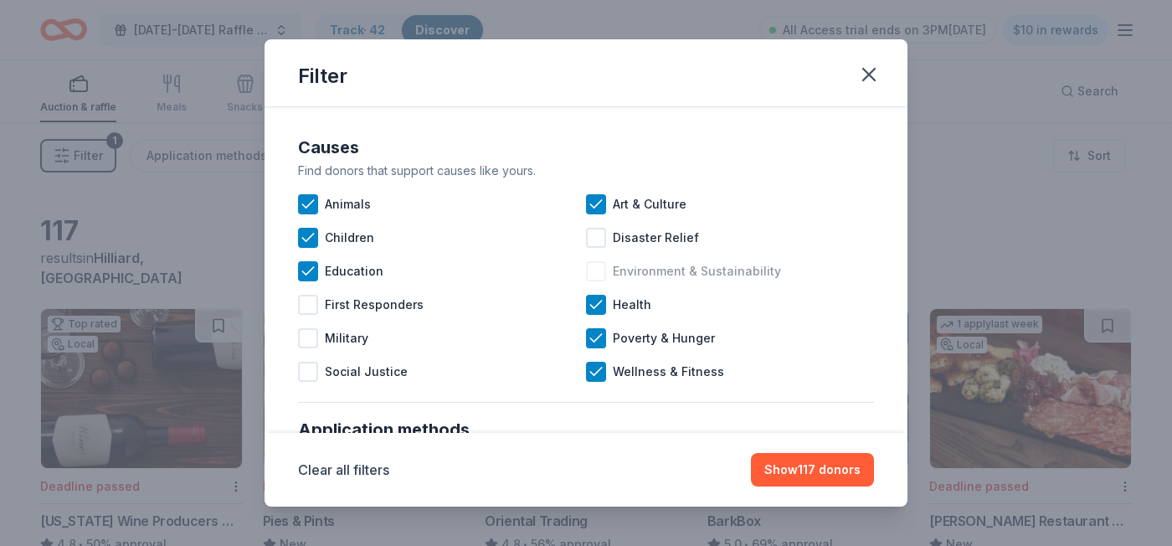
click at [741, 275] on span "Environment & Sustainability" at bounding box center [697, 271] width 168 height 20
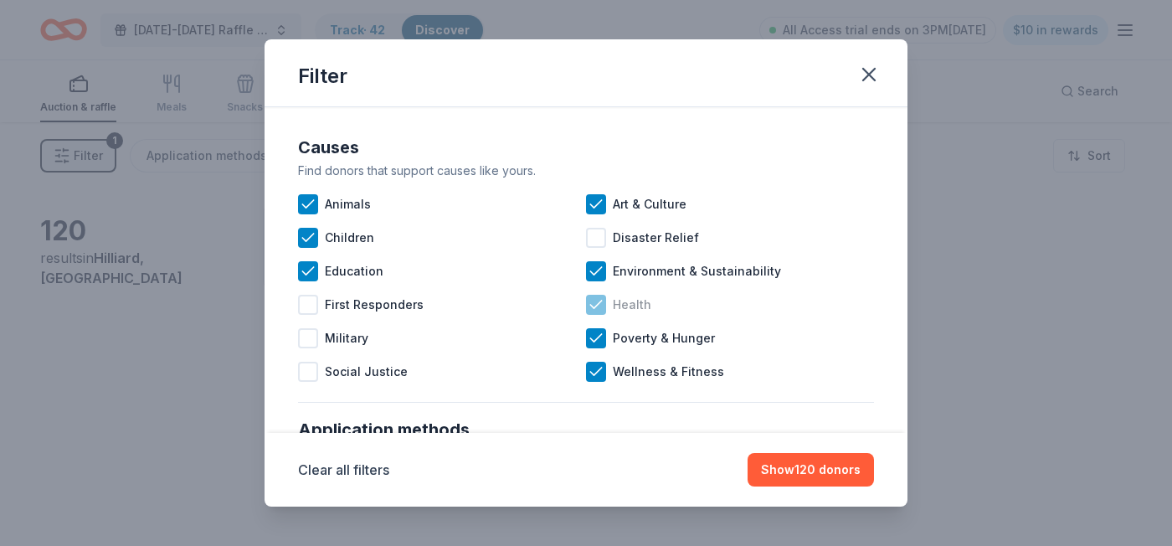
scroll to position [184, 0]
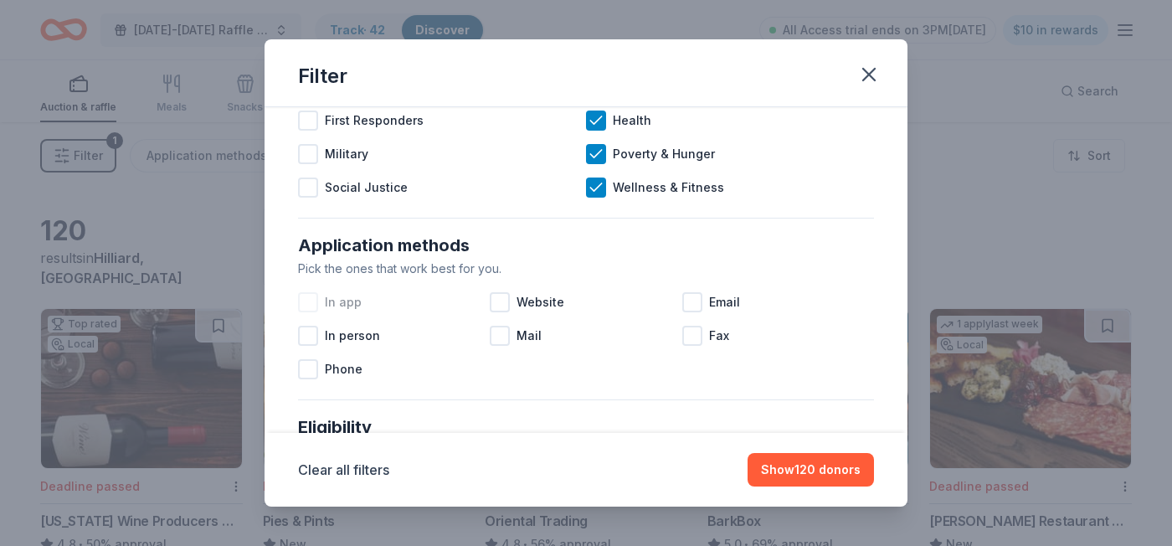
click at [315, 305] on div at bounding box center [308, 302] width 20 height 20
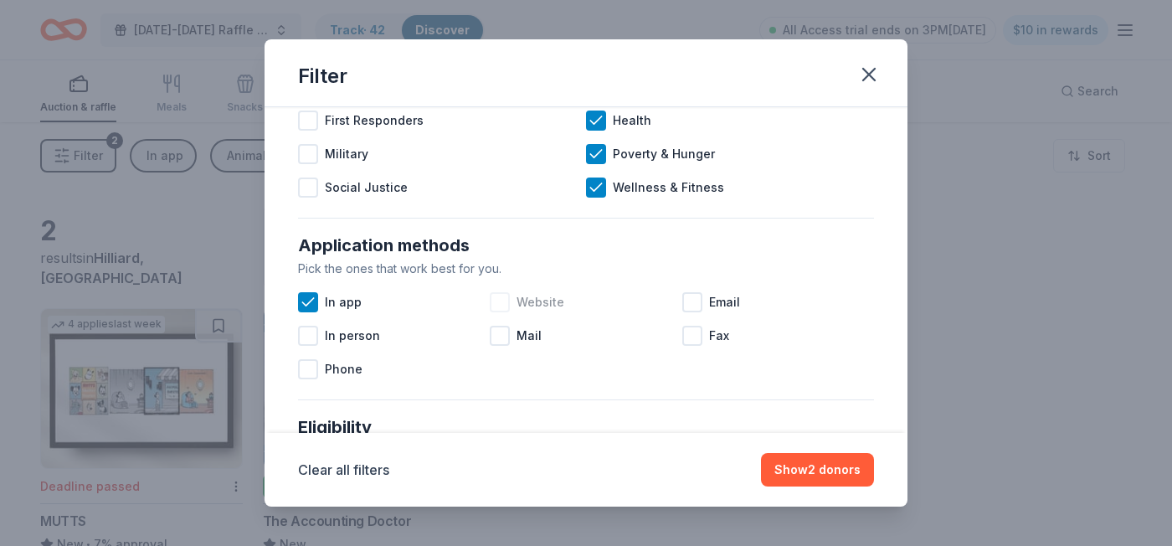
click at [502, 306] on div at bounding box center [500, 302] width 20 height 20
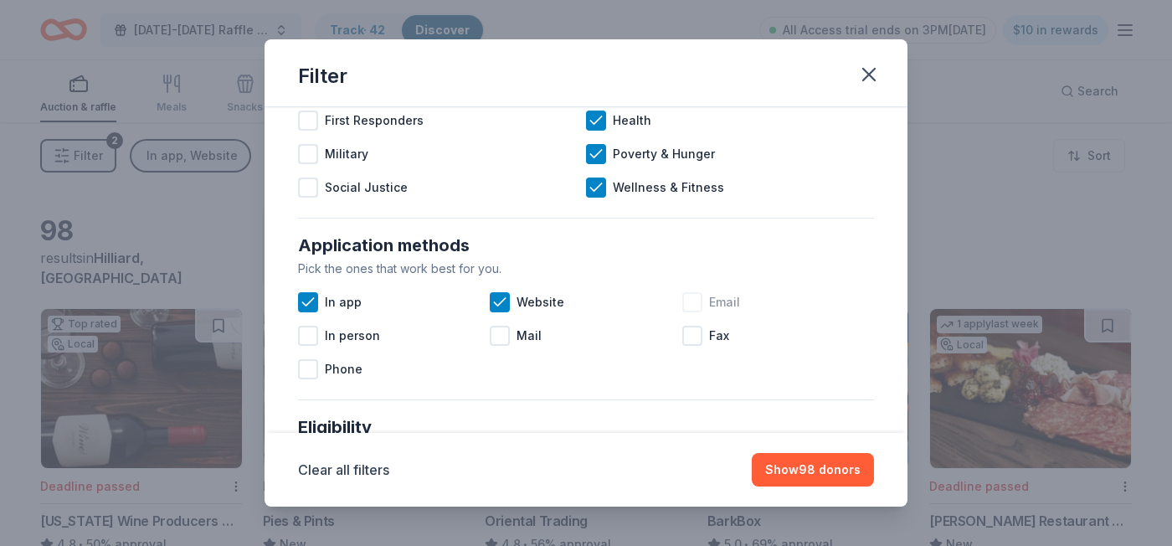
click at [693, 307] on div at bounding box center [692, 302] width 20 height 20
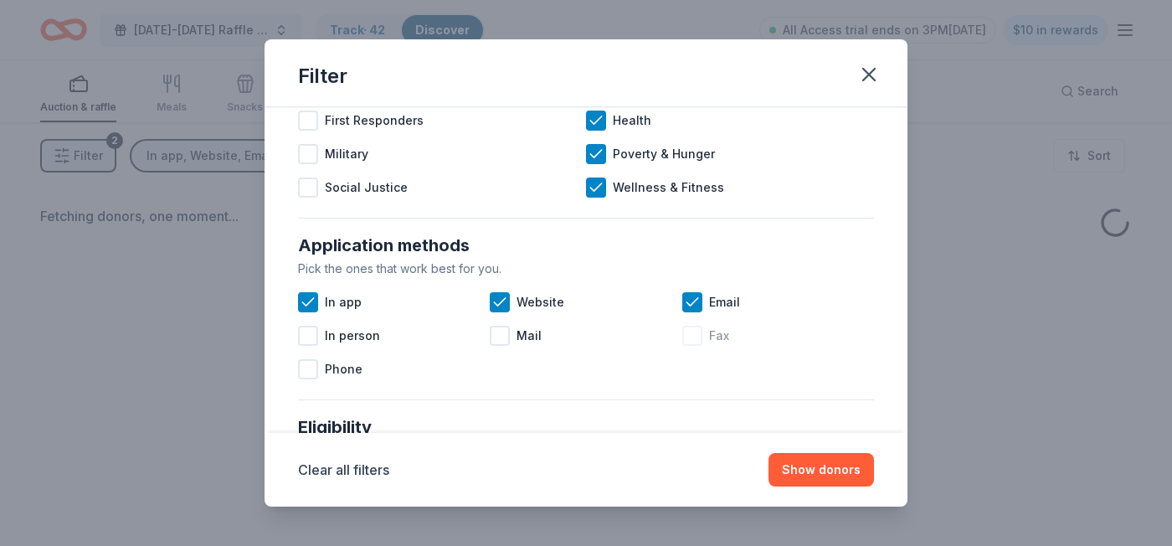
click at [690, 338] on div at bounding box center [692, 336] width 20 height 20
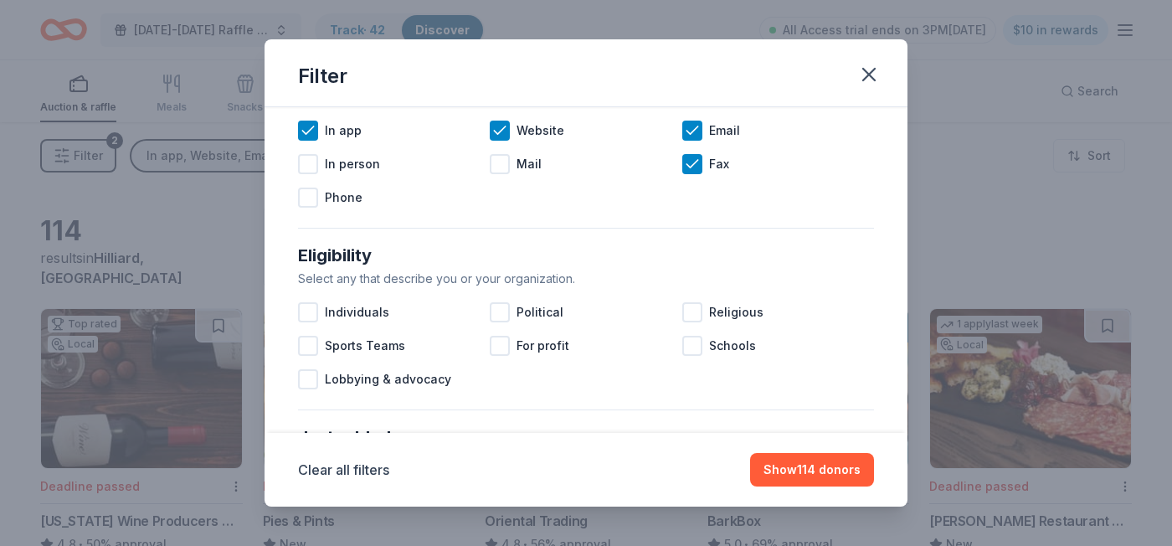
scroll to position [388, 0]
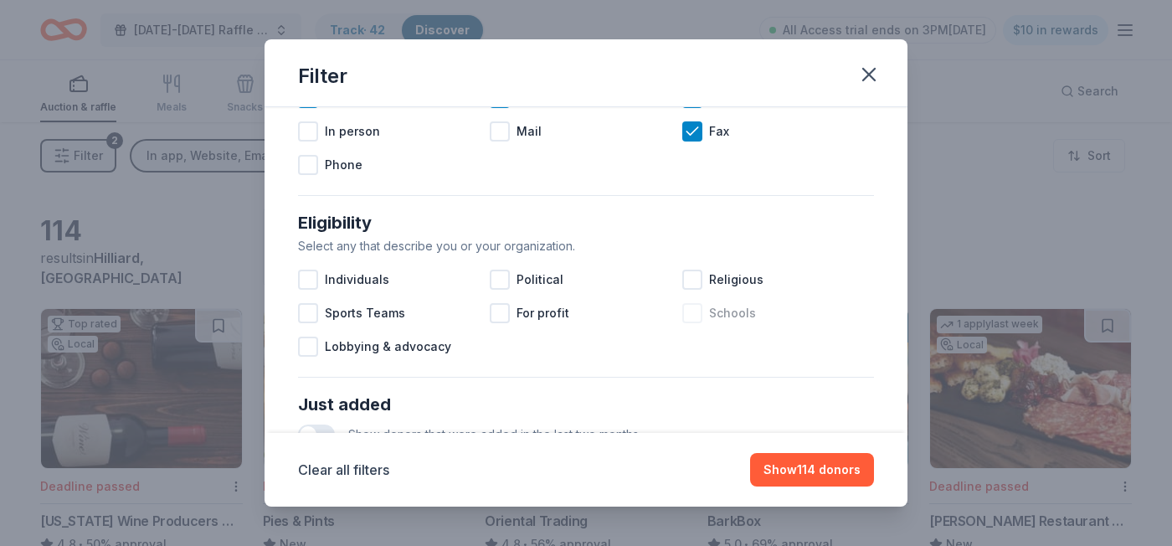
click at [700, 314] on div at bounding box center [692, 313] width 20 height 20
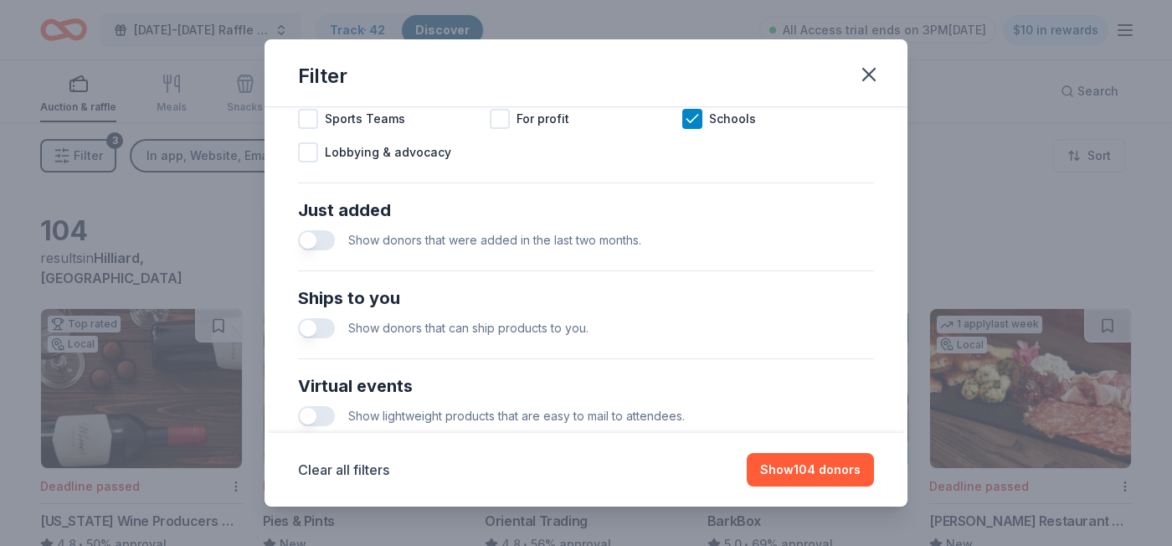
scroll to position [591, 0]
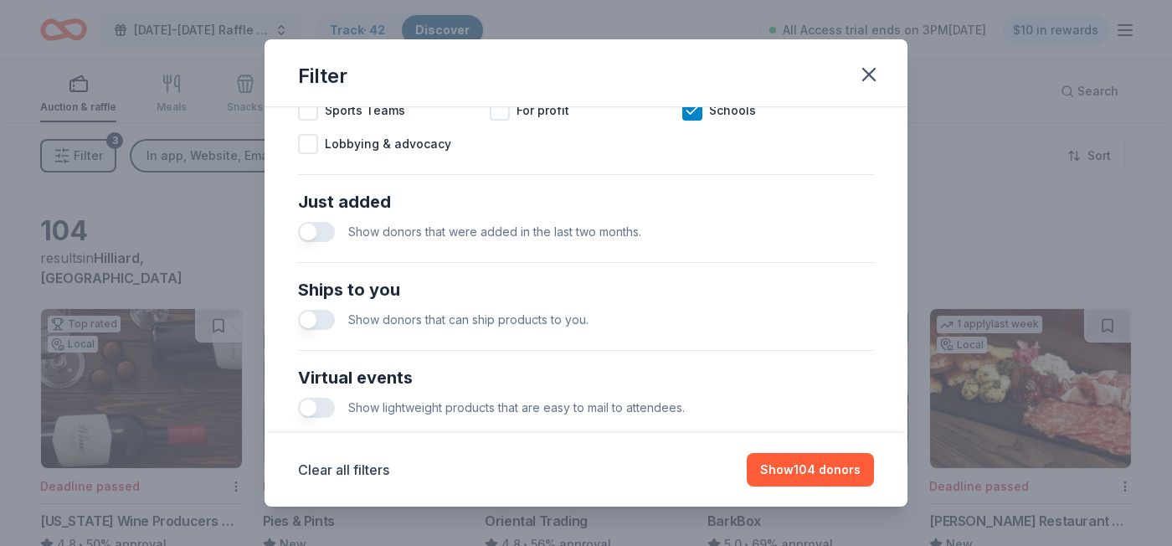
click at [316, 313] on button "button" at bounding box center [316, 320] width 37 height 20
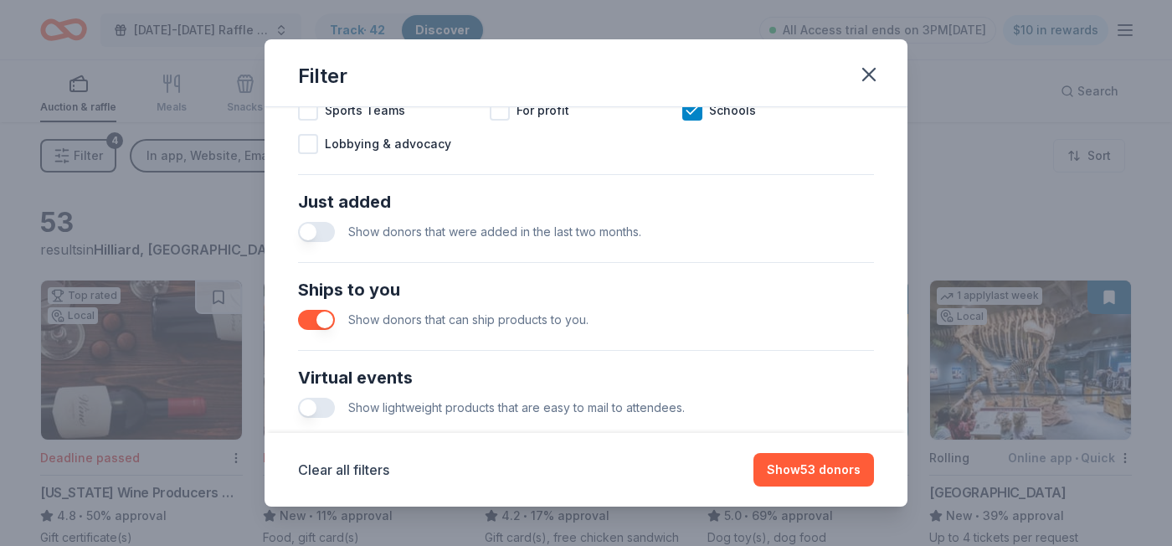
scroll to position [608, 0]
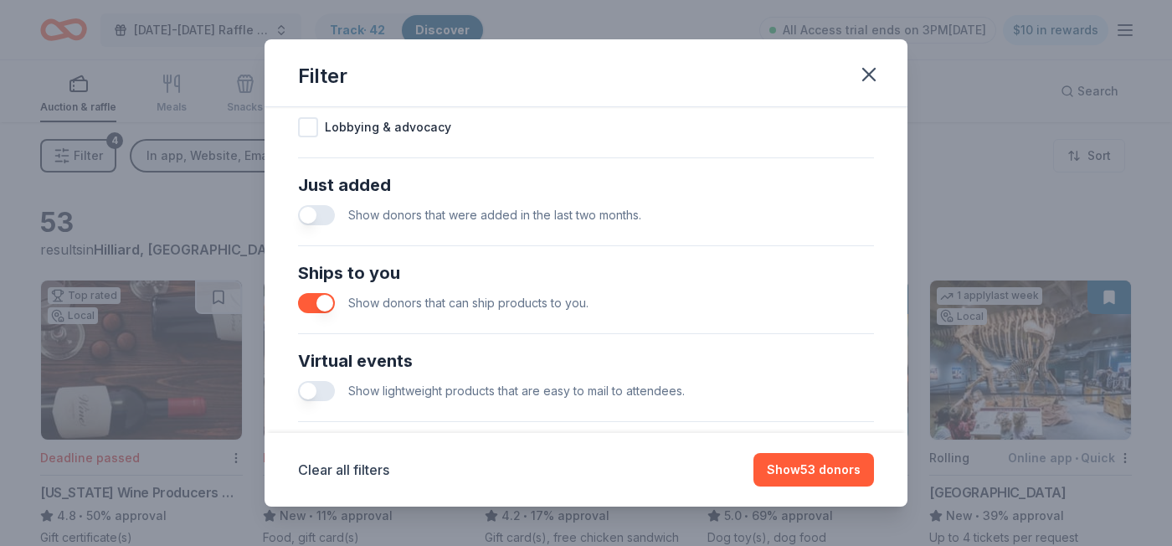
click at [305, 391] on button "button" at bounding box center [316, 391] width 37 height 20
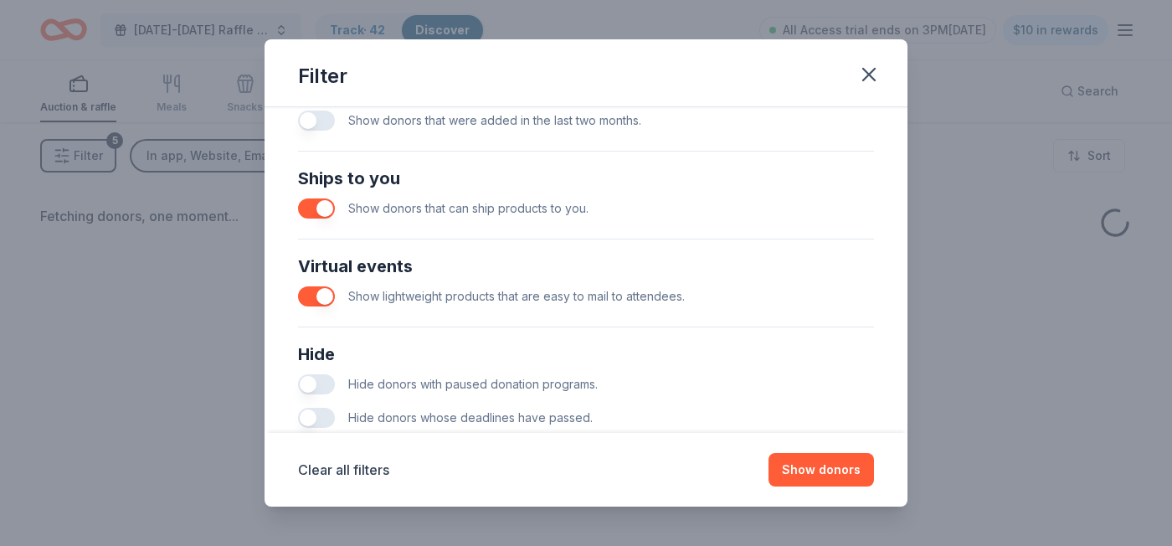
scroll to position [763, 0]
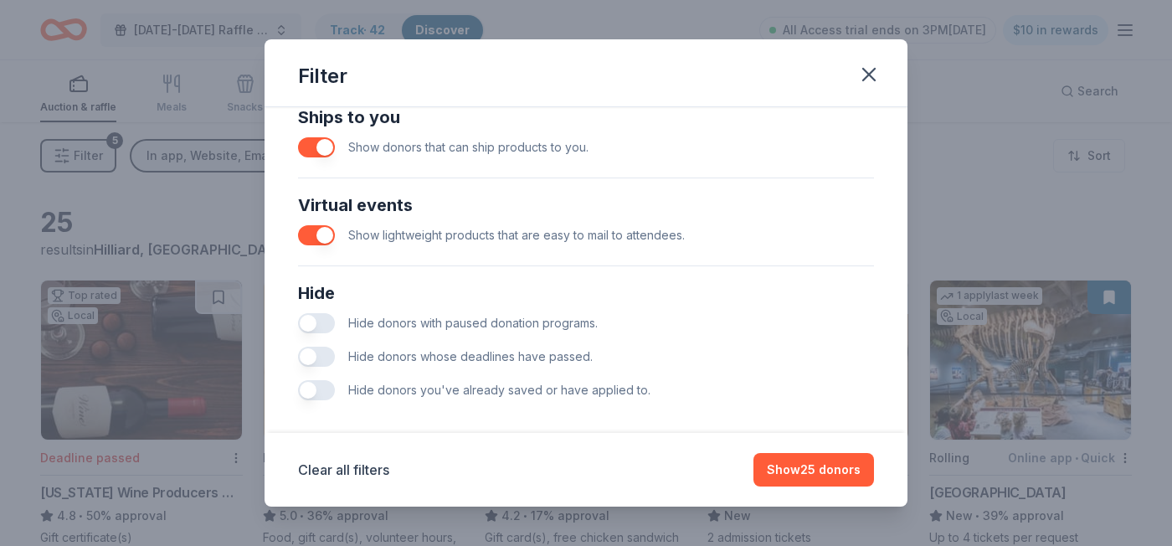
click at [321, 327] on button "button" at bounding box center [316, 323] width 37 height 20
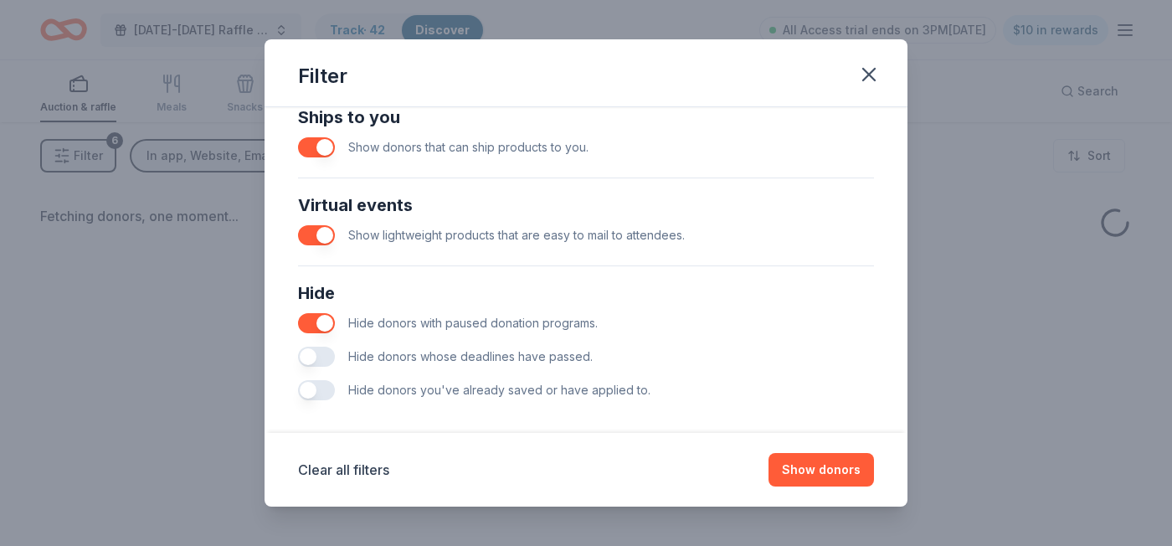
click at [319, 359] on button "button" at bounding box center [316, 356] width 37 height 20
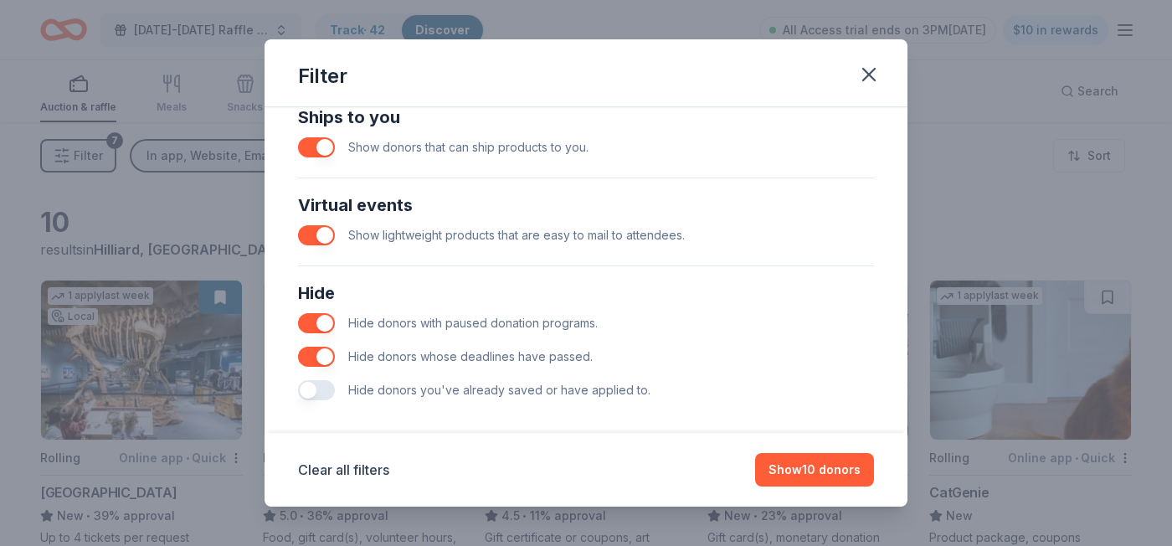
scroll to position [777, 0]
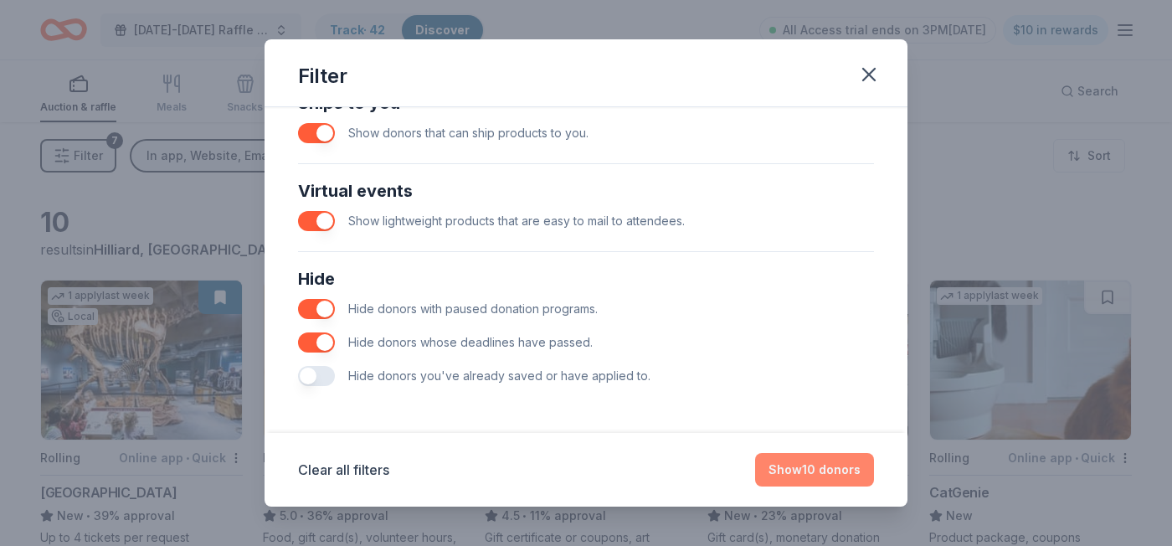
click at [826, 473] on button "Show 10 donors" at bounding box center [814, 469] width 119 height 33
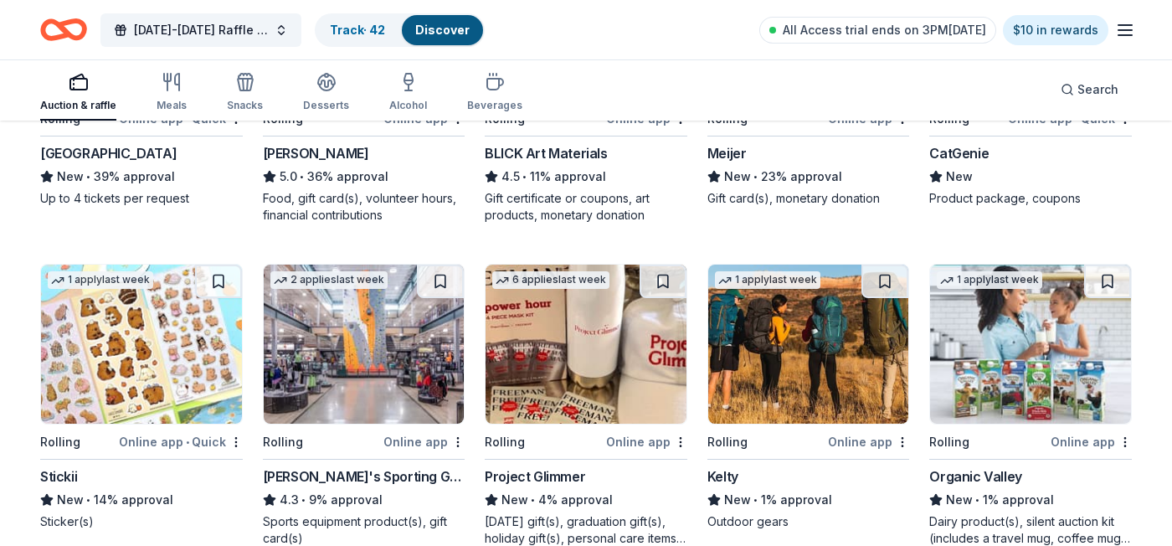
scroll to position [373, 0]
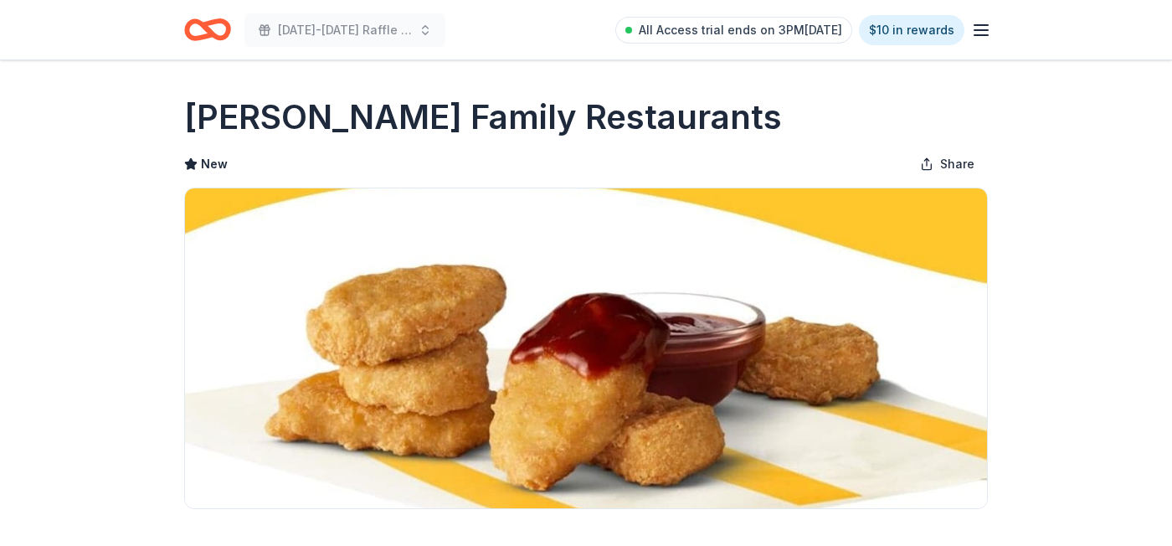
scroll to position [480, 0]
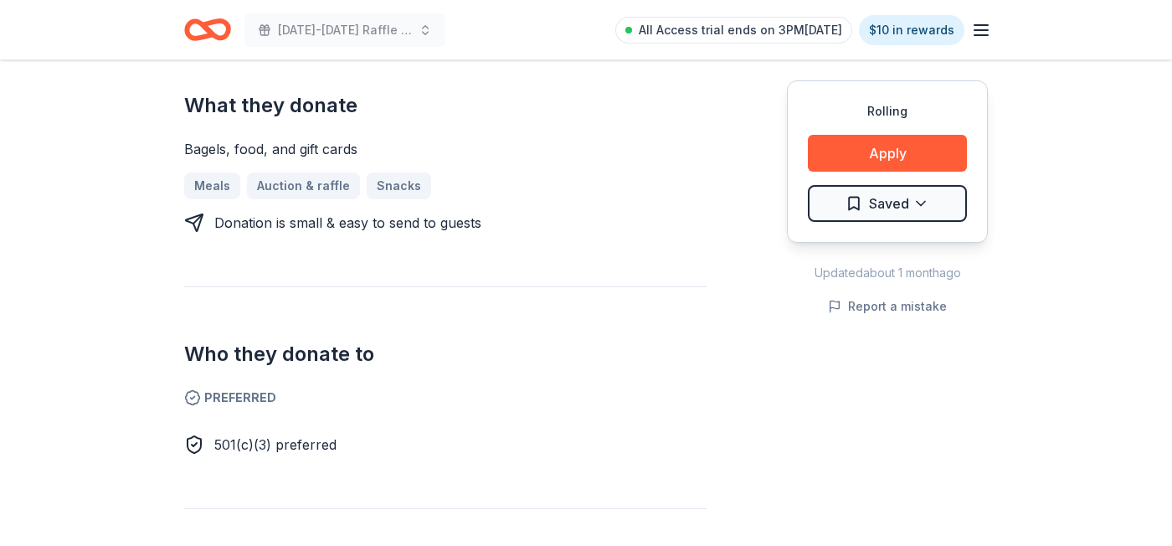
scroll to position [718, 0]
click at [884, 168] on button "Apply" at bounding box center [887, 153] width 159 height 37
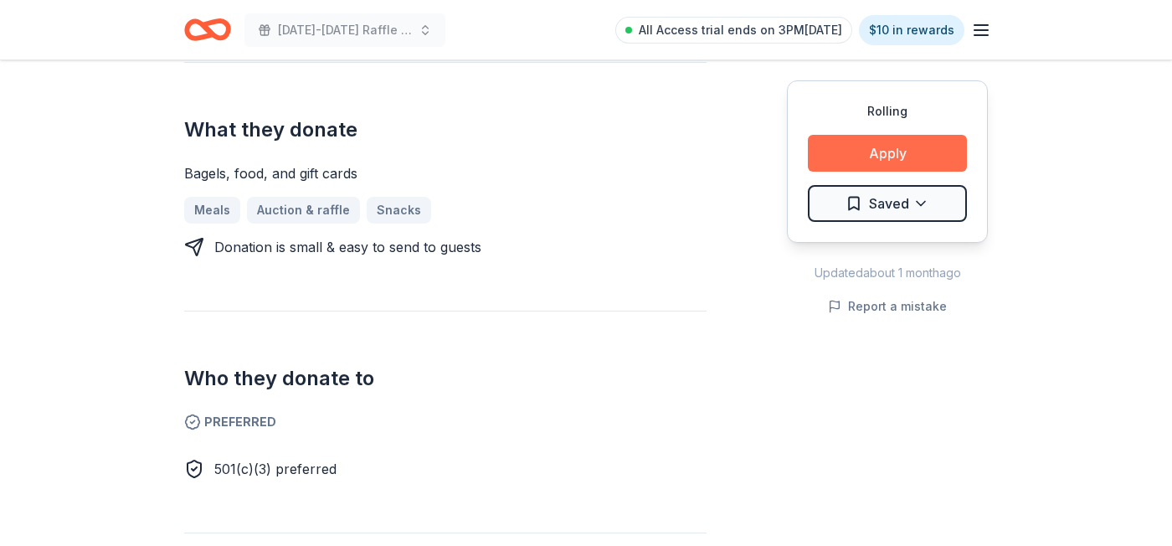
scroll to position [741, 0]
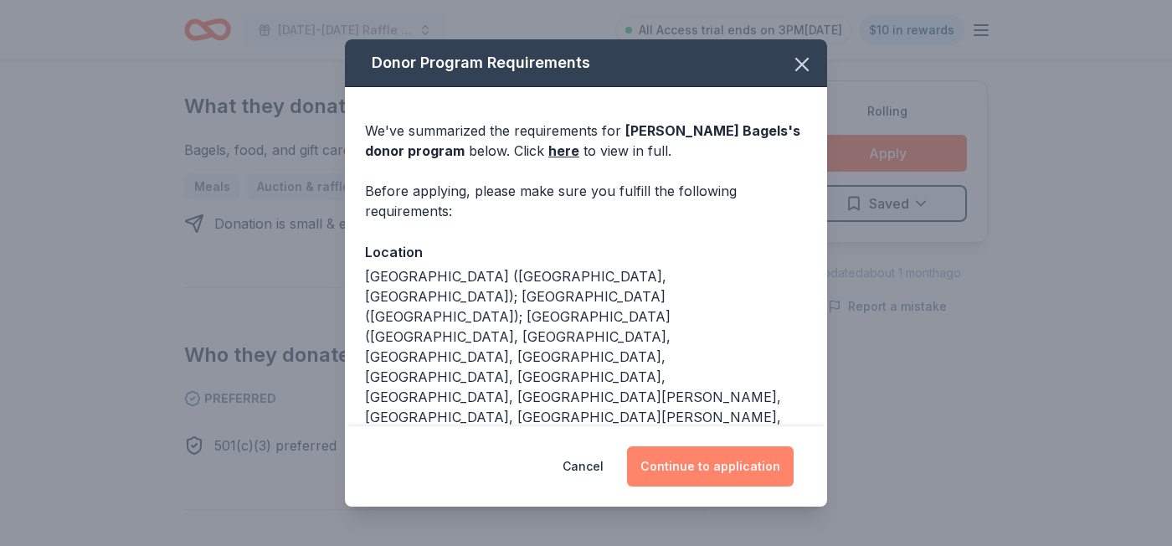
click at [724, 459] on button "Continue to application" at bounding box center [710, 466] width 167 height 40
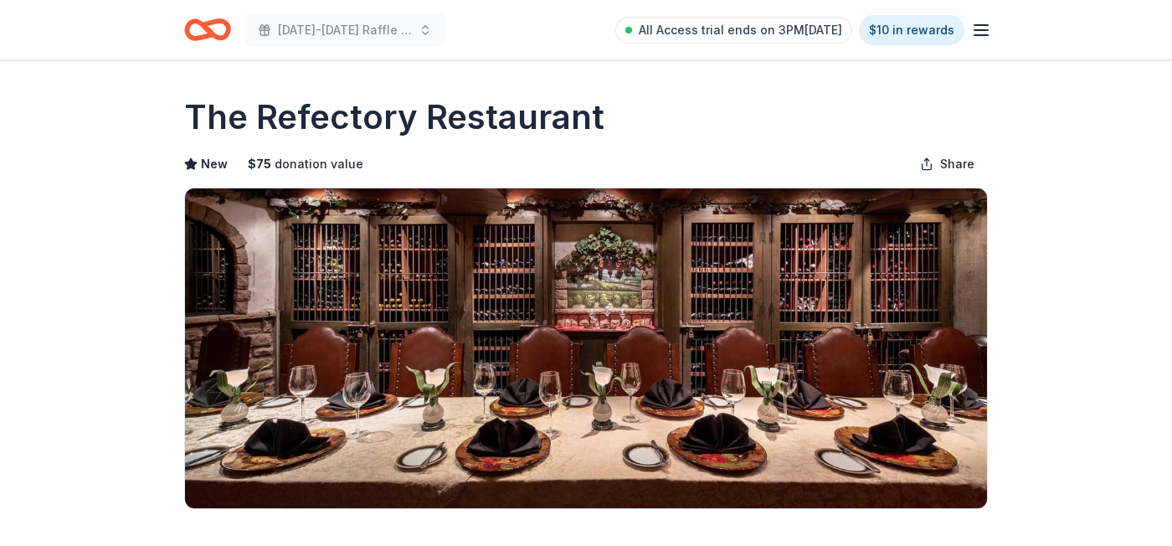
scroll to position [232, 0]
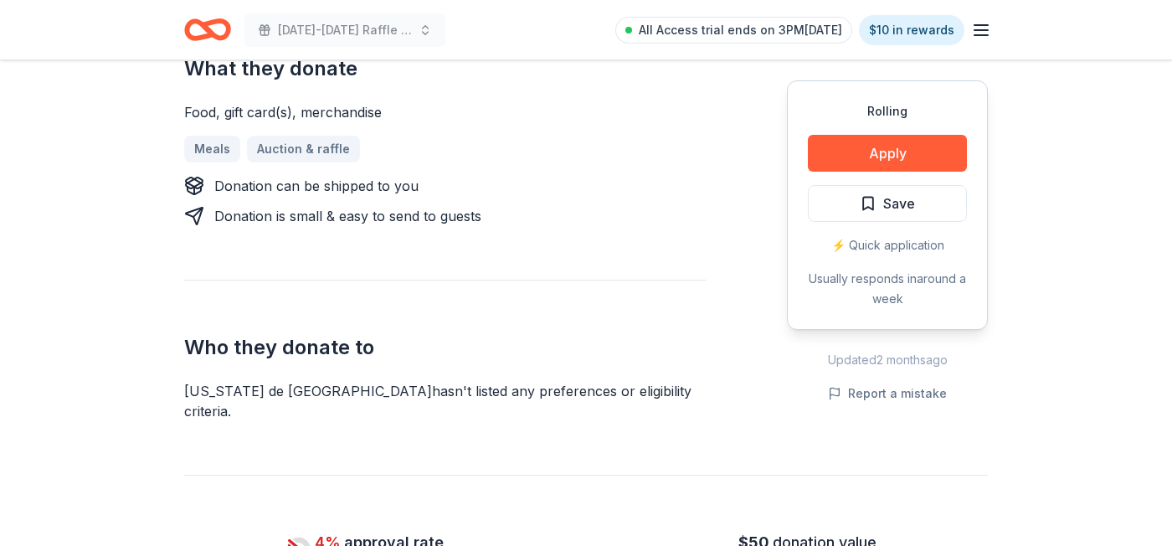
scroll to position [639, 0]
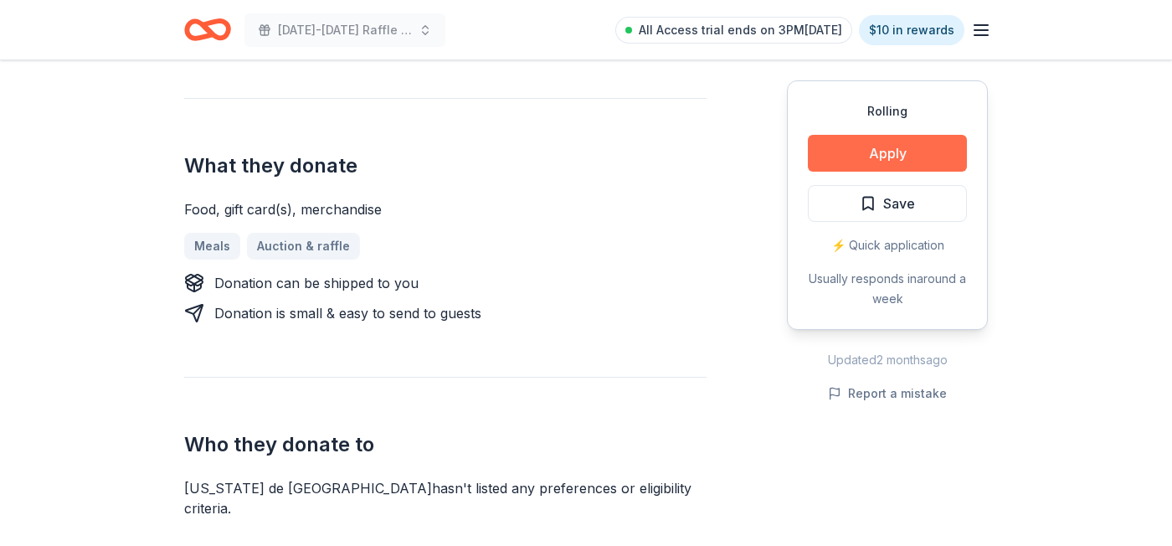
click at [864, 158] on button "Apply" at bounding box center [887, 153] width 159 height 37
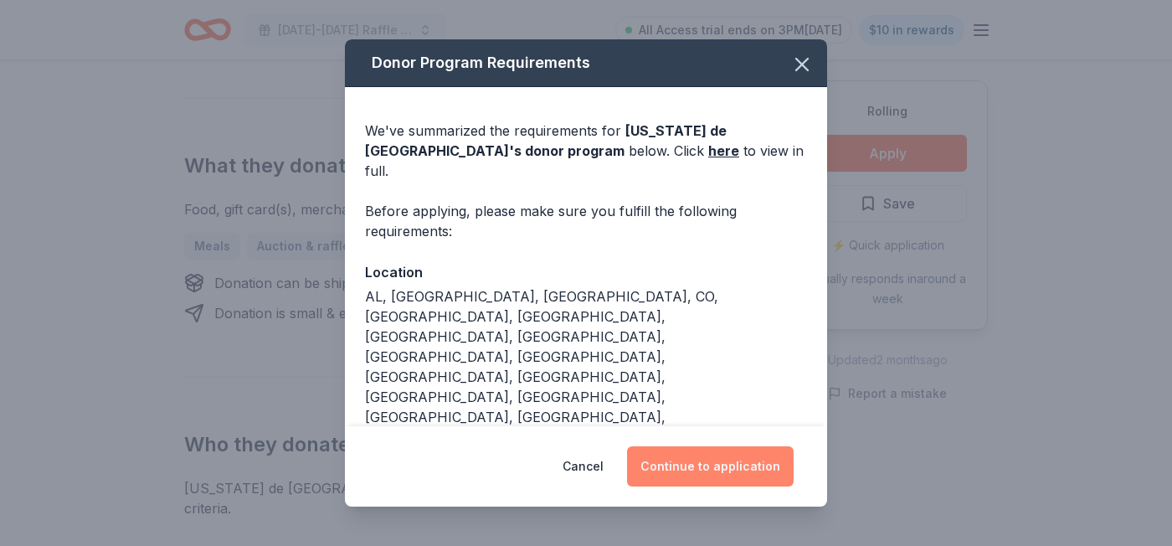
click at [728, 456] on button "Continue to application" at bounding box center [710, 466] width 167 height 40
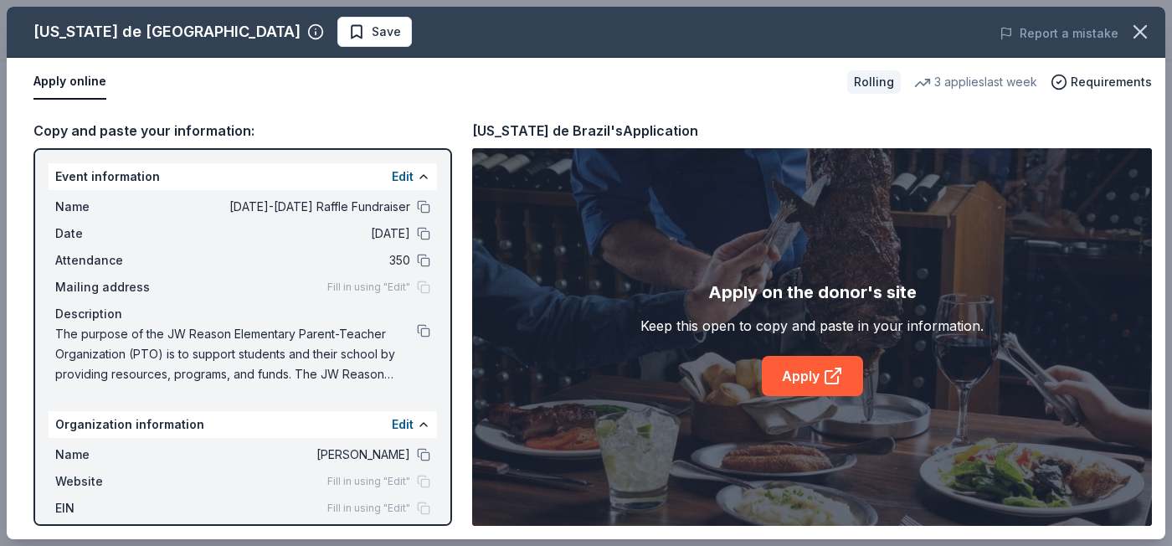
click at [94, 92] on button "Apply online" at bounding box center [69, 81] width 73 height 35
click at [68, 90] on button "Apply online" at bounding box center [69, 81] width 73 height 35
click at [788, 357] on link "Apply" at bounding box center [812, 376] width 101 height 40
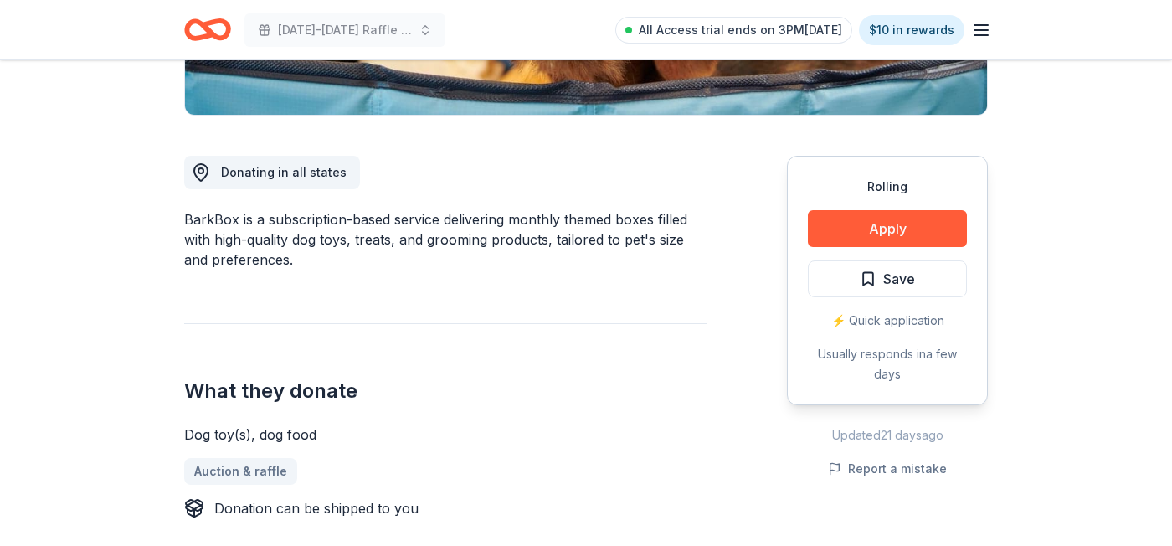
scroll to position [394, 0]
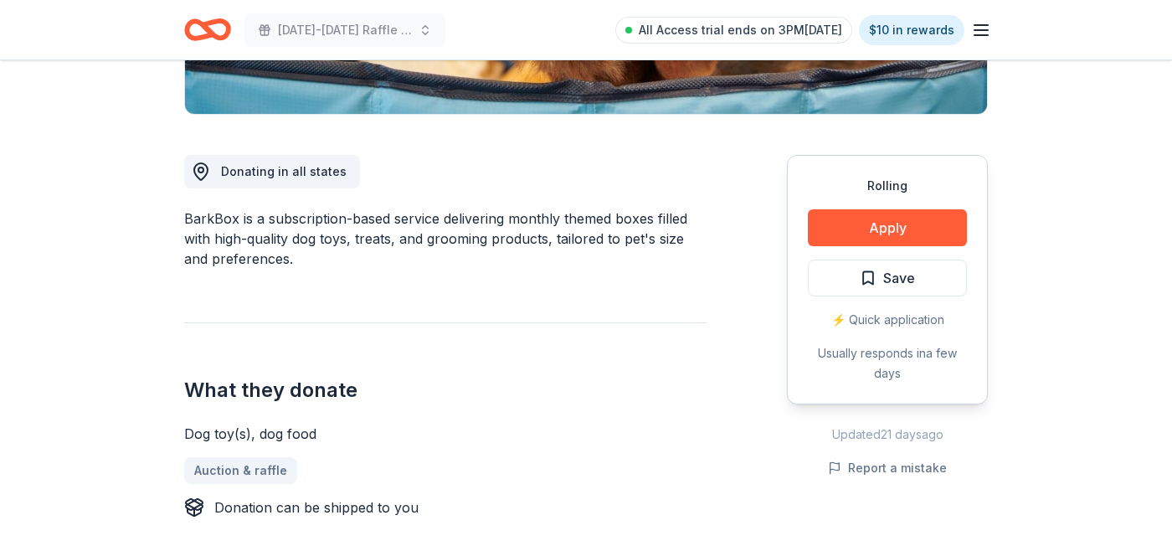
drag, startPoint x: 905, startPoint y: 223, endPoint x: 737, endPoint y: 263, distance: 172.1
click at [737, 263] on div "Donating in all states BarkBox is a subscription-based service delivering month…" at bounding box center [585, 454] width 803 height 678
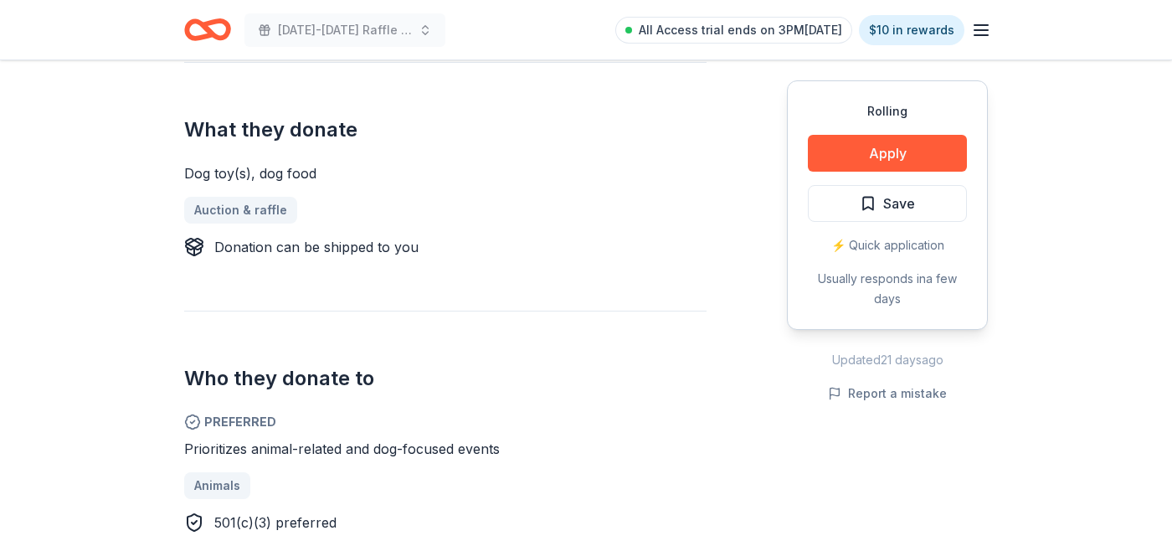
scroll to position [680, 0]
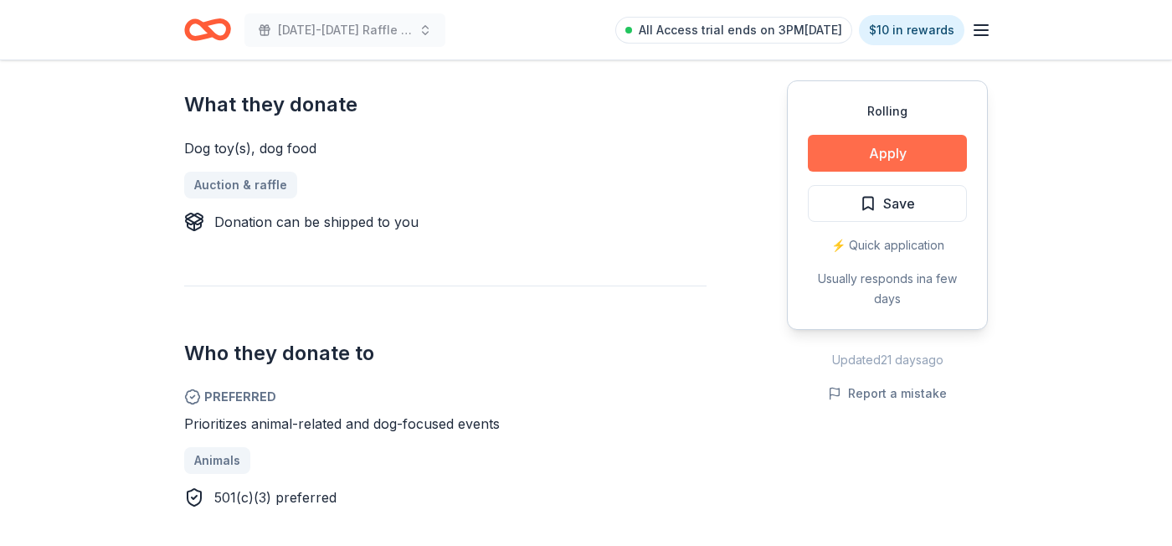
click at [935, 156] on button "Apply" at bounding box center [887, 153] width 159 height 37
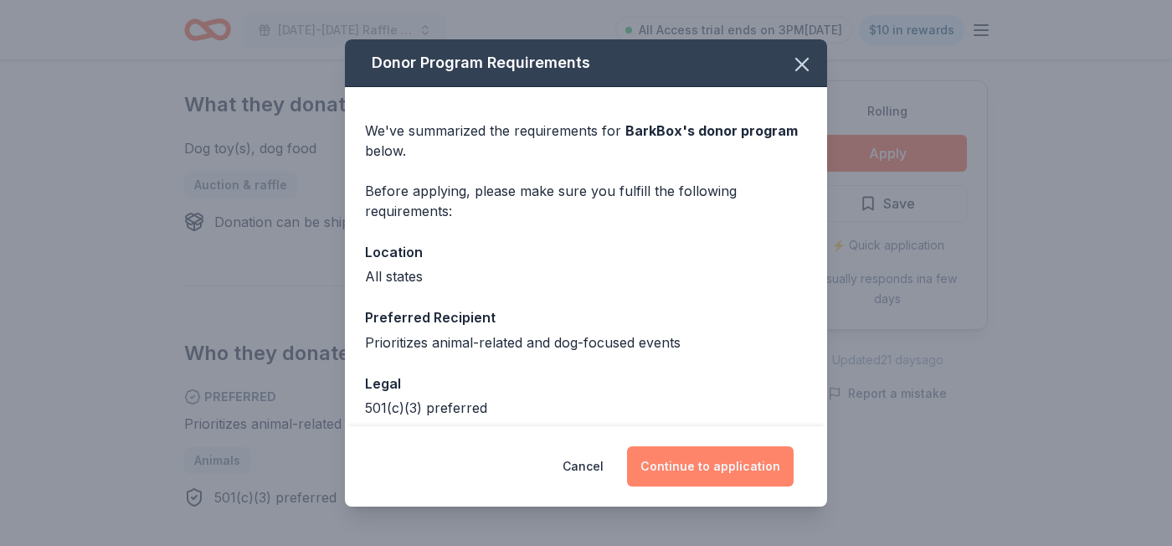
click at [695, 458] on button "Continue to application" at bounding box center [710, 466] width 167 height 40
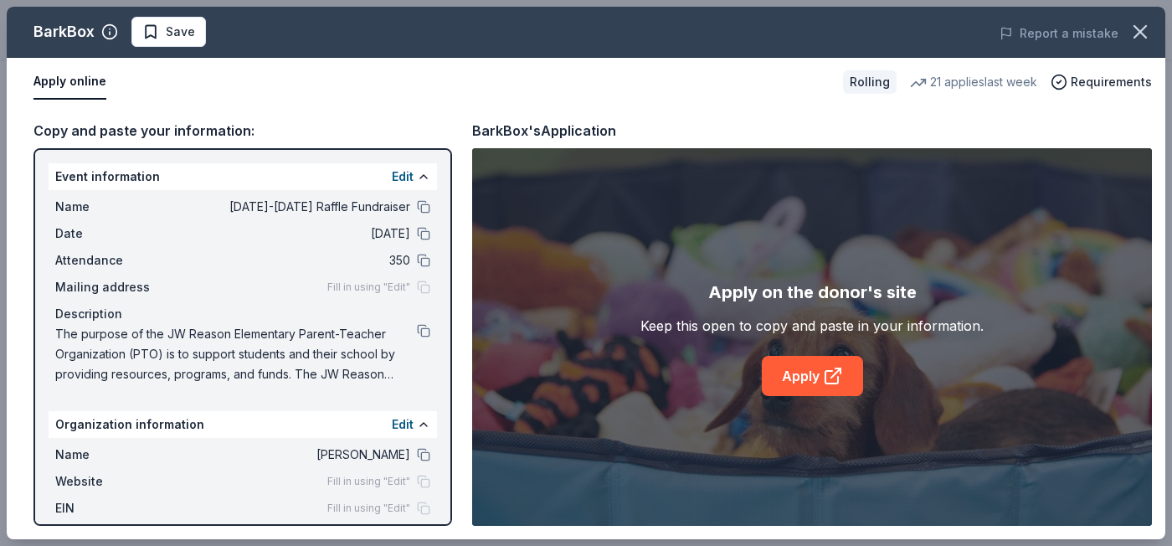
click at [71, 85] on button "Apply online" at bounding box center [69, 81] width 73 height 35
click at [776, 370] on link "Apply" at bounding box center [812, 376] width 101 height 40
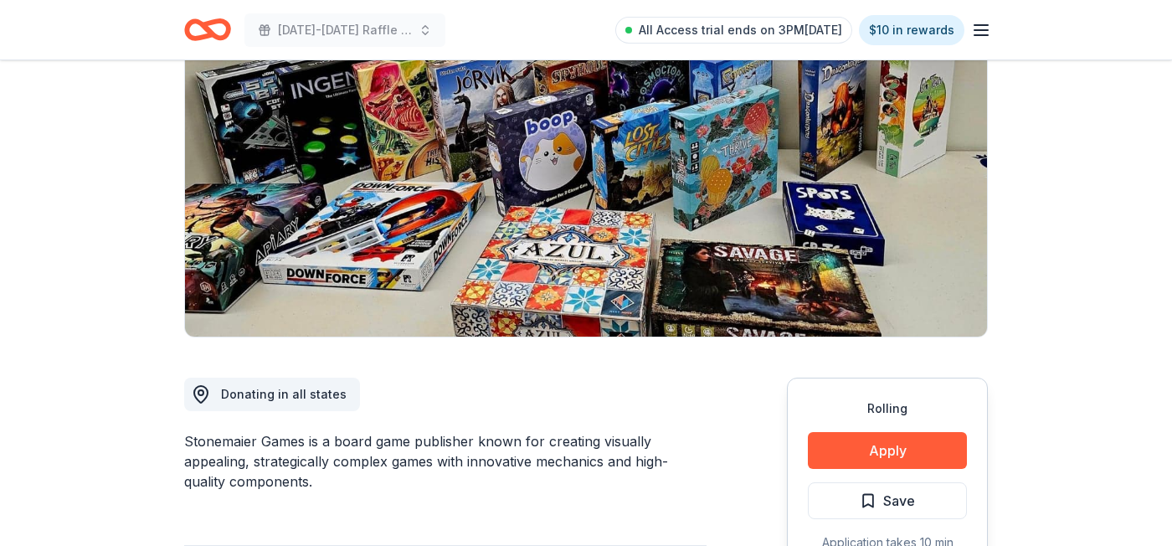
scroll to position [198, 0]
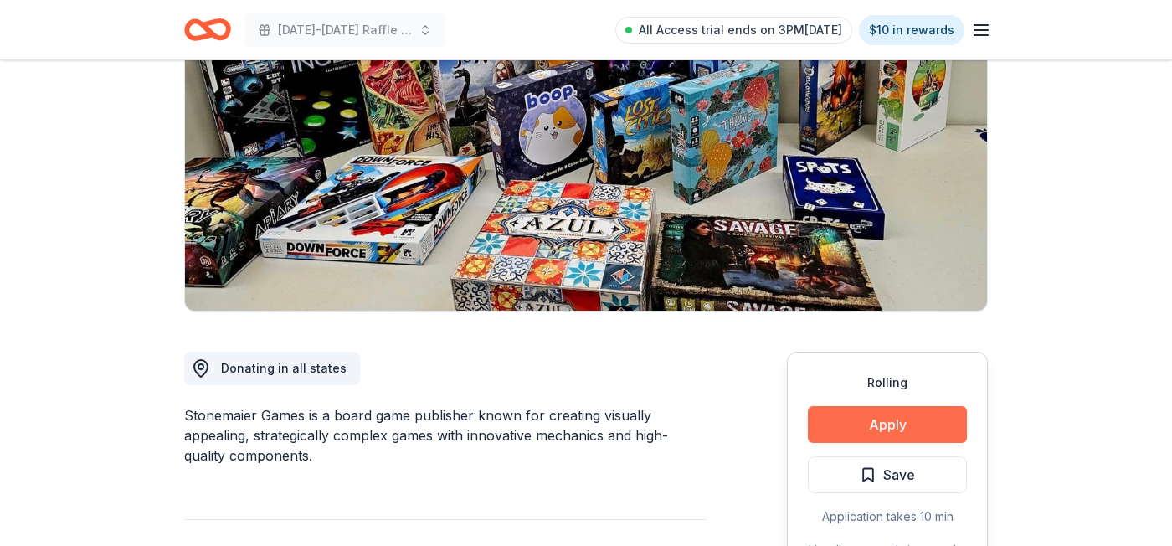
click at [916, 415] on button "Apply" at bounding box center [887, 424] width 159 height 37
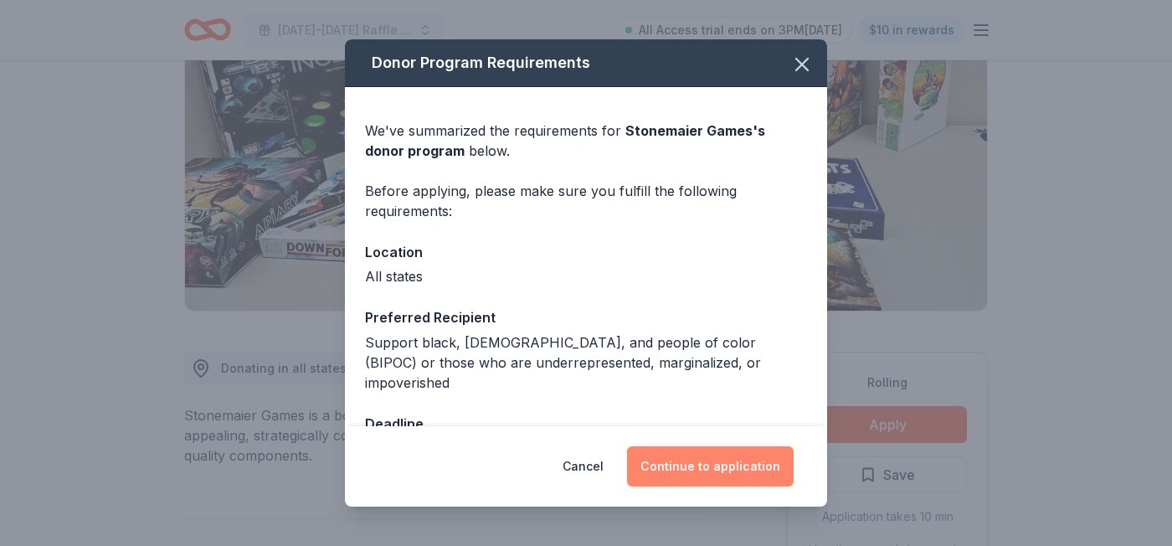
click at [735, 473] on button "Continue to application" at bounding box center [710, 466] width 167 height 40
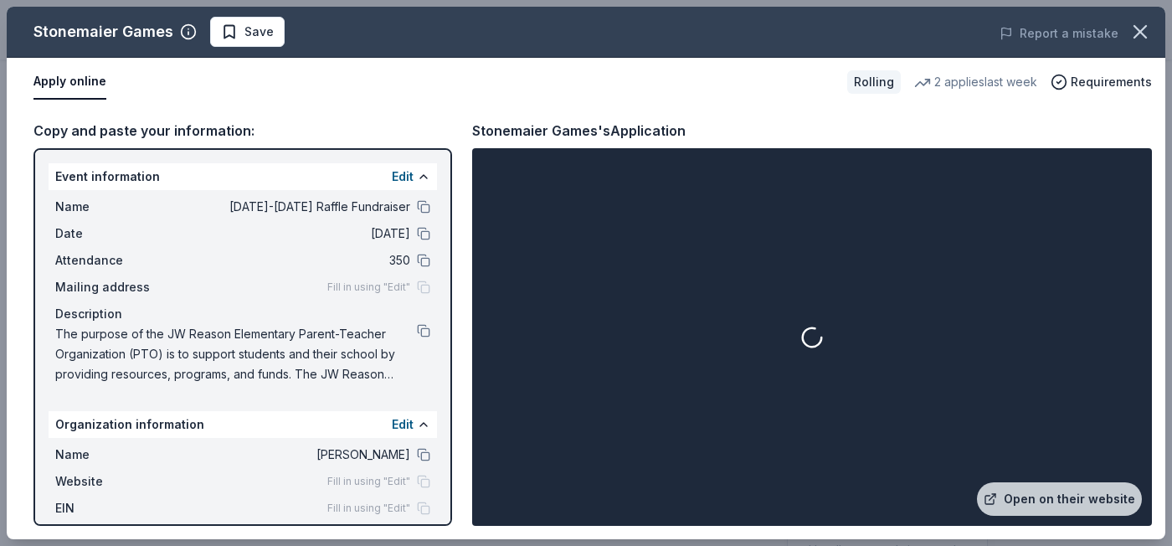
click at [85, 77] on button "Apply online" at bounding box center [69, 81] width 73 height 35
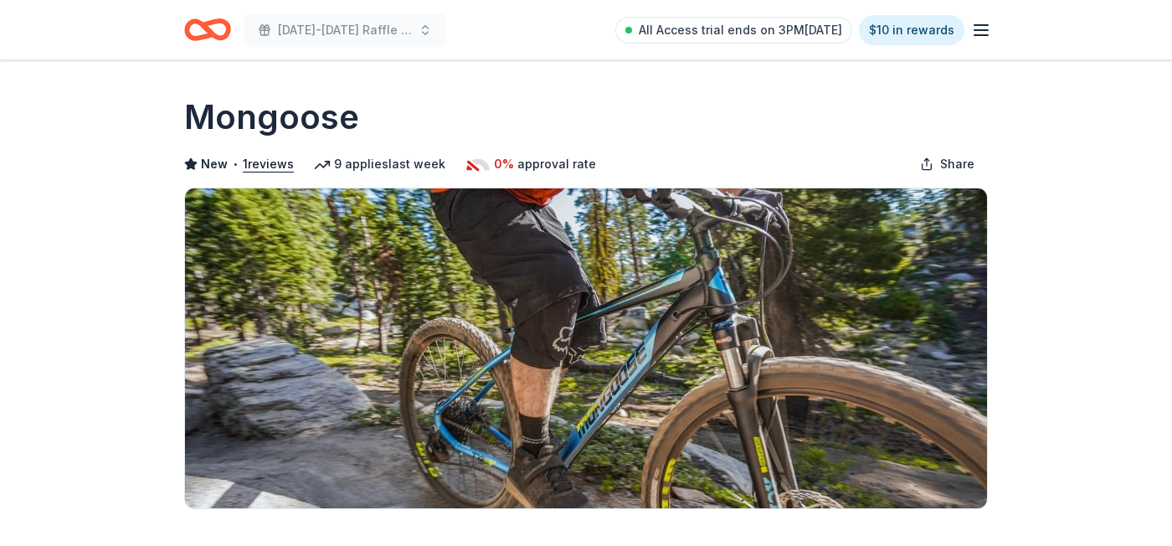
scroll to position [544, 0]
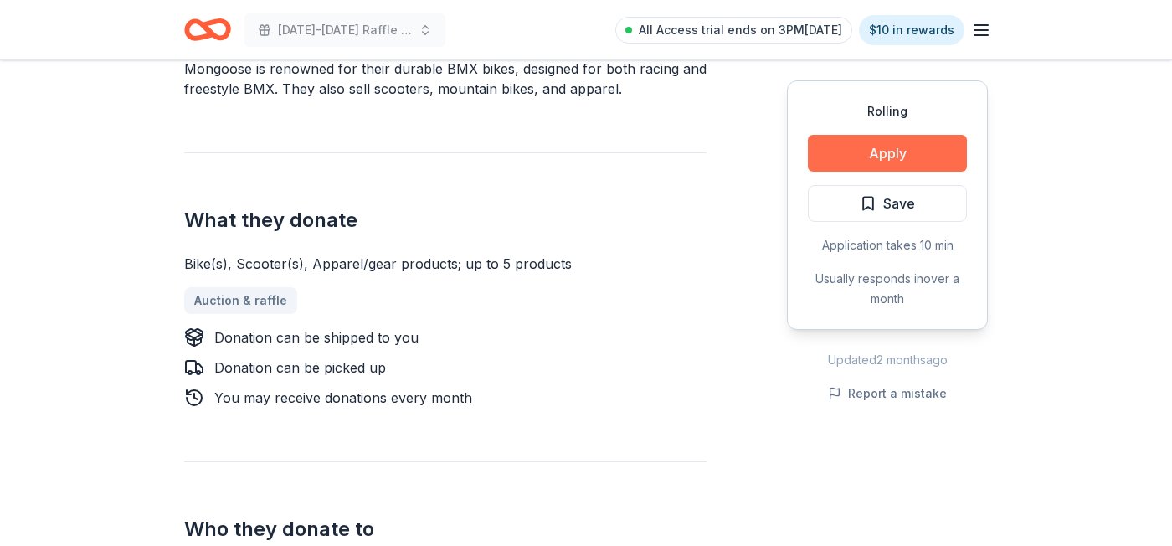
click at [885, 146] on button "Apply" at bounding box center [887, 153] width 159 height 37
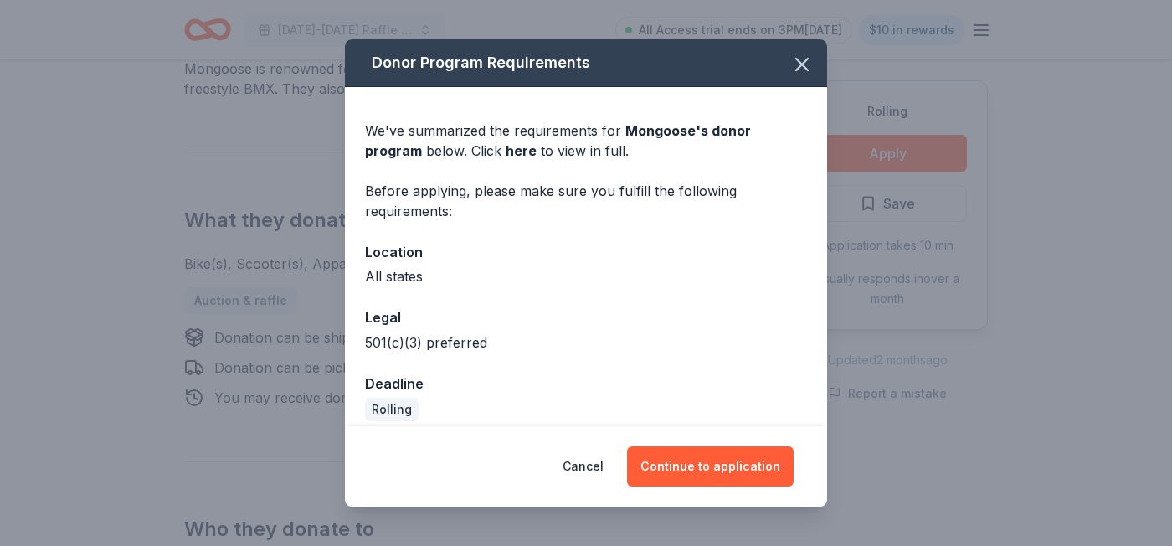
scroll to position [15, 0]
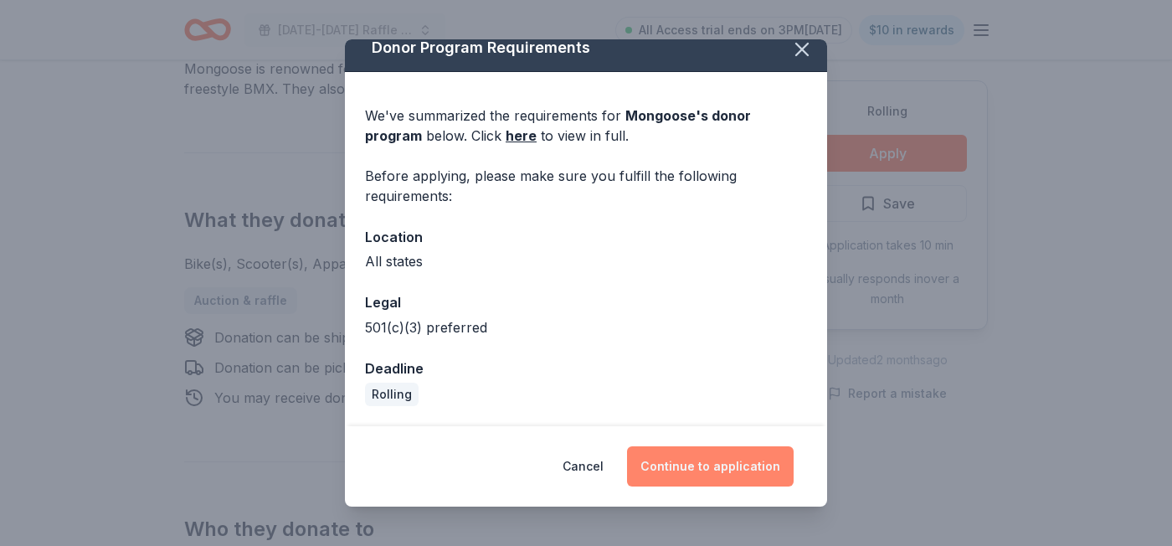
click at [654, 453] on button "Continue to application" at bounding box center [710, 466] width 167 height 40
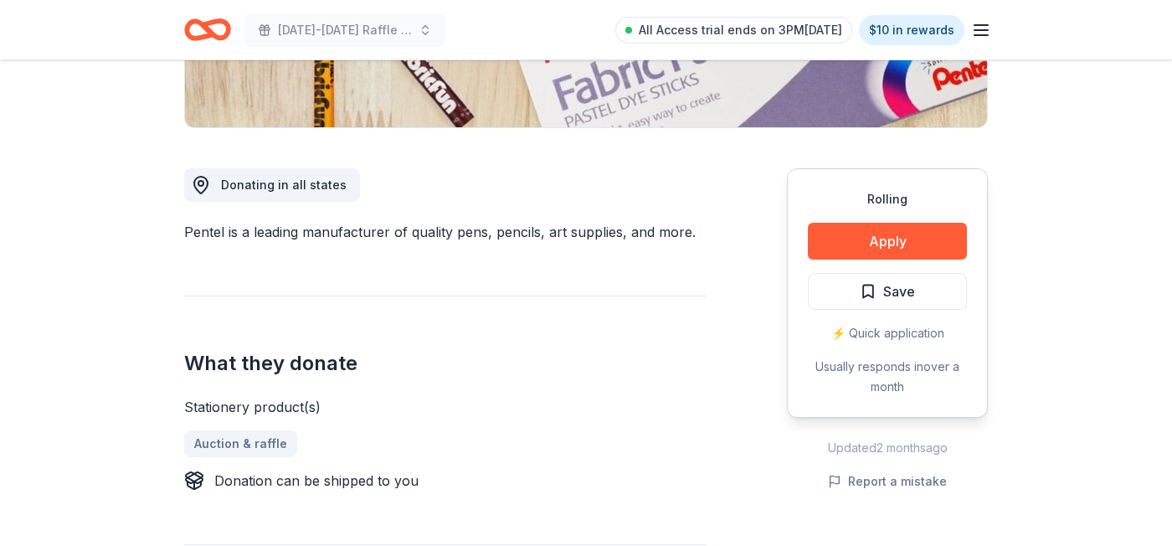
scroll to position [409, 0]
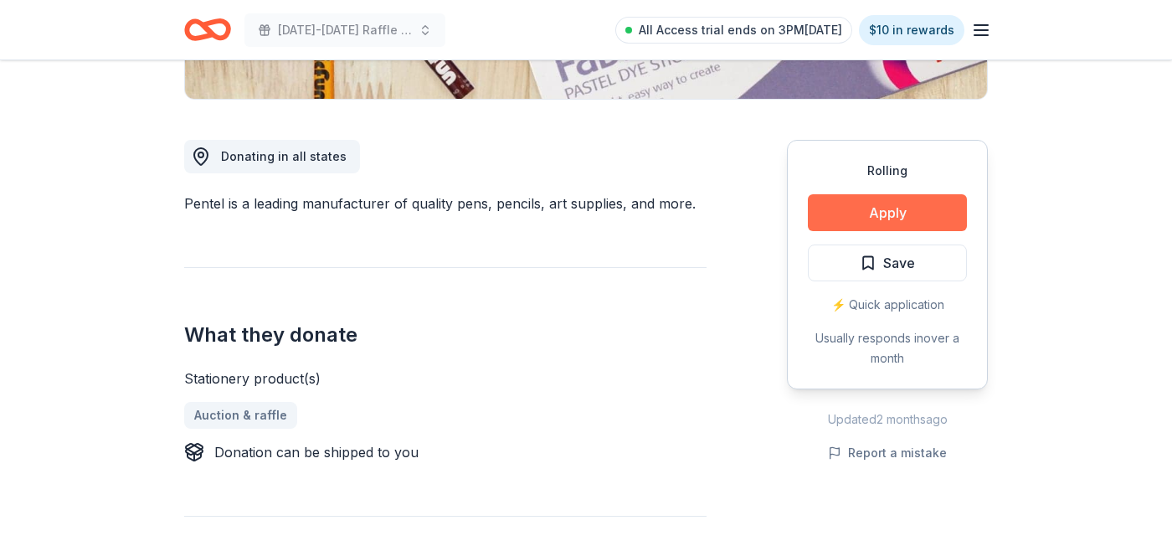
click at [896, 201] on button "Apply" at bounding box center [887, 212] width 159 height 37
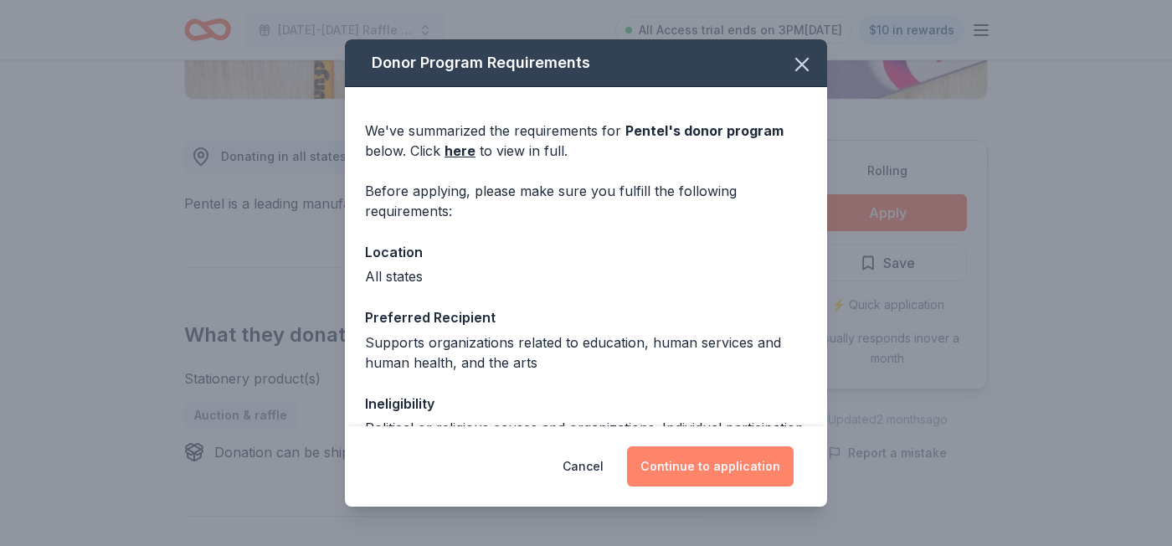
click at [702, 466] on button "Continue to application" at bounding box center [710, 466] width 167 height 40
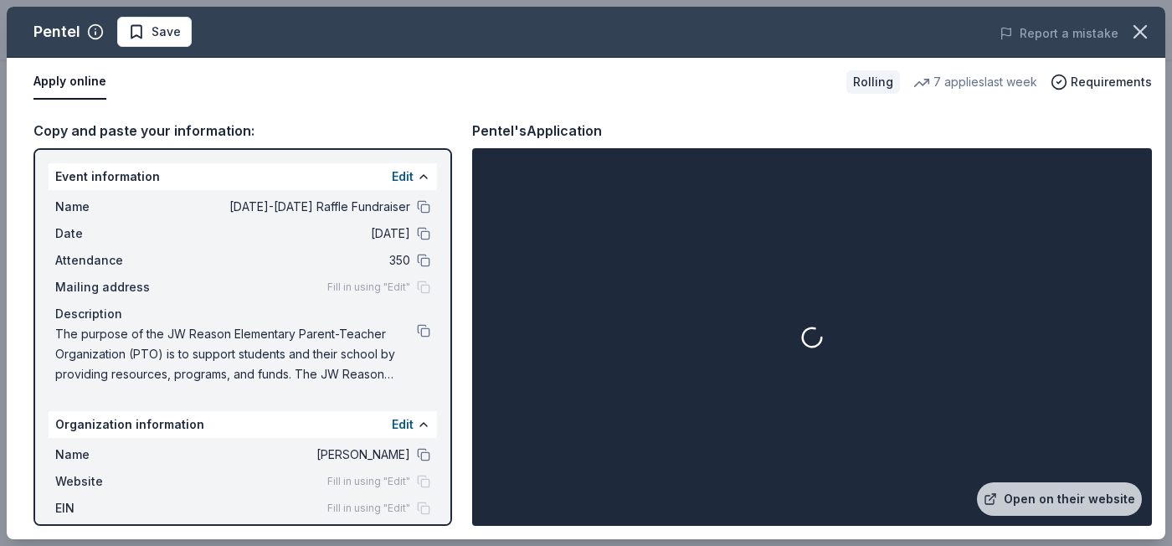
click at [85, 92] on button "Apply online" at bounding box center [69, 81] width 73 height 35
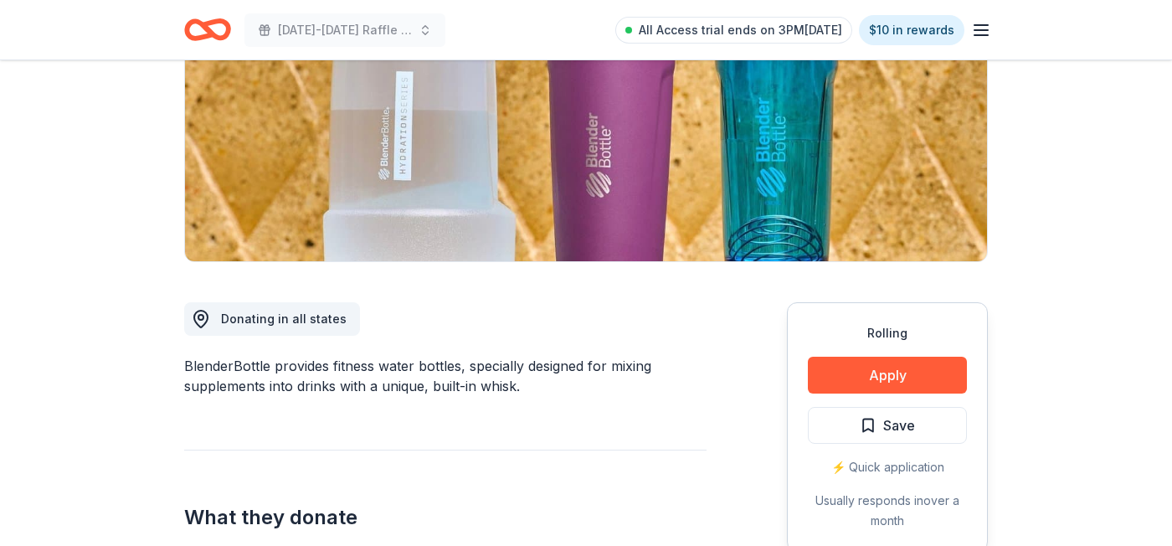
scroll to position [265, 0]
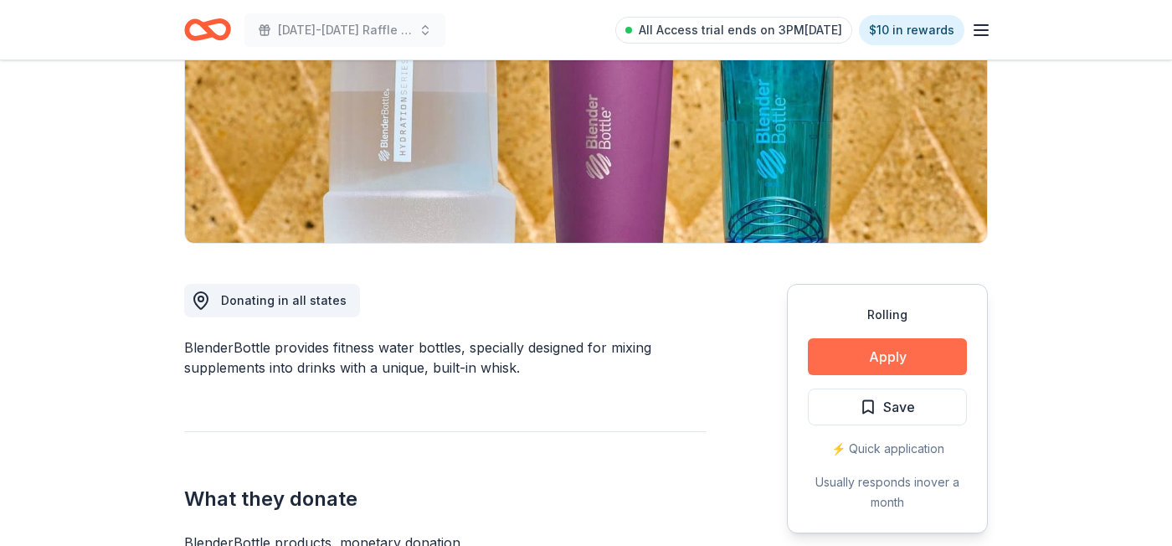
click at [825, 357] on button "Apply" at bounding box center [887, 356] width 159 height 37
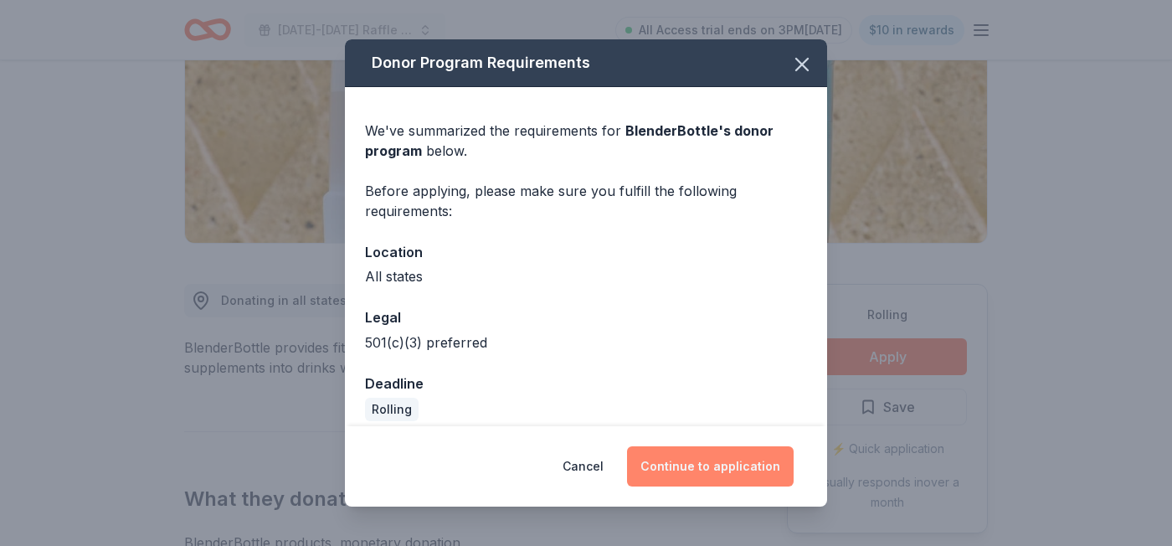
click at [736, 459] on button "Continue to application" at bounding box center [710, 466] width 167 height 40
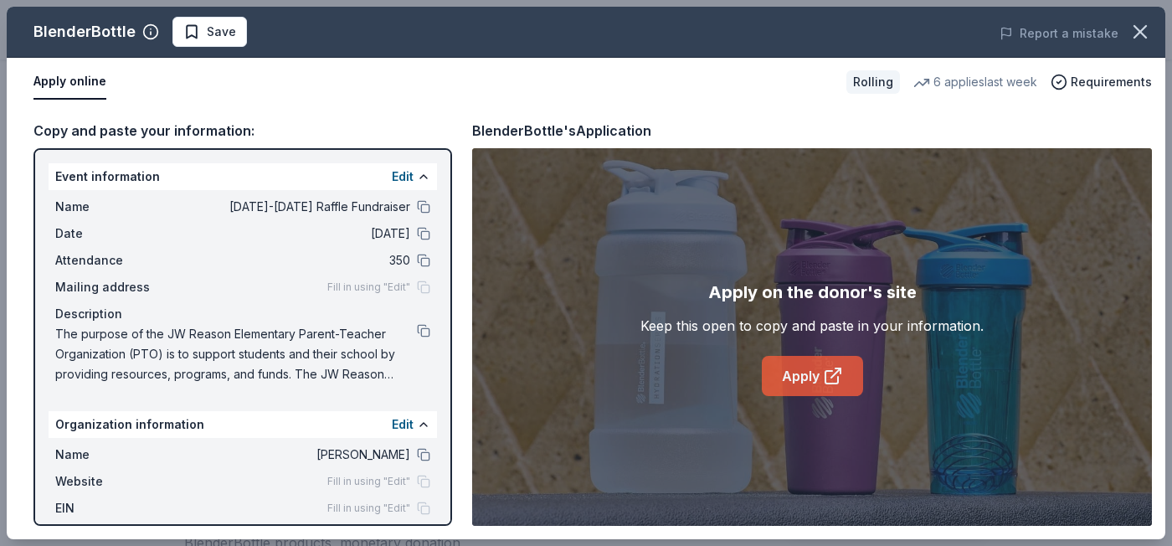
click at [787, 384] on link "Apply" at bounding box center [812, 376] width 101 height 40
click at [197, 35] on span "Save" at bounding box center [209, 32] width 53 height 20
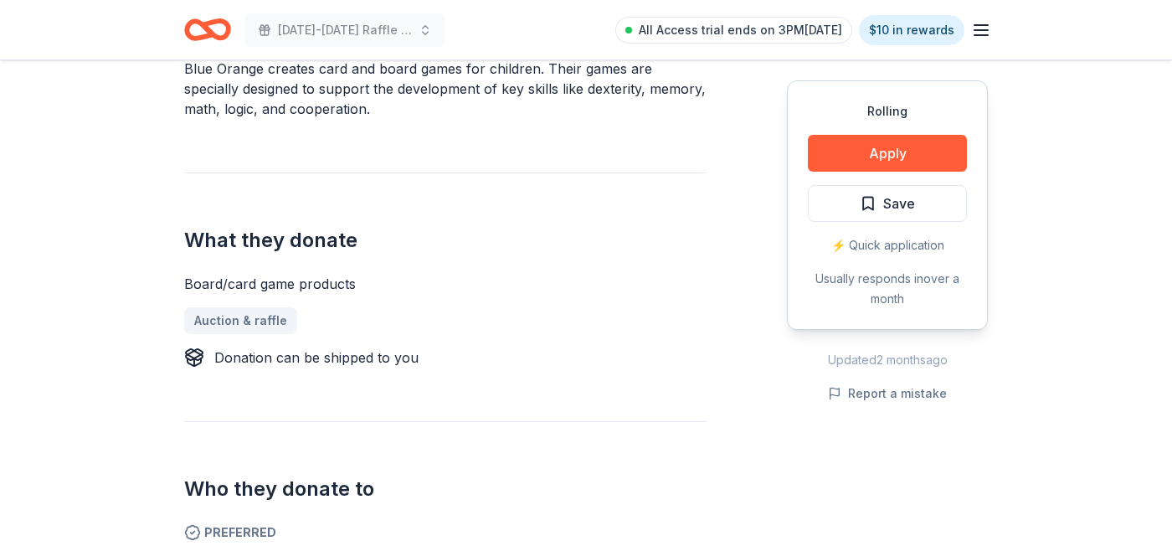
scroll to position [545, 0]
click at [834, 152] on button "Apply" at bounding box center [887, 153] width 159 height 37
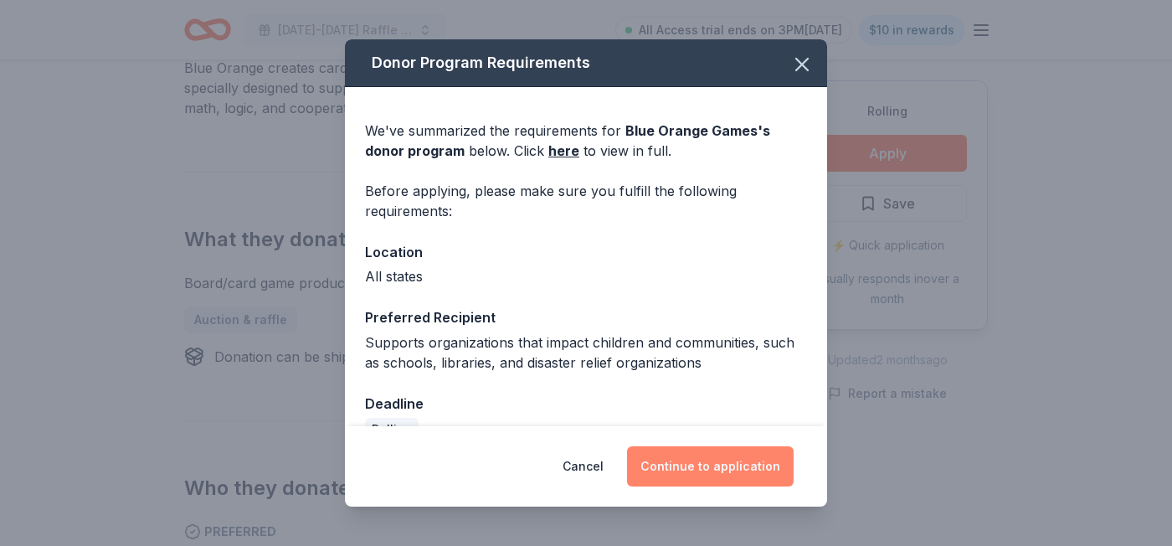
click at [636, 459] on button "Continue to application" at bounding box center [710, 466] width 167 height 40
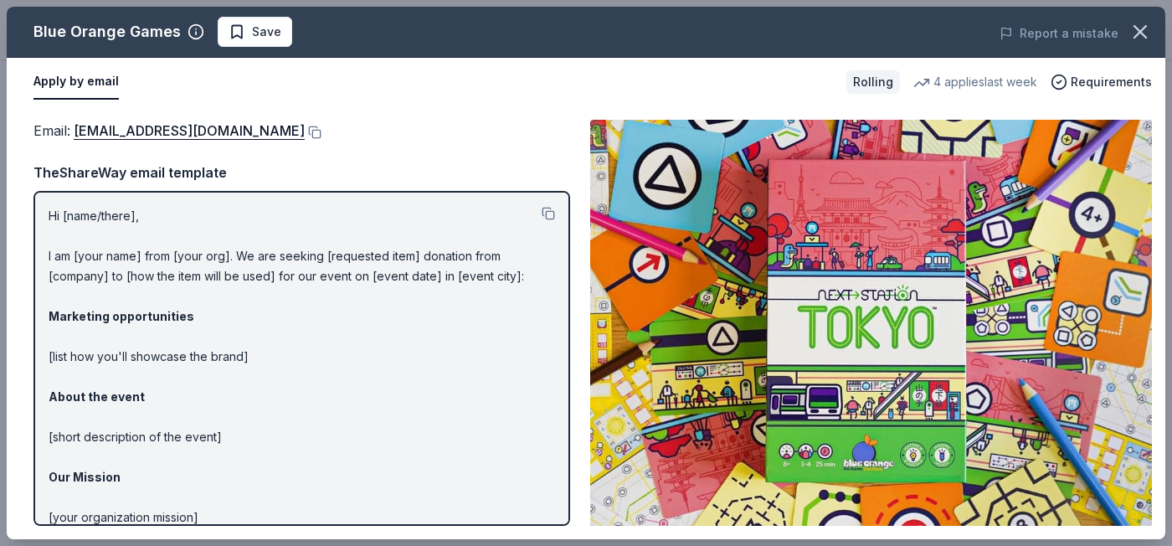
click at [259, 125] on div "Email : [EMAIL_ADDRESS][DOMAIN_NAME]" at bounding box center [301, 131] width 536 height 22
click at [305, 135] on button at bounding box center [313, 132] width 17 height 13
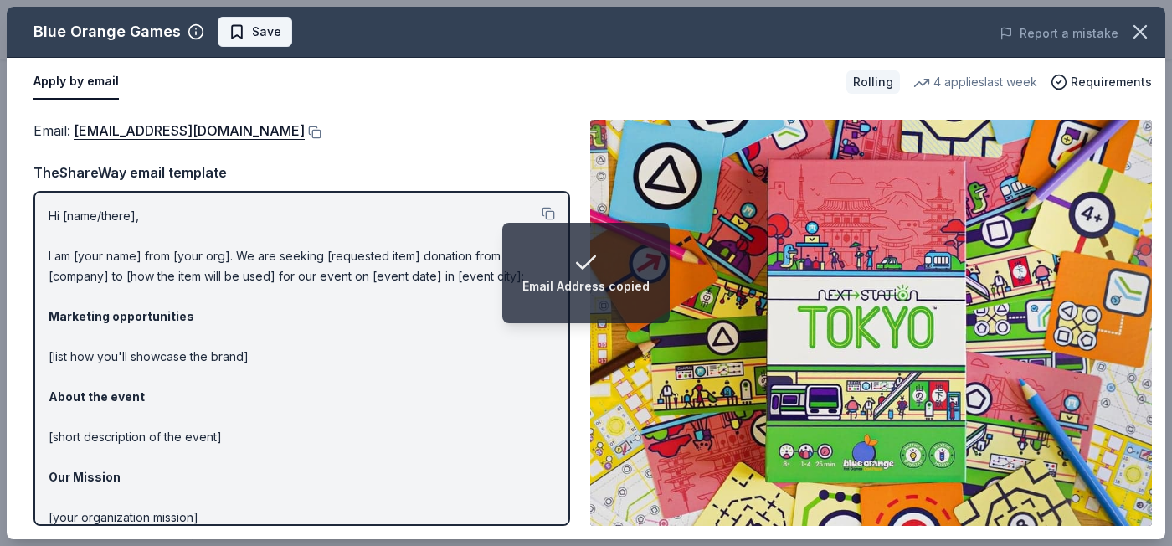
click at [245, 33] on span "Save" at bounding box center [254, 32] width 53 height 20
